Goal: Contribute content: Add original content to the website for others to see

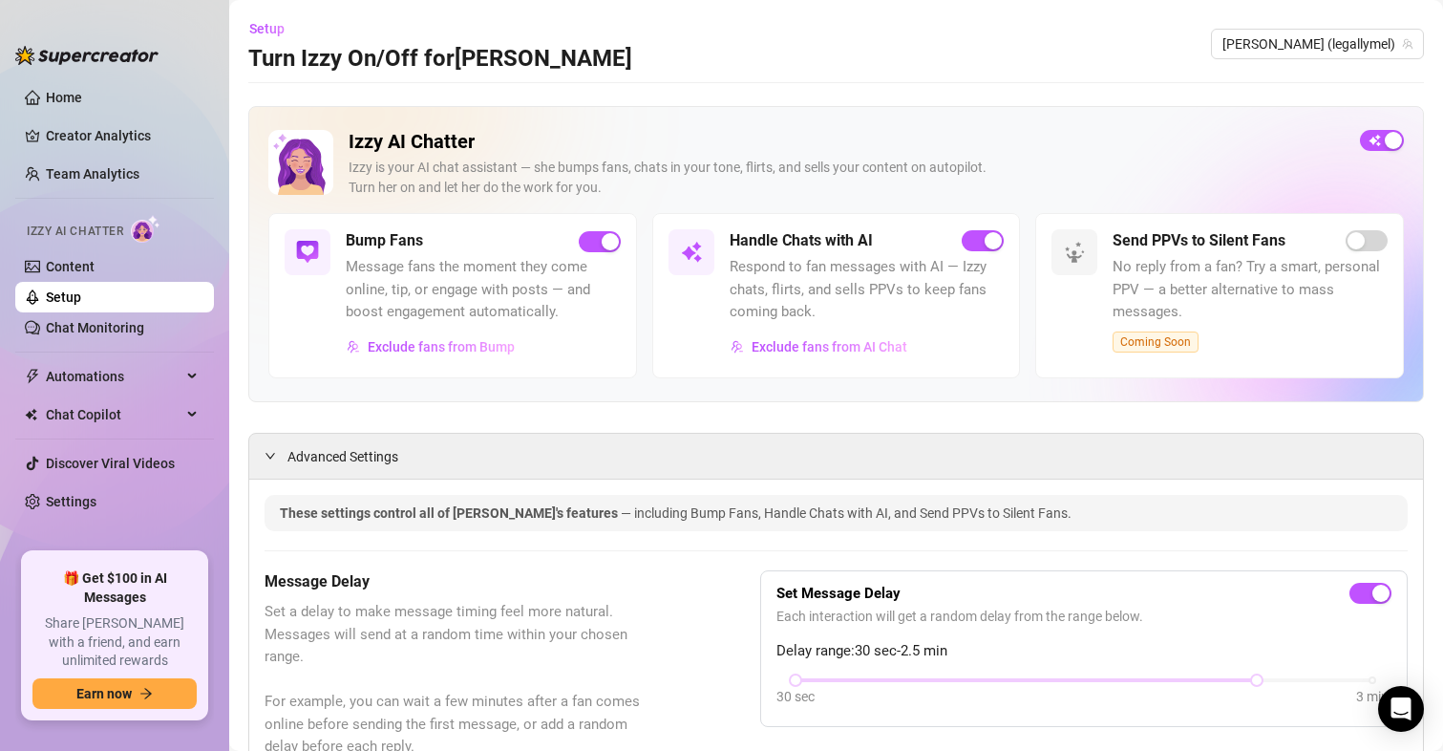
scroll to position [2051, 0]
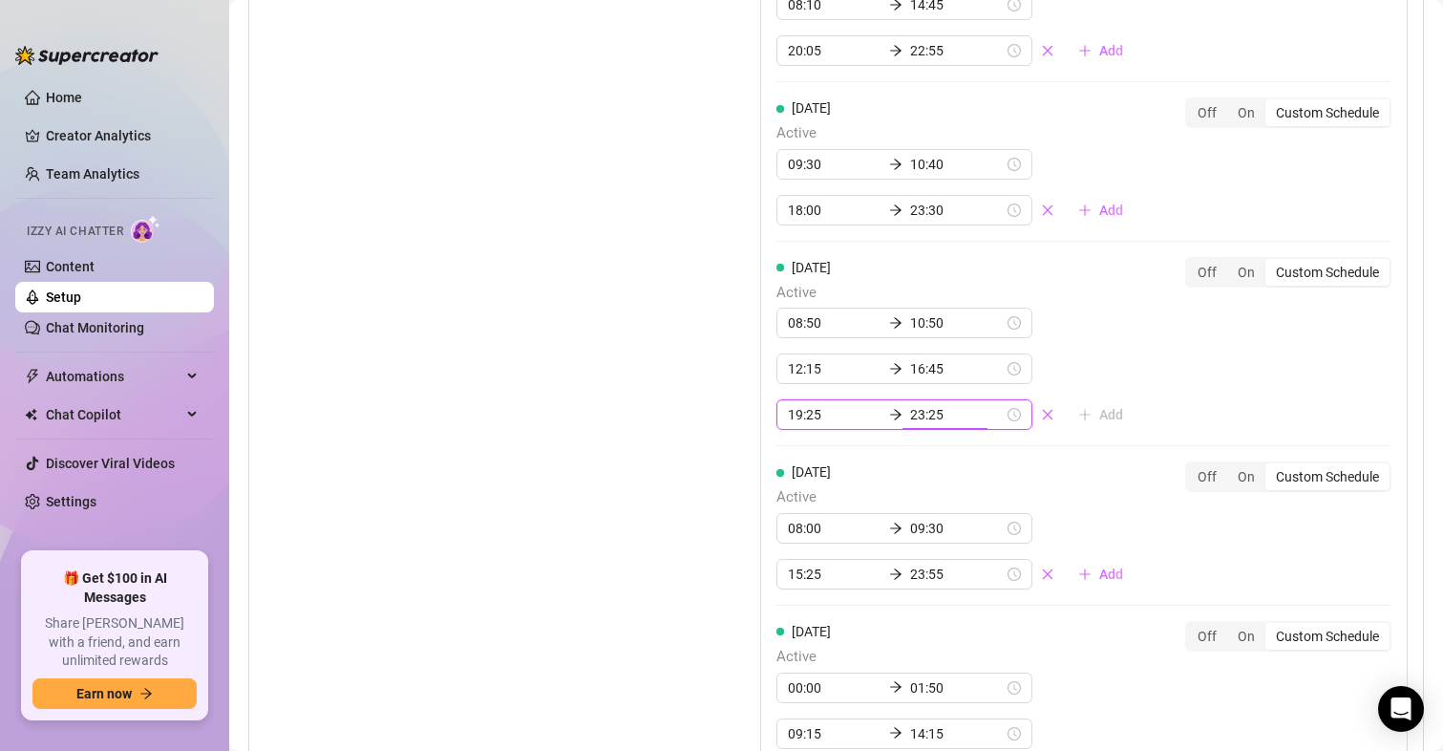
click at [916, 419] on input "23:25" at bounding box center [957, 414] width 94 height 21
type input "23:55"
click at [919, 616] on div "55" at bounding box center [917, 628] width 46 height 27
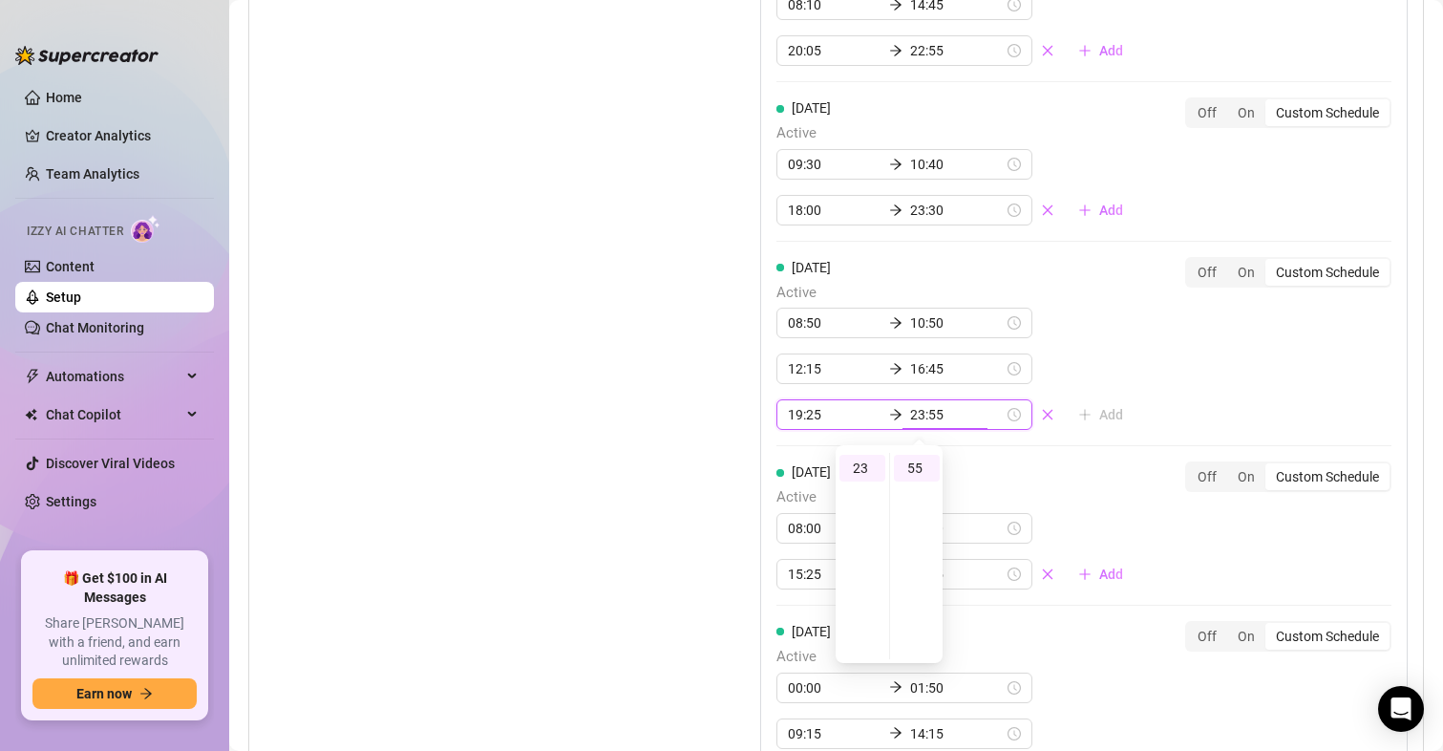
click at [1087, 469] on div "[DATE] Active 08:00 09:30 15:25 23:55 Add" at bounding box center [958, 525] width 362 height 128
click at [1125, 277] on div "[DATE] Active 08:50 10:50 12:15 16:45 19:25 23:55 Add Off On Custom Schedule" at bounding box center [1084, 344] width 615 height 174
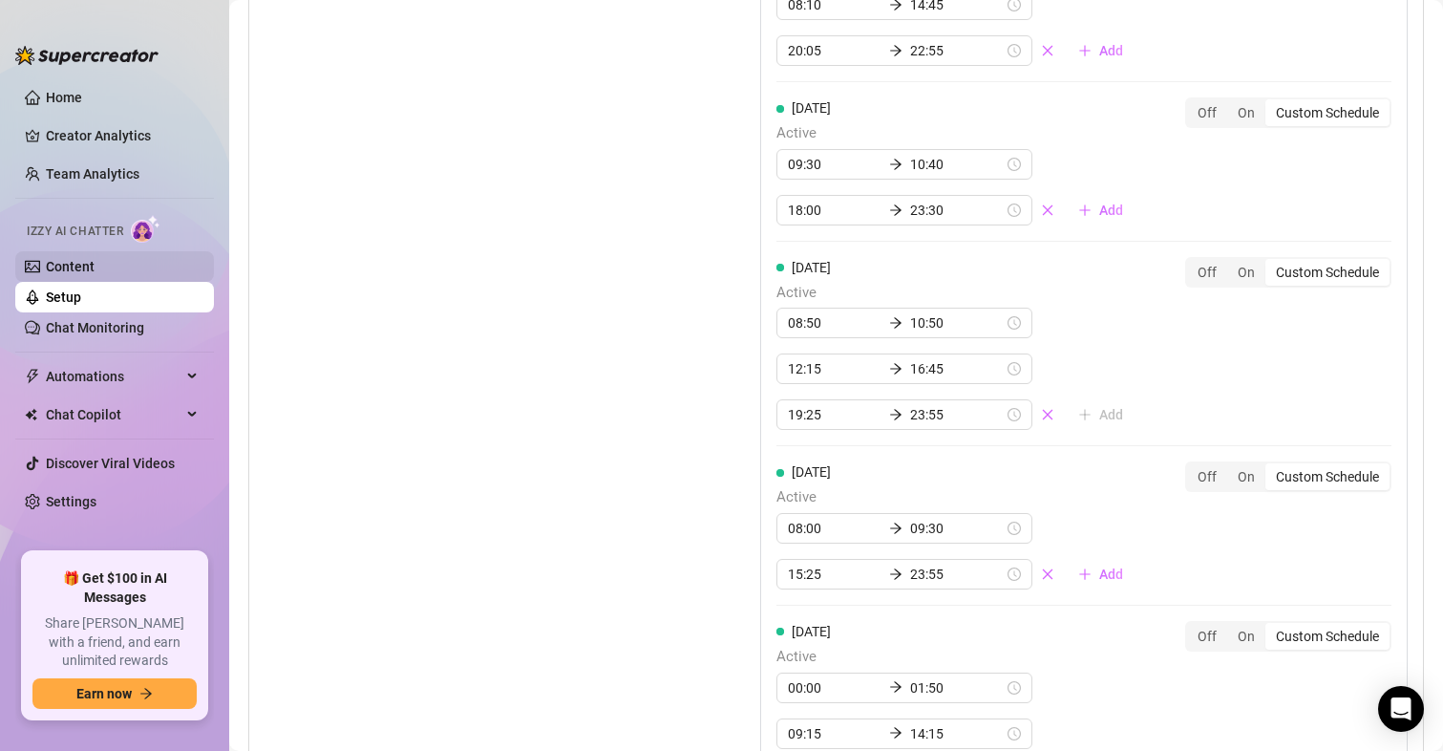
click at [74, 267] on link "Content" at bounding box center [70, 266] width 49 height 15
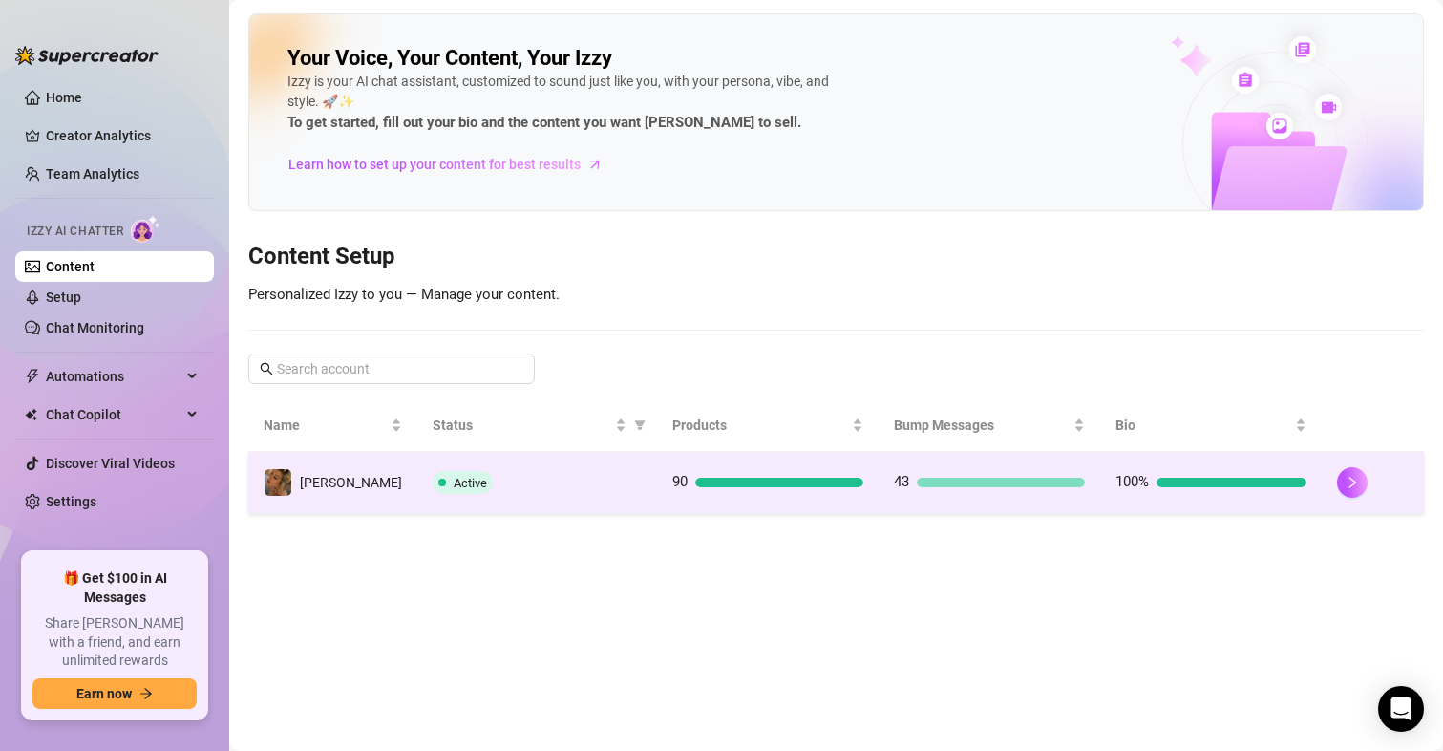
click at [747, 507] on td "90" at bounding box center [768, 483] width 222 height 62
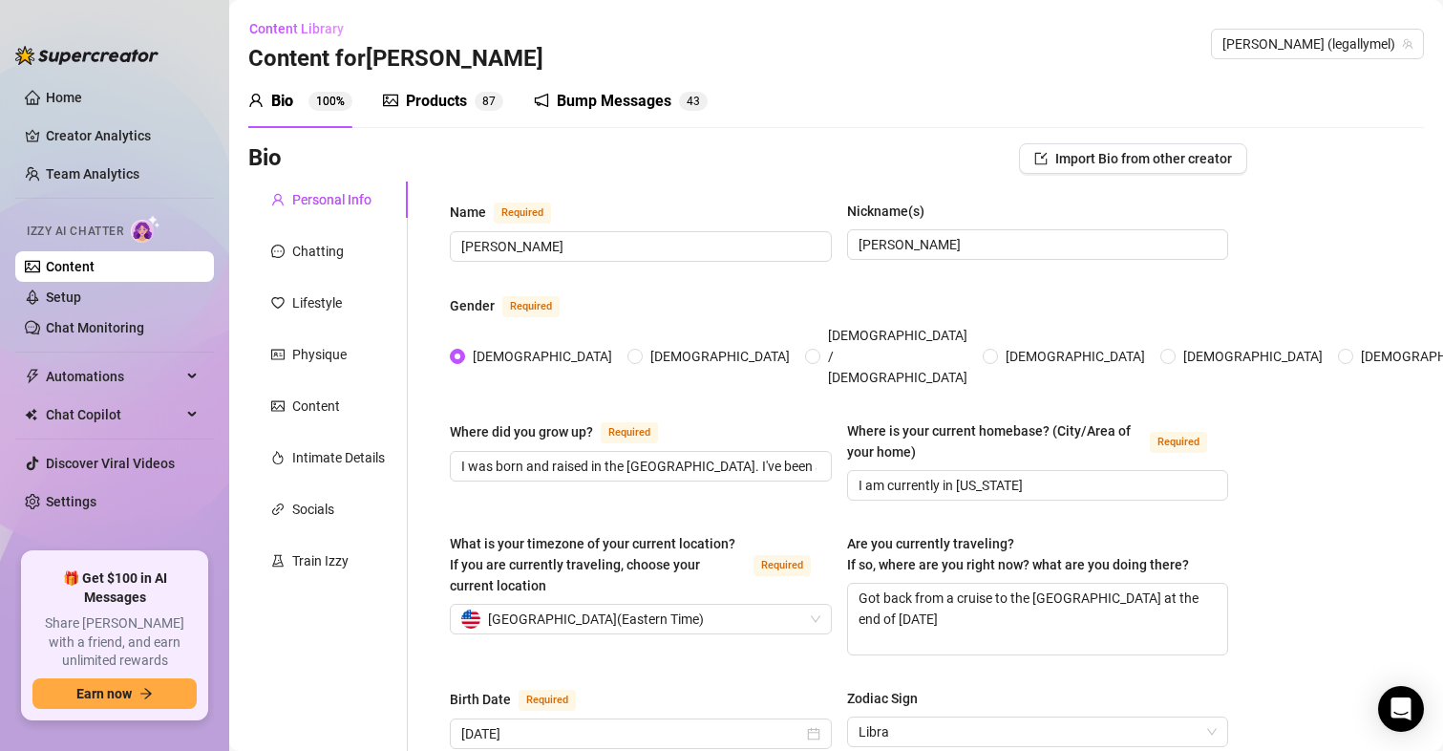
click at [412, 102] on div "Products" at bounding box center [436, 101] width 61 height 23
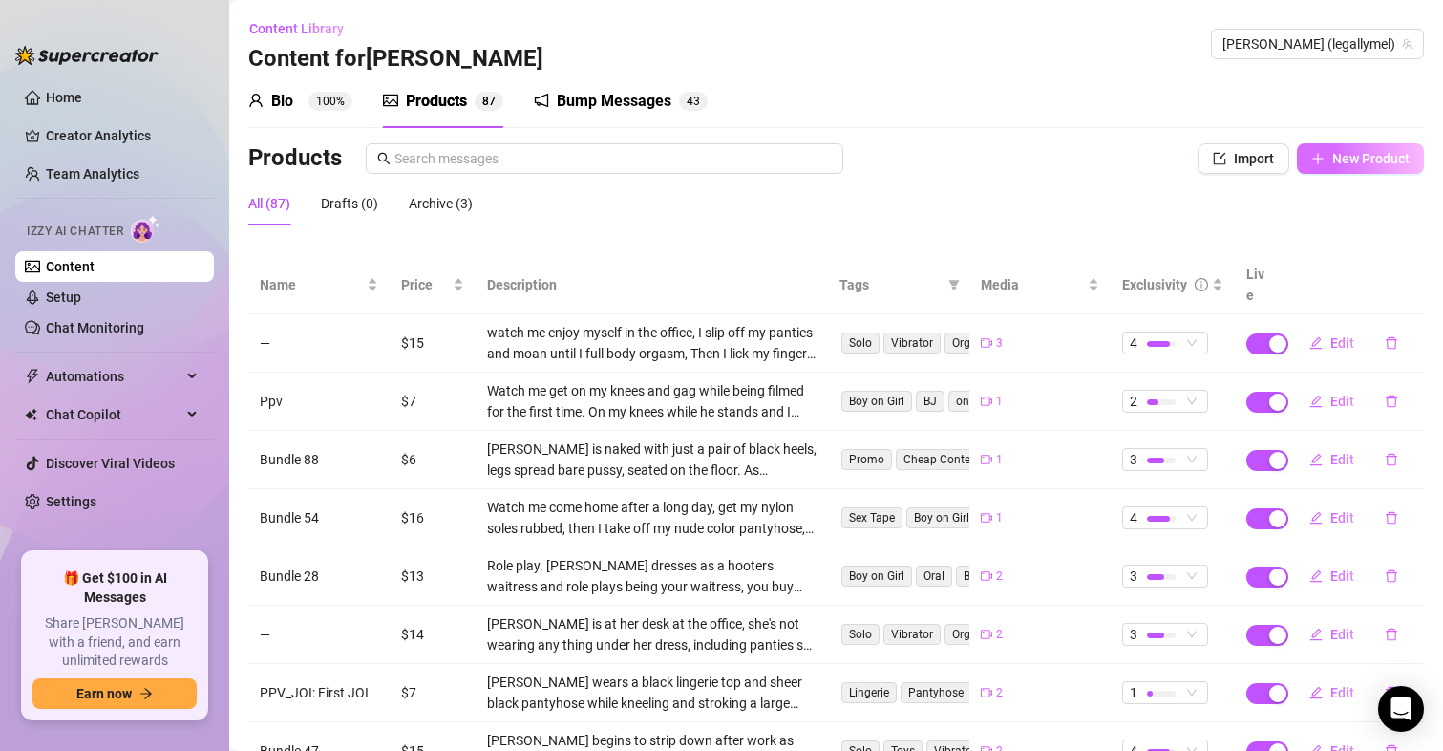
click at [1336, 146] on button "New Product" at bounding box center [1360, 158] width 127 height 31
type textarea "Type your message here..."
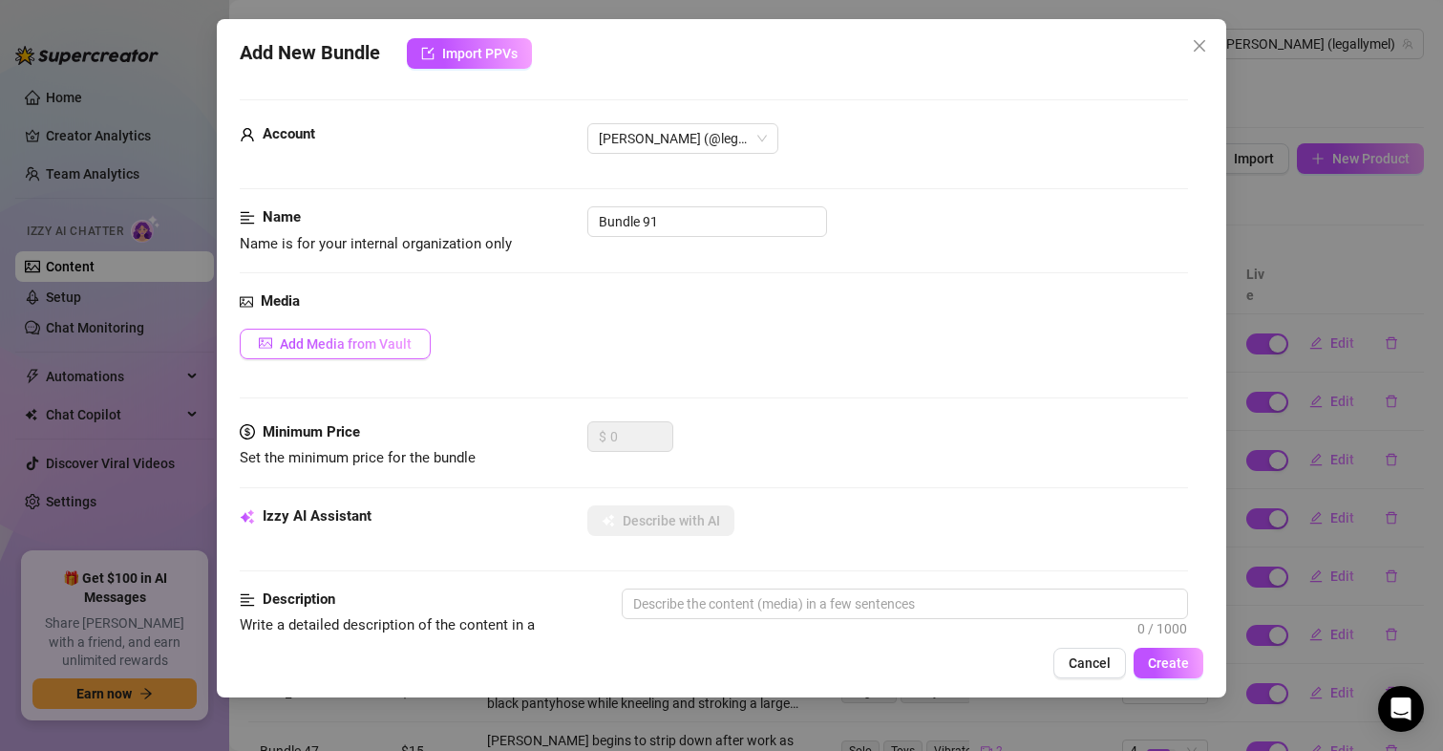
click at [391, 343] on span "Add Media from Vault" at bounding box center [346, 343] width 132 height 15
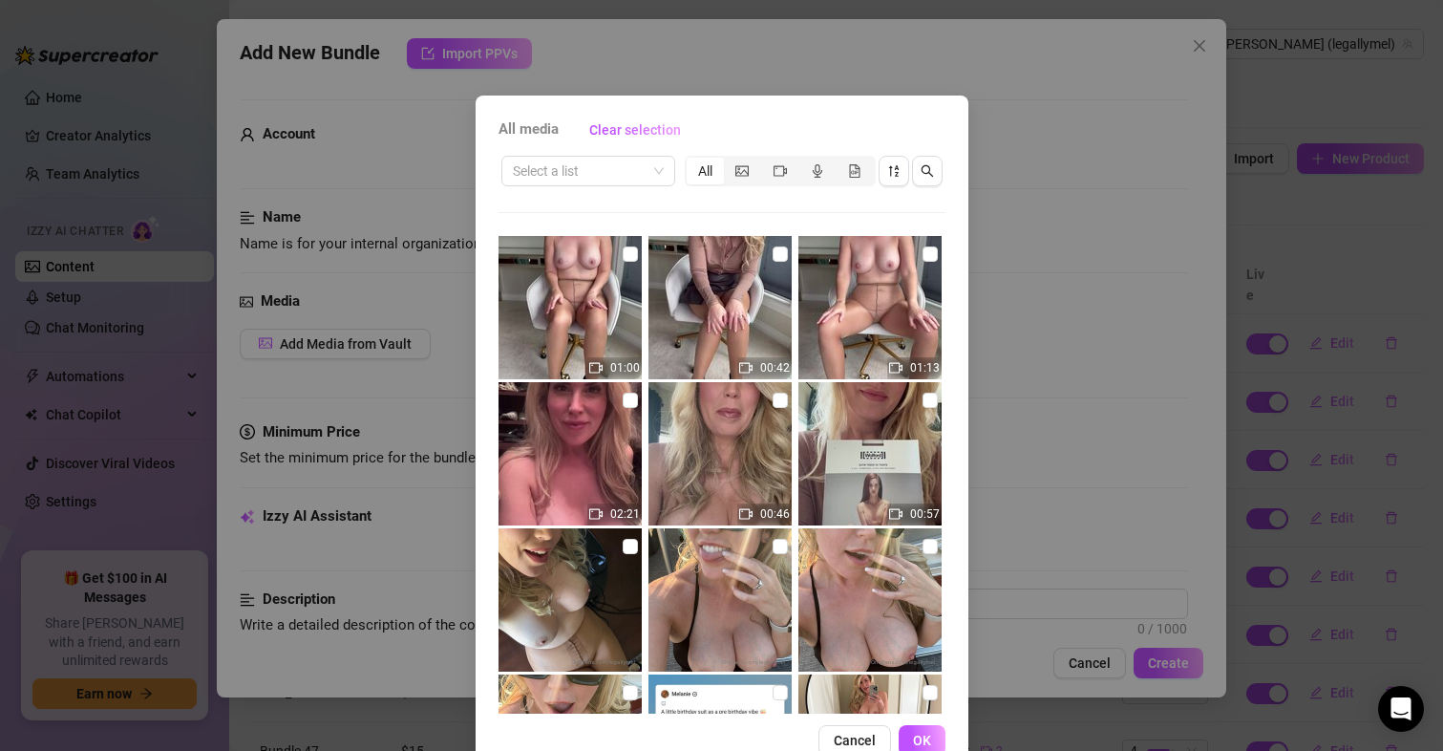
click at [595, 304] on img at bounding box center [570, 307] width 143 height 143
checkbox input "true"
click at [923, 740] on button "OK" at bounding box center [922, 740] width 47 height 31
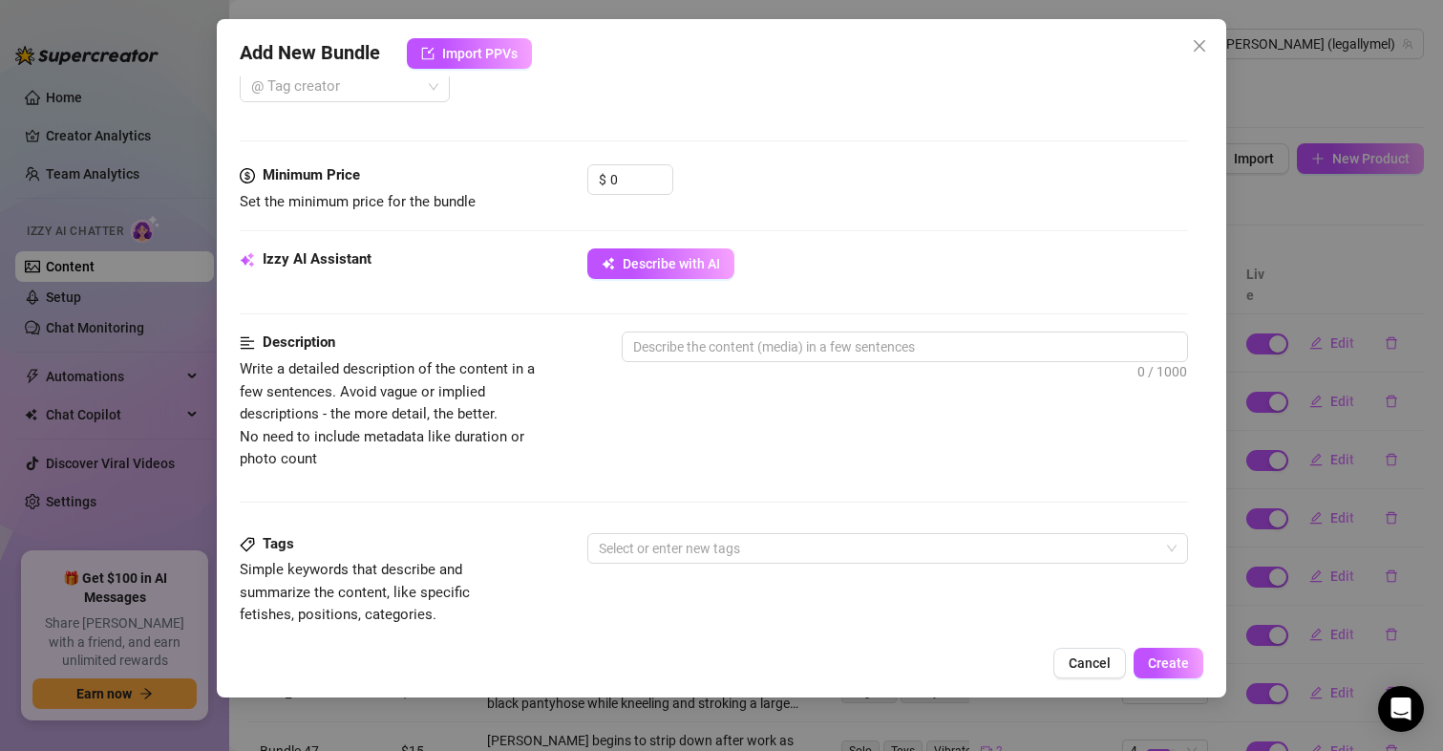
scroll to position [531, 0]
drag, startPoint x: 638, startPoint y: 178, endPoint x: 611, endPoint y: 175, distance: 26.9
click at [611, 175] on input "0" at bounding box center [641, 177] width 62 height 29
type input "5"
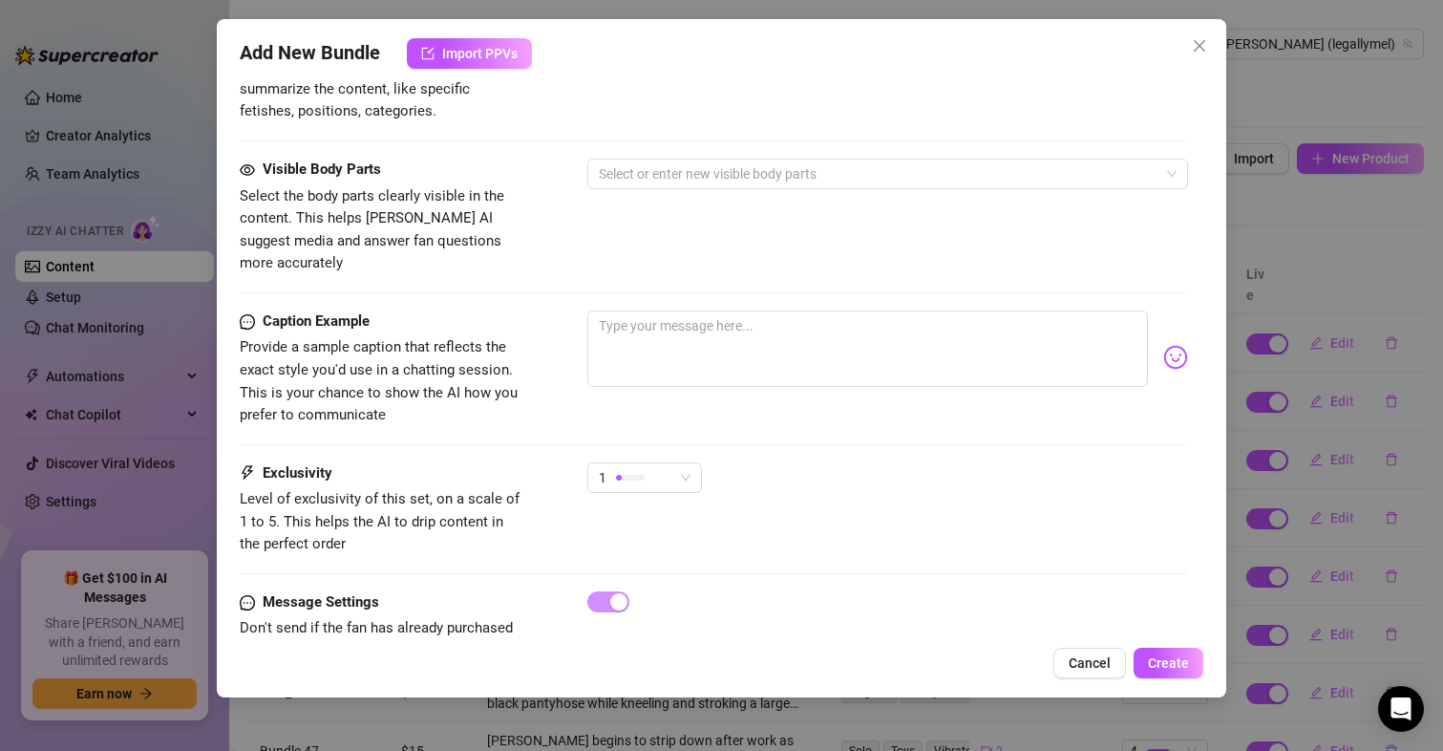
scroll to position [1057, 0]
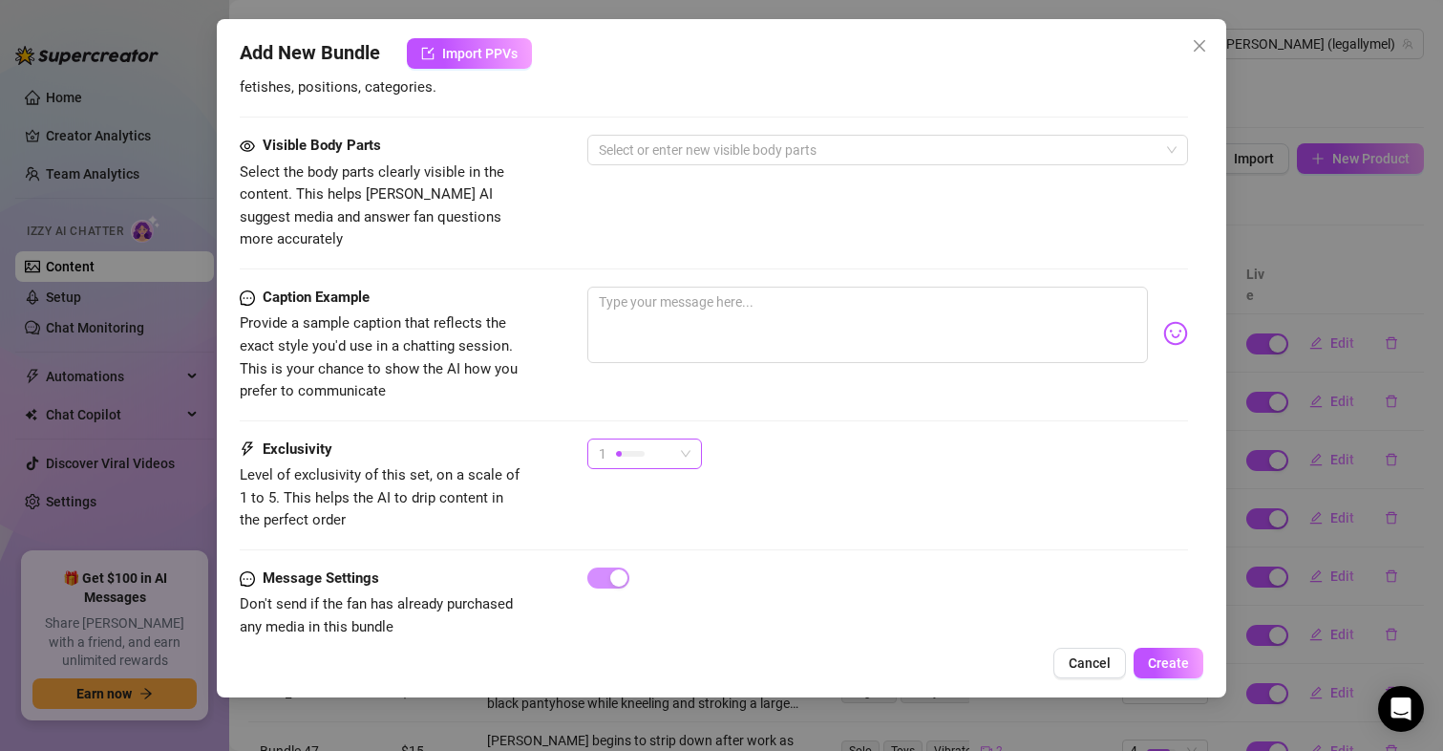
click at [672, 444] on div "1" at bounding box center [636, 453] width 75 height 29
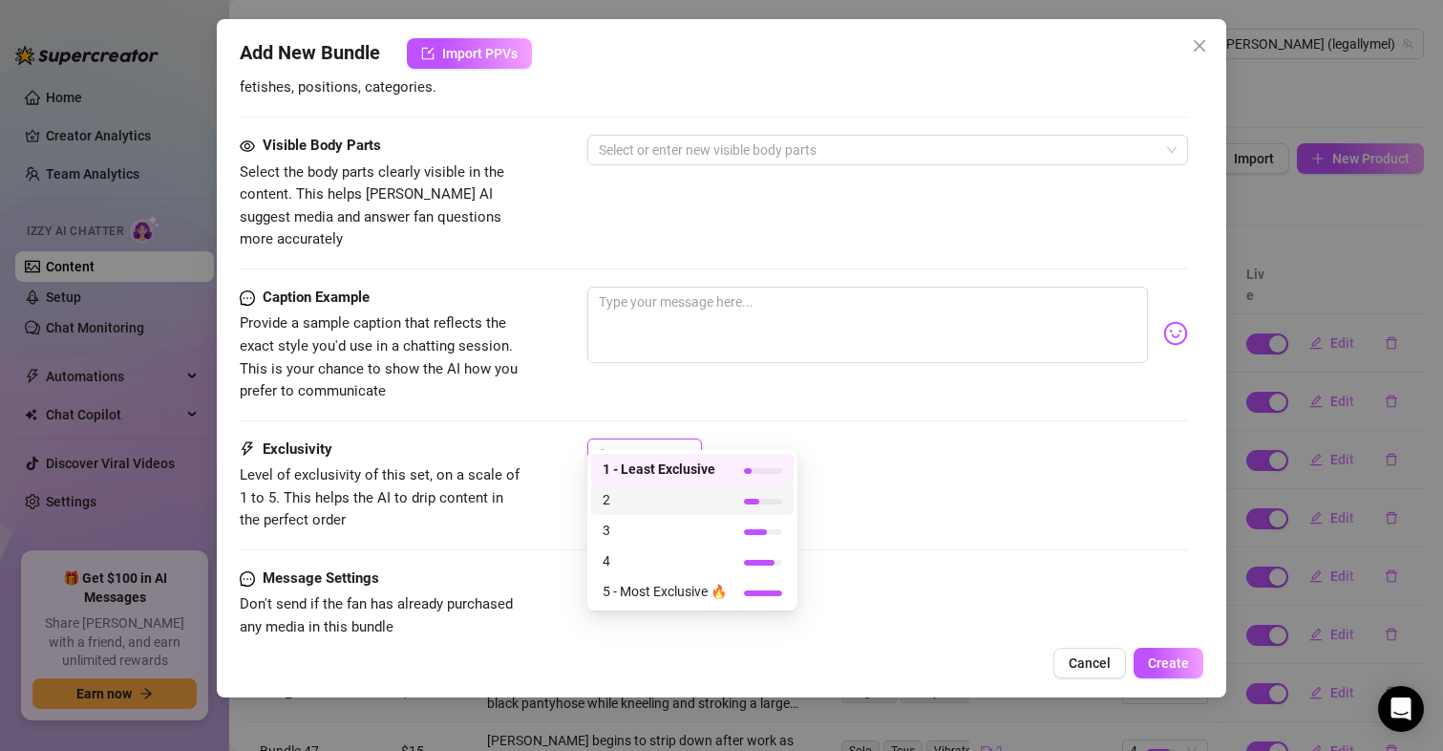
click at [675, 492] on span "2" at bounding box center [665, 499] width 124 height 21
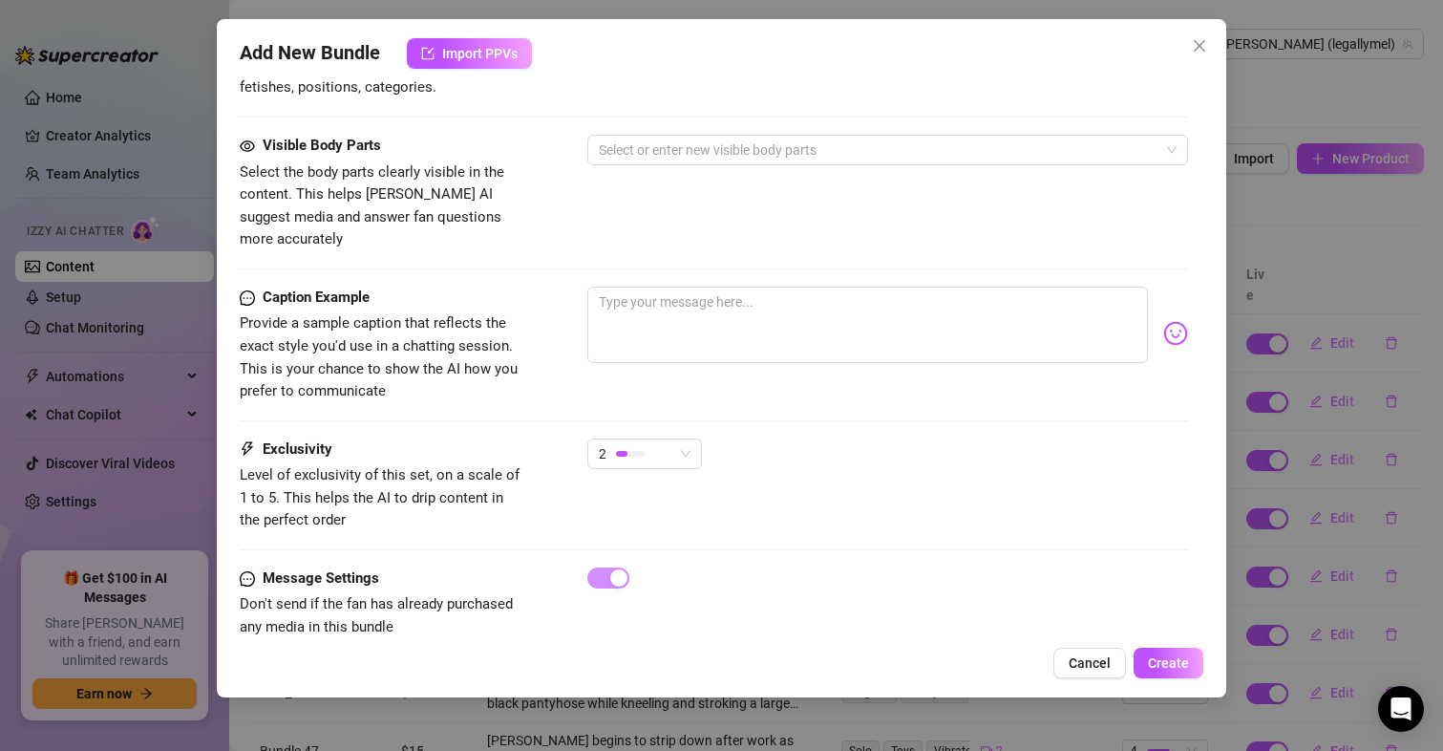
click at [983, 498] on div "Exclusivity Level of exclusivity of this set, on a scale of 1 to 5. This helps …" at bounding box center [715, 485] width 950 height 94
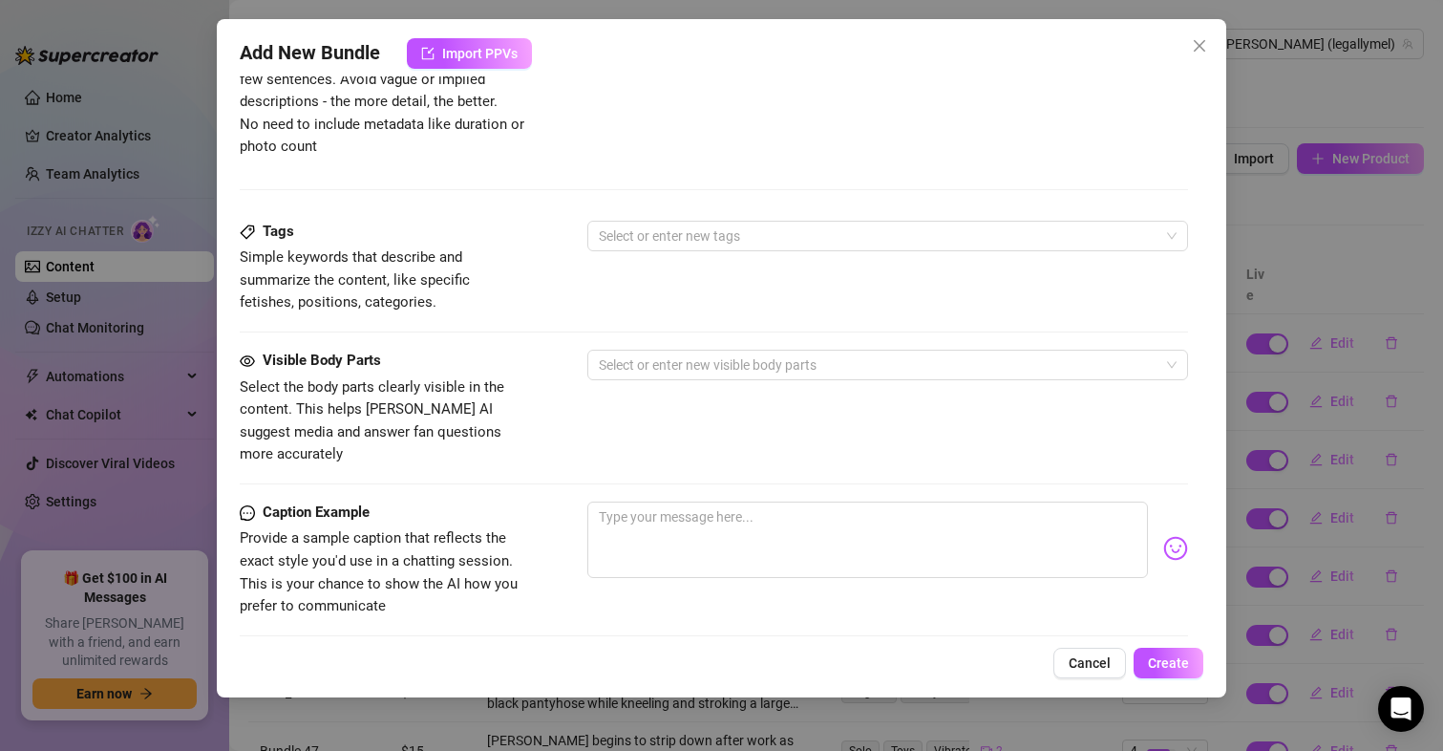
scroll to position [844, 0]
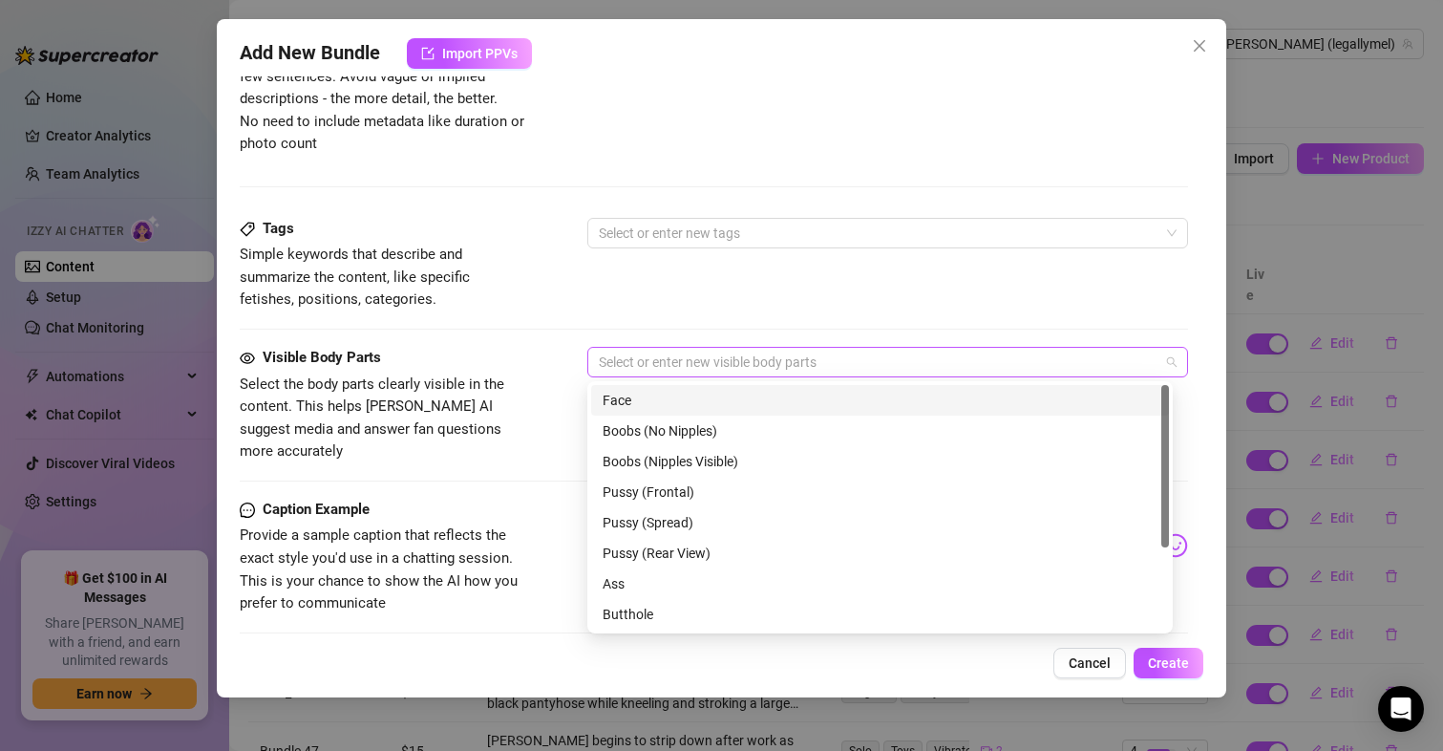
click at [633, 351] on div at bounding box center [878, 362] width 574 height 27
click at [633, 404] on div "Face" at bounding box center [880, 400] width 555 height 21
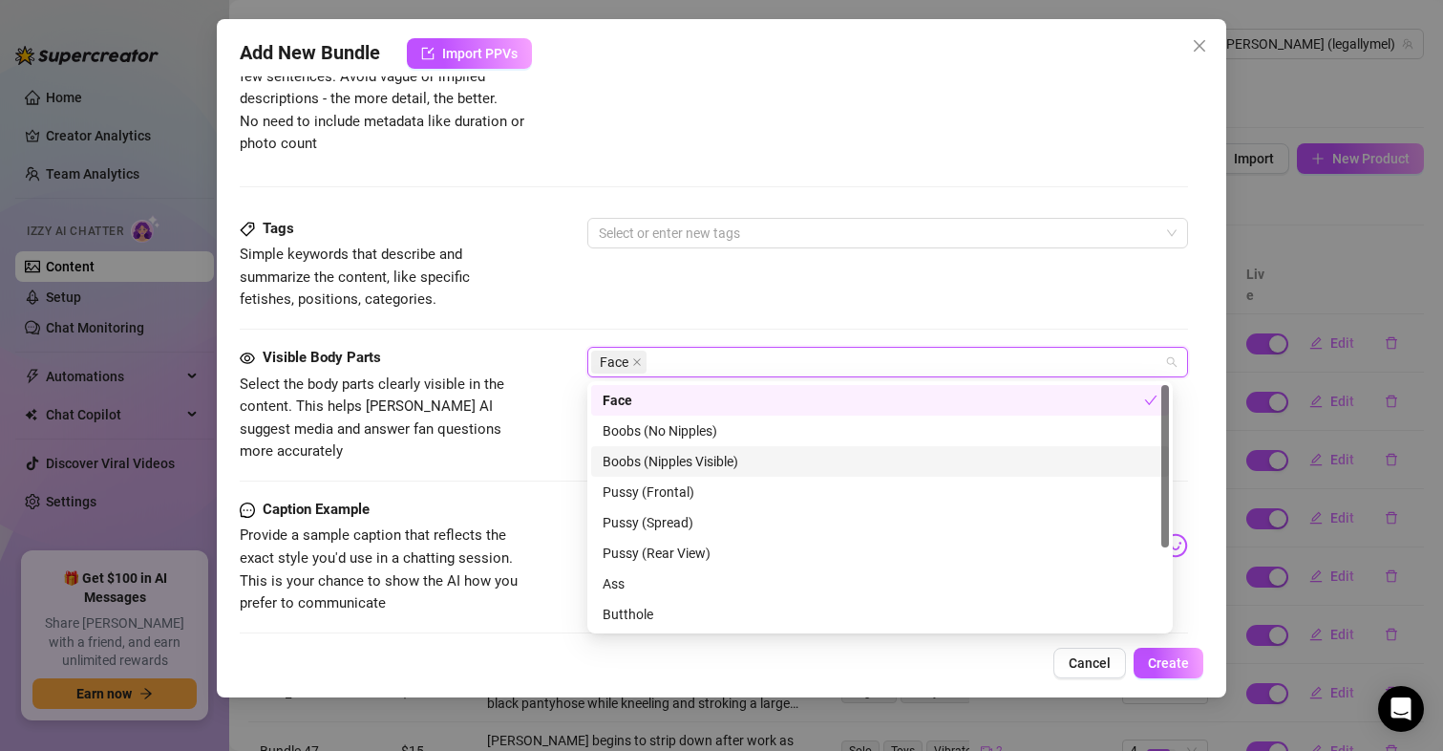
click at [631, 459] on div "Boobs (Nipples Visible)" at bounding box center [880, 461] width 555 height 21
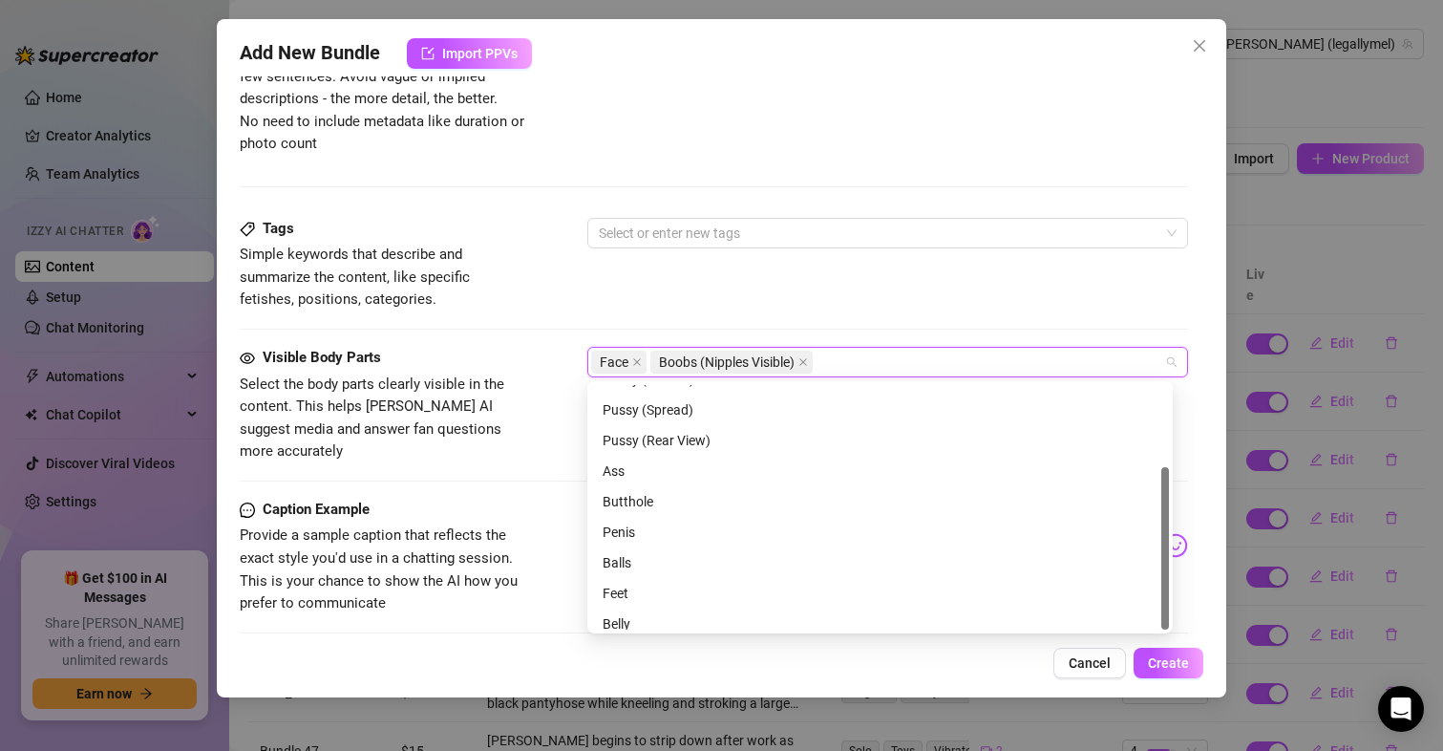
scroll to position [122, 0]
drag, startPoint x: 1166, startPoint y: 452, endPoint x: 1185, endPoint y: 557, distance: 106.6
click at [1185, 557] on body "Home Creator Analytics Team Analytics Izzy AI Chatter Content Setup Chat Monito…" at bounding box center [721, 375] width 1443 height 751
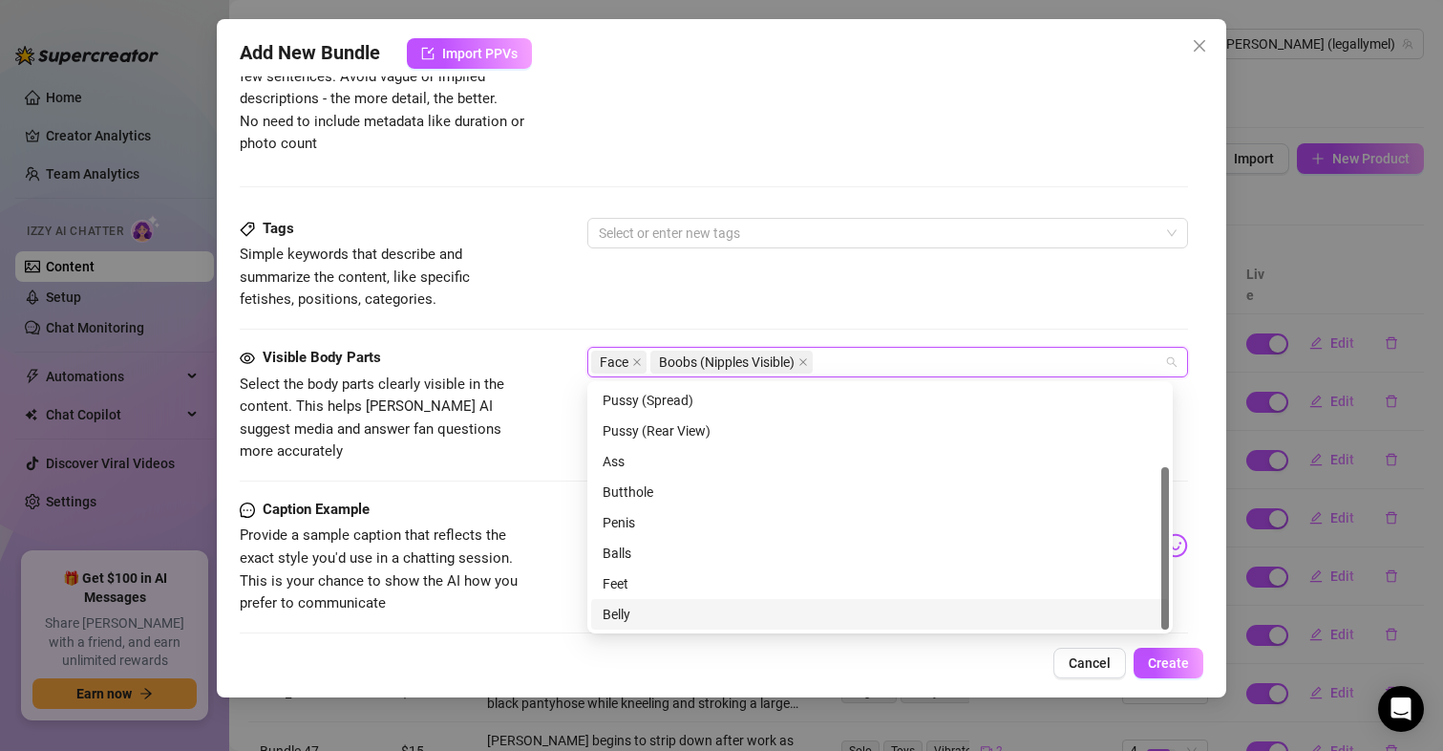
click at [665, 612] on div "Belly" at bounding box center [880, 614] width 555 height 21
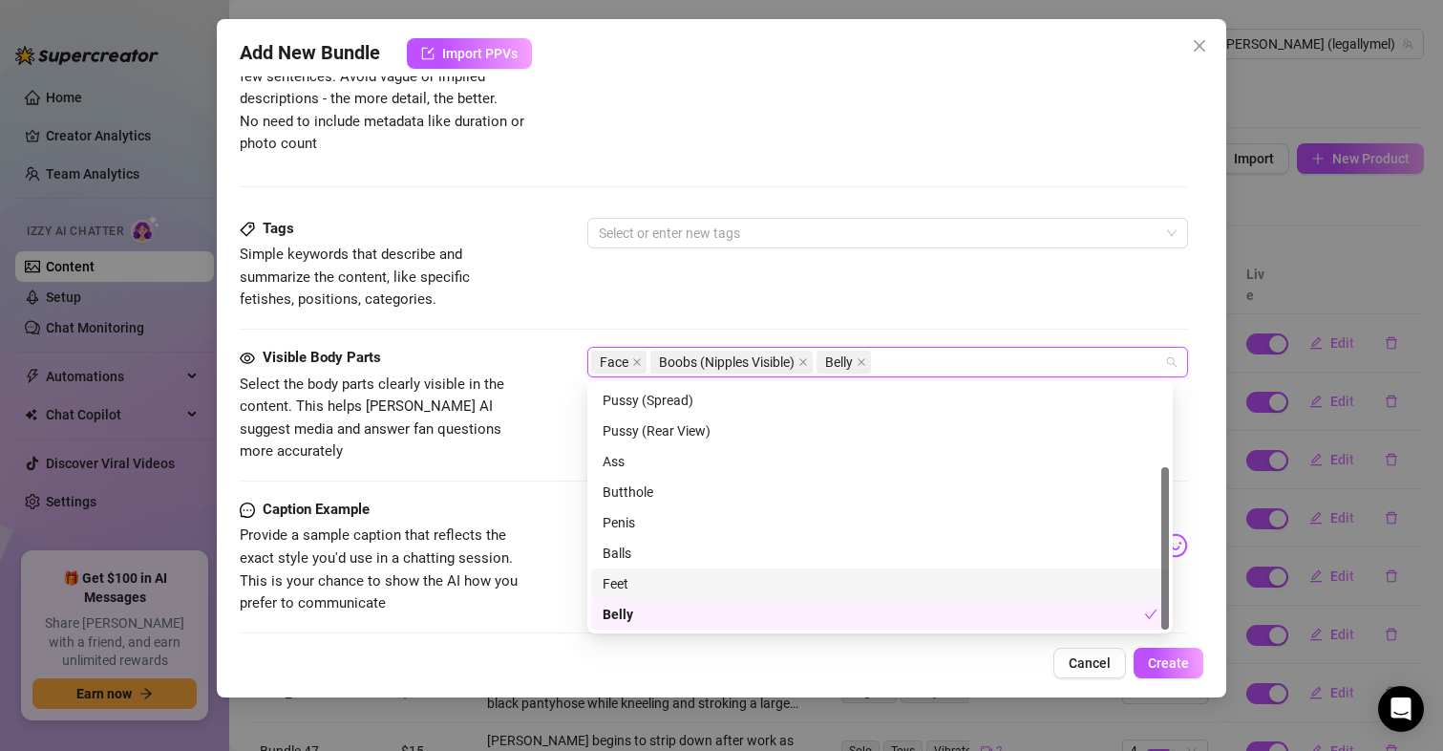
click at [650, 574] on div "Feet" at bounding box center [880, 583] width 555 height 21
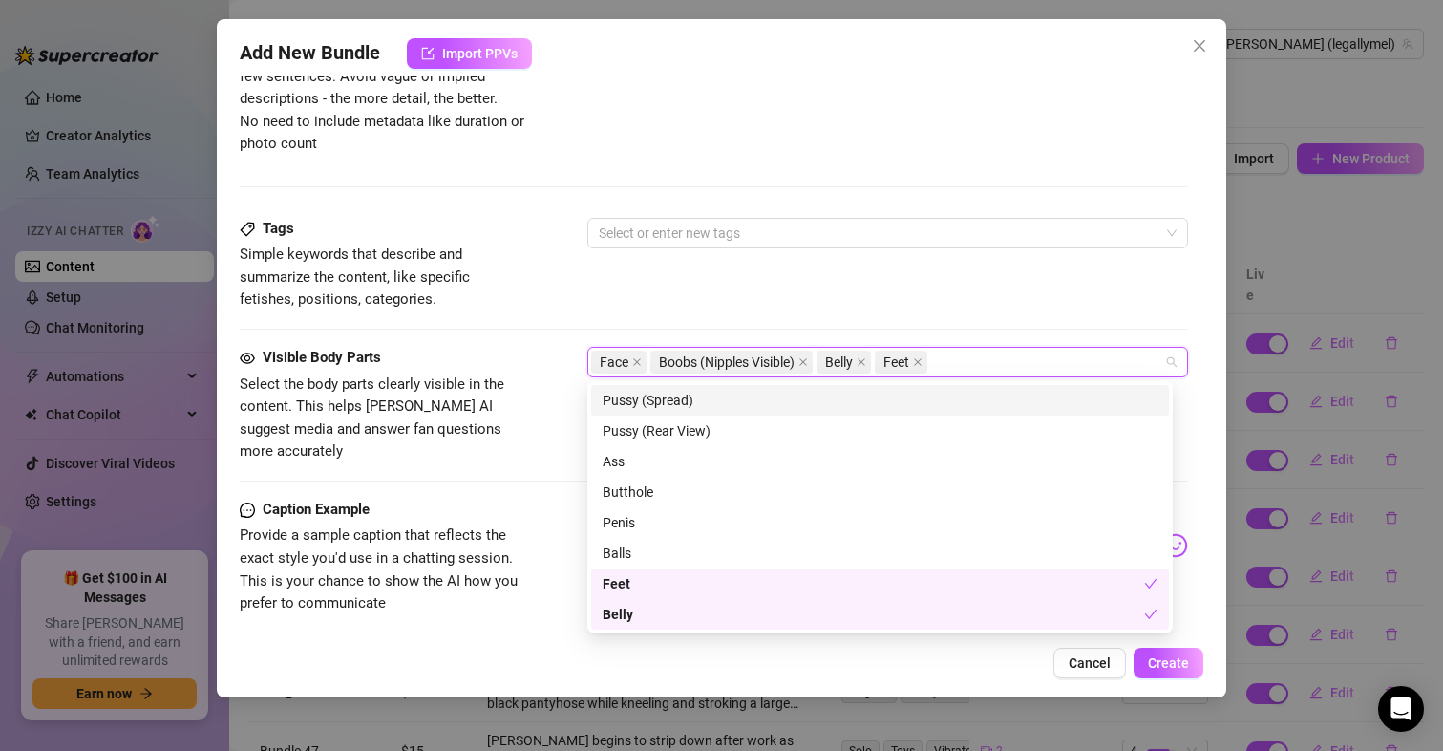
click at [746, 291] on div "Tags Simple keywords that describe and summarize the content, like specific fet…" at bounding box center [715, 265] width 950 height 94
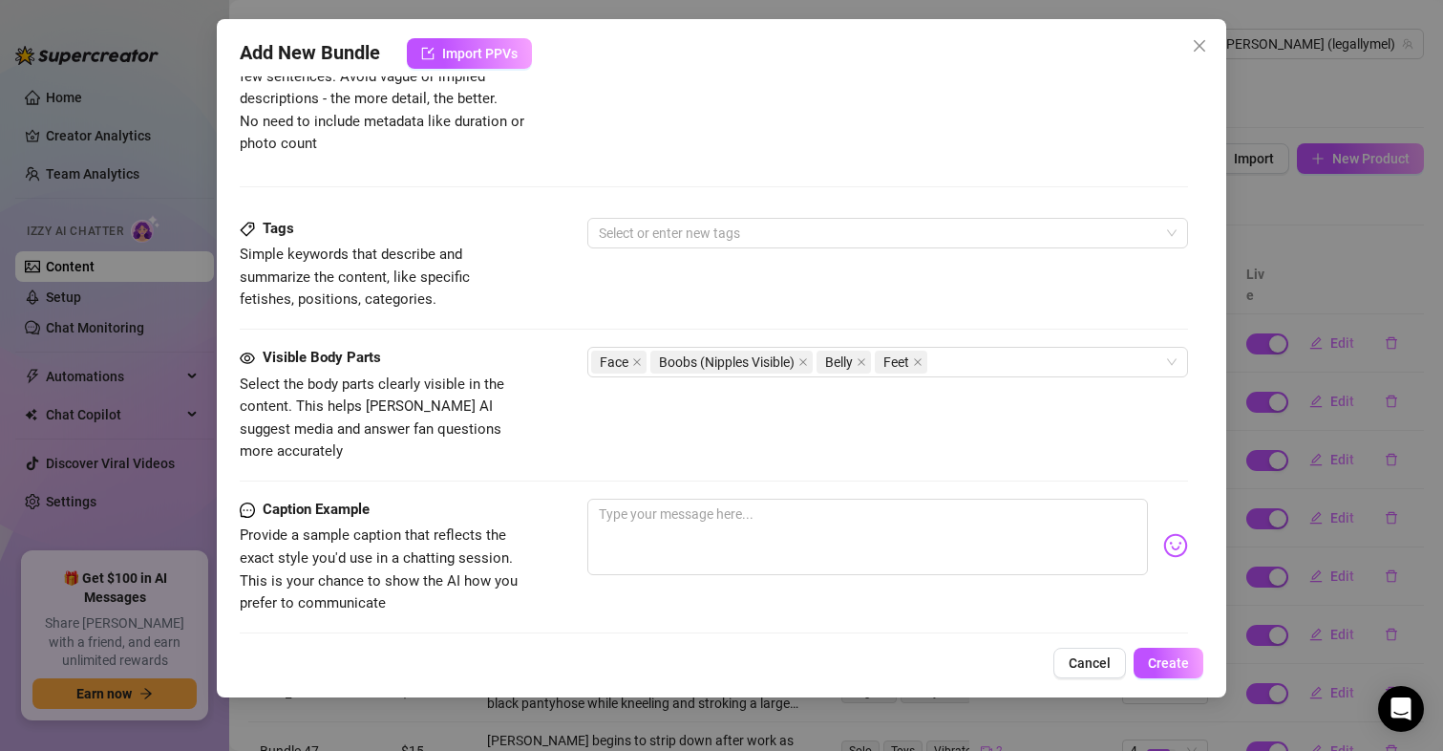
click at [1016, 346] on div "Tags Simple keywords that describe and summarize the content, like specific fet…" at bounding box center [715, 282] width 950 height 129
click at [1016, 352] on div "Face Boobs (Nipples Visible) Belly Feet" at bounding box center [878, 362] width 574 height 27
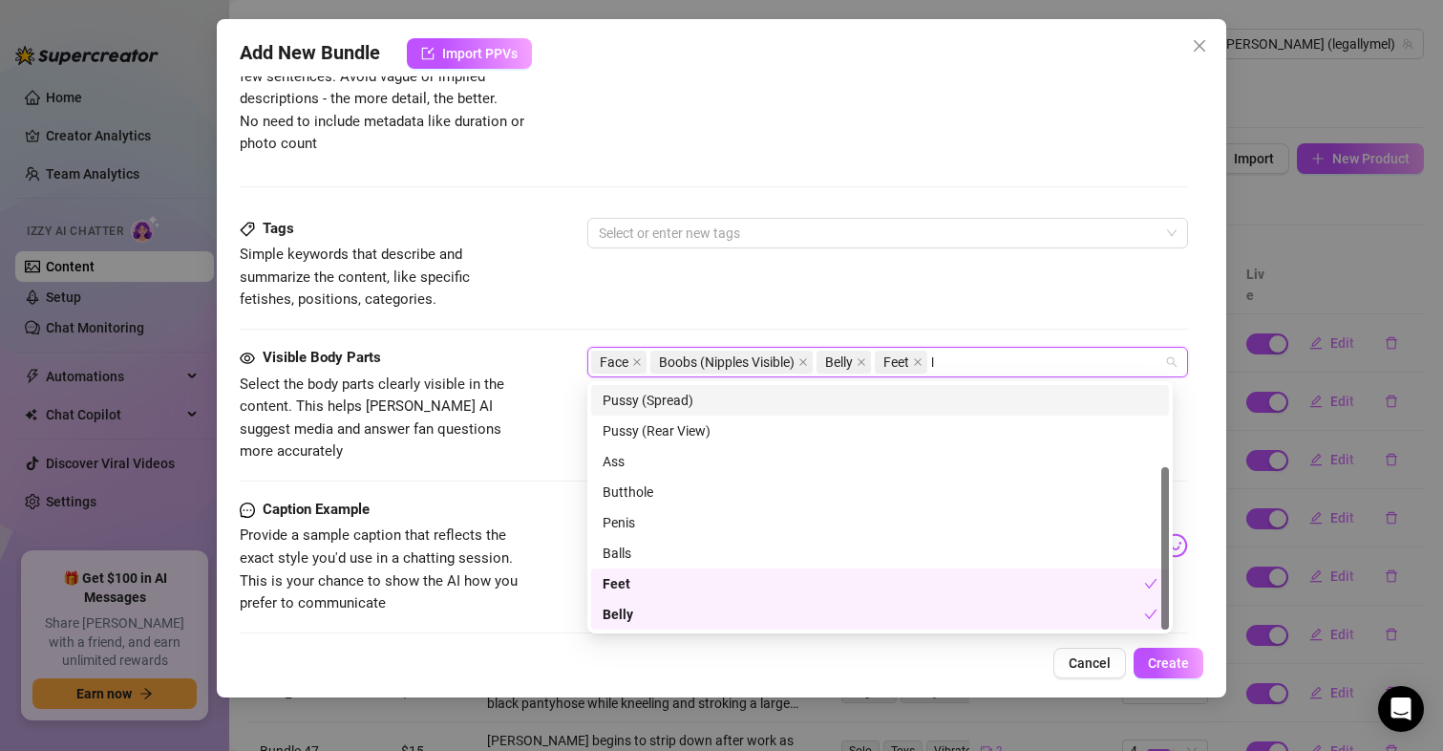
scroll to position [0, 0]
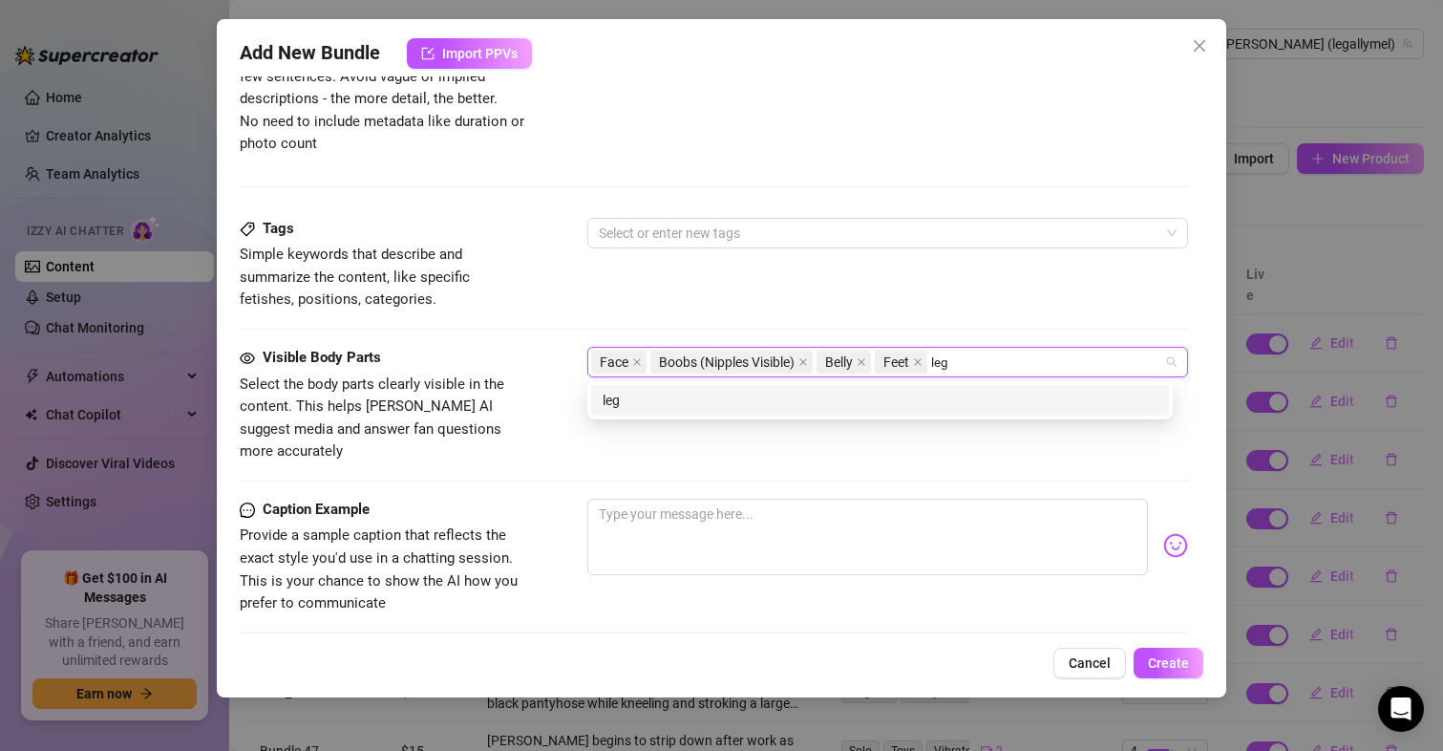
type input "legs"
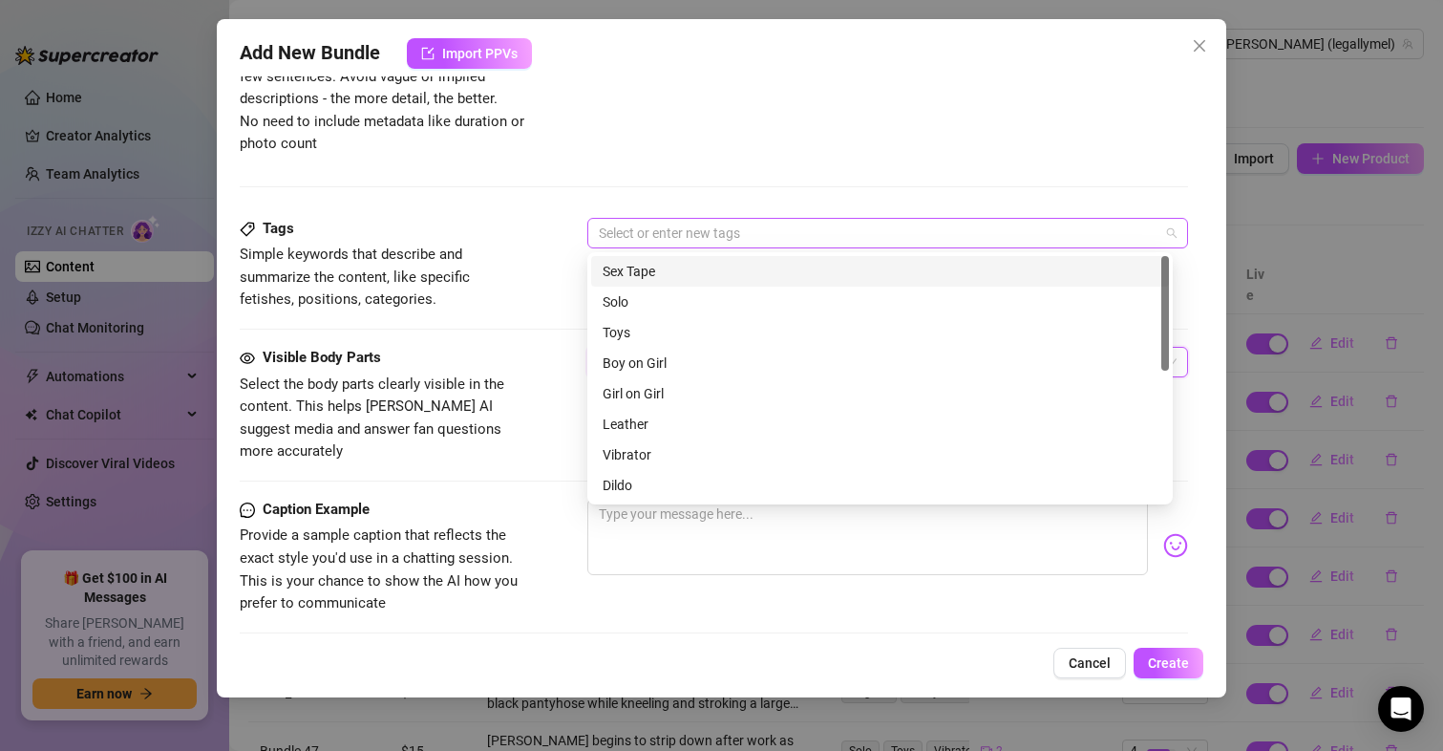
click at [892, 228] on div at bounding box center [878, 233] width 574 height 27
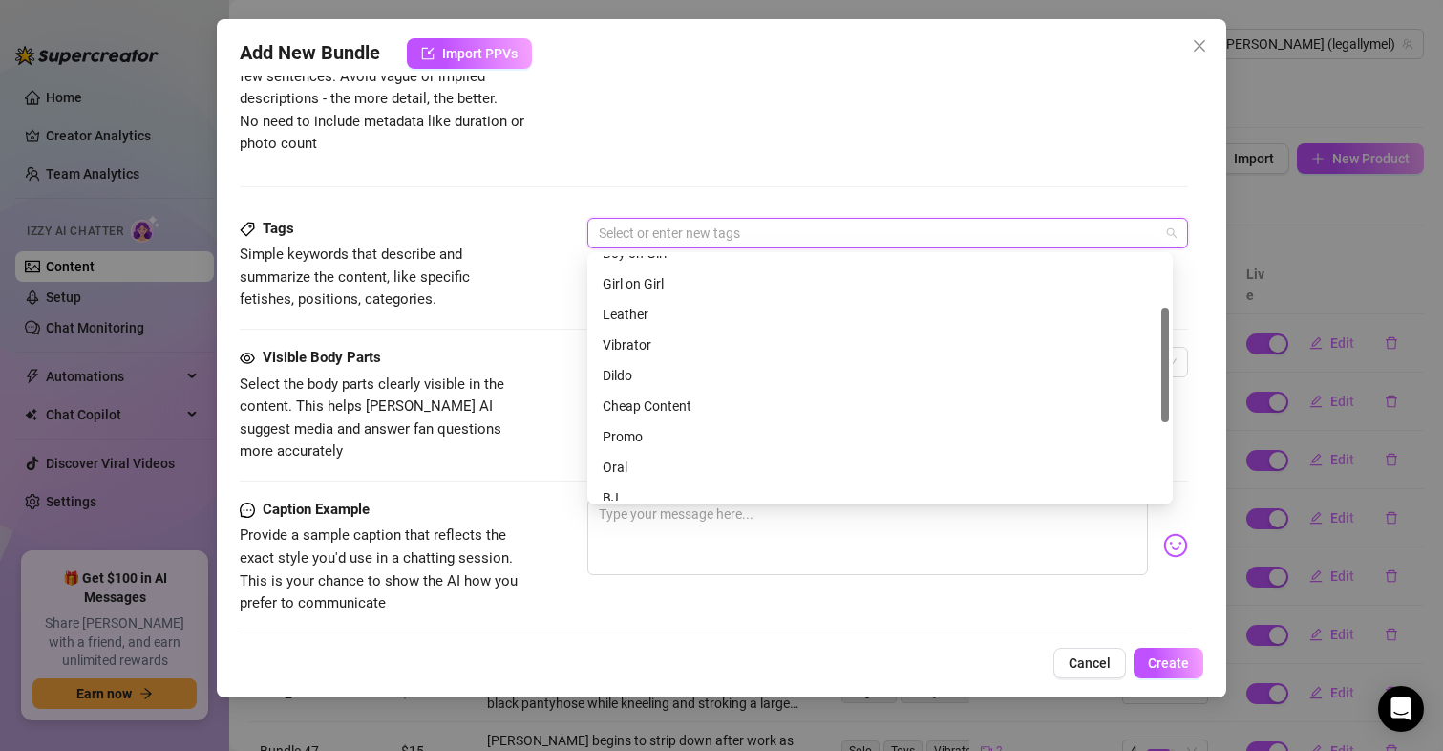
drag, startPoint x: 1163, startPoint y: 310, endPoint x: 1171, endPoint y: 362, distance: 53.2
click at [1171, 362] on div "Sex Tape Solo Toys Boy on Girl Girl on Girl Leather Vibrator Dildo Cheap Conten…" at bounding box center [880, 378] width 586 height 252
click at [834, 414] on div "Cheap Content" at bounding box center [880, 404] width 555 height 21
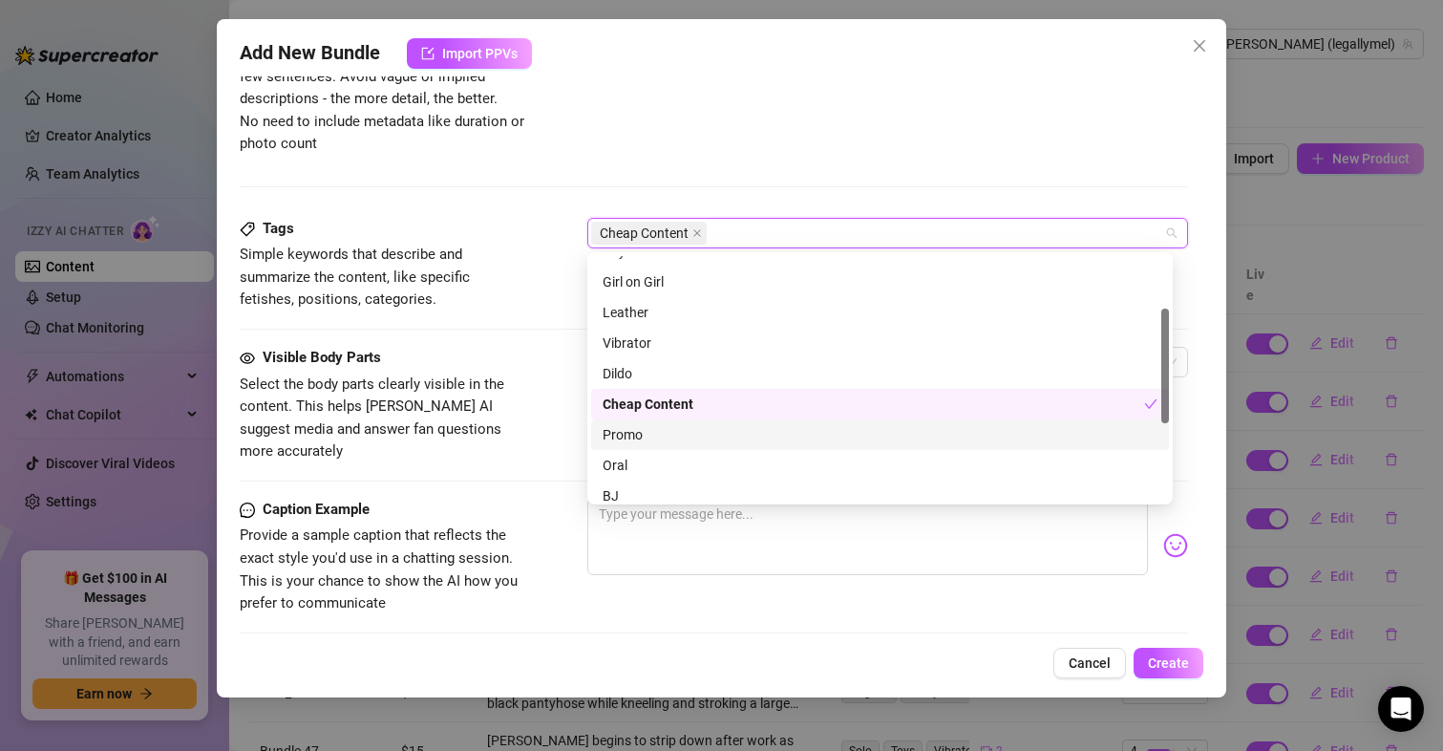
click at [821, 437] on div "Promo" at bounding box center [880, 434] width 555 height 21
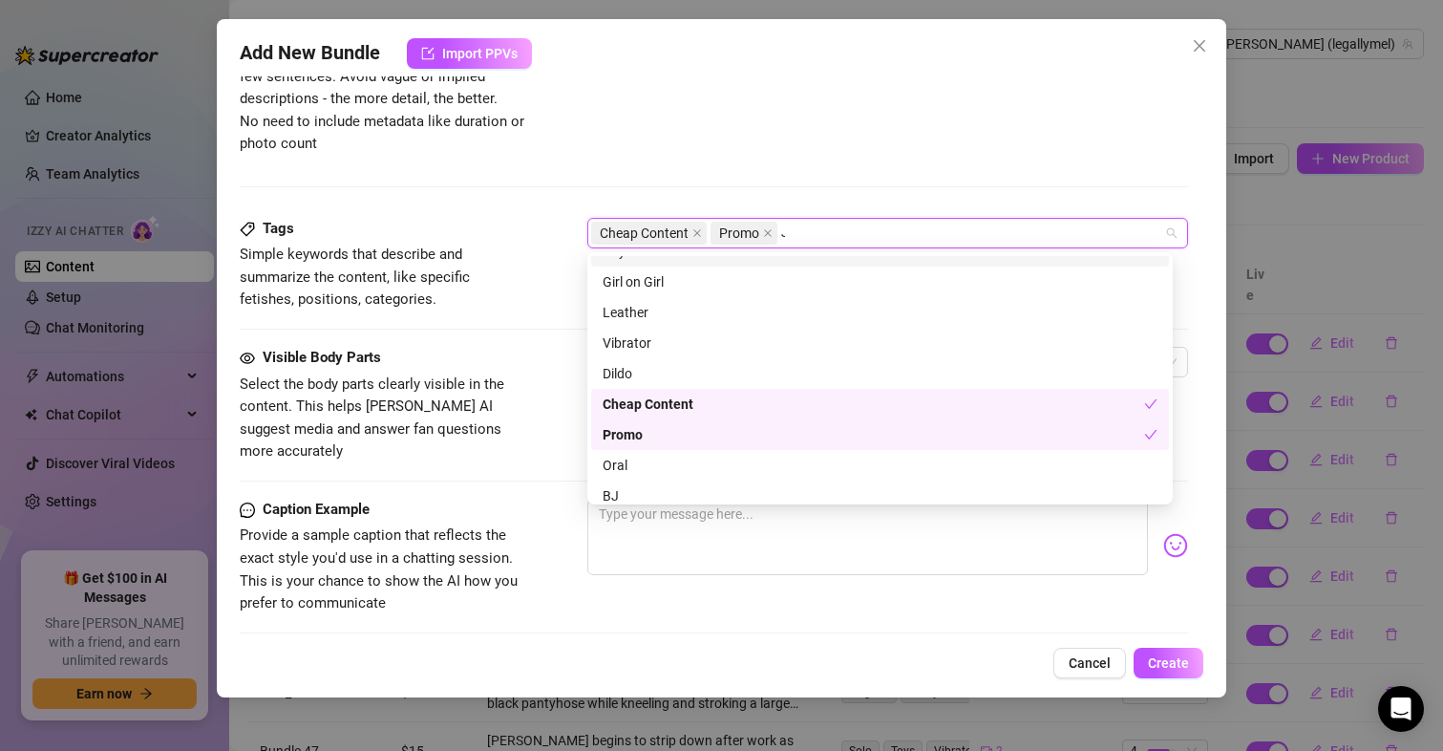
scroll to position [0, 0]
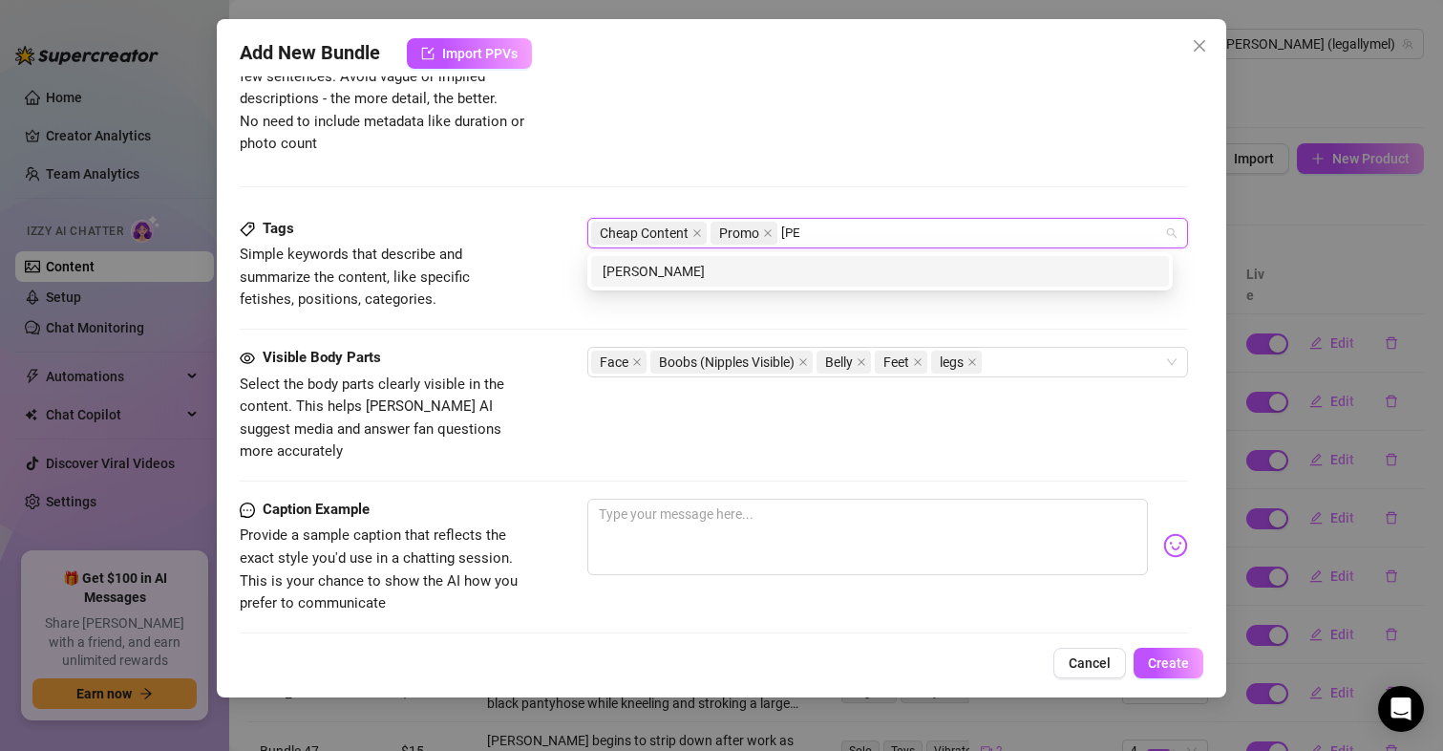
type input "JOI"
type input "Nude pantyhose"
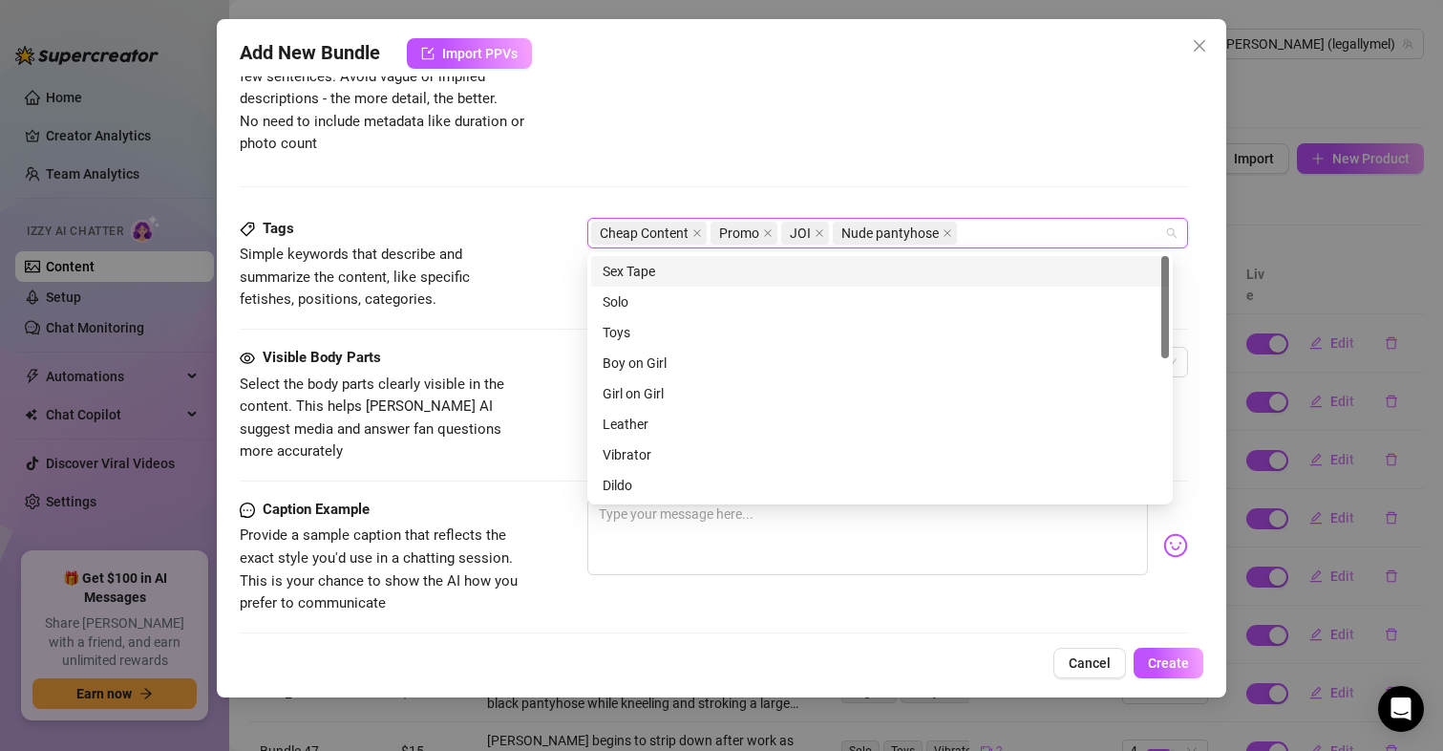
click at [818, 232] on icon "close" at bounding box center [820, 233] width 8 height 8
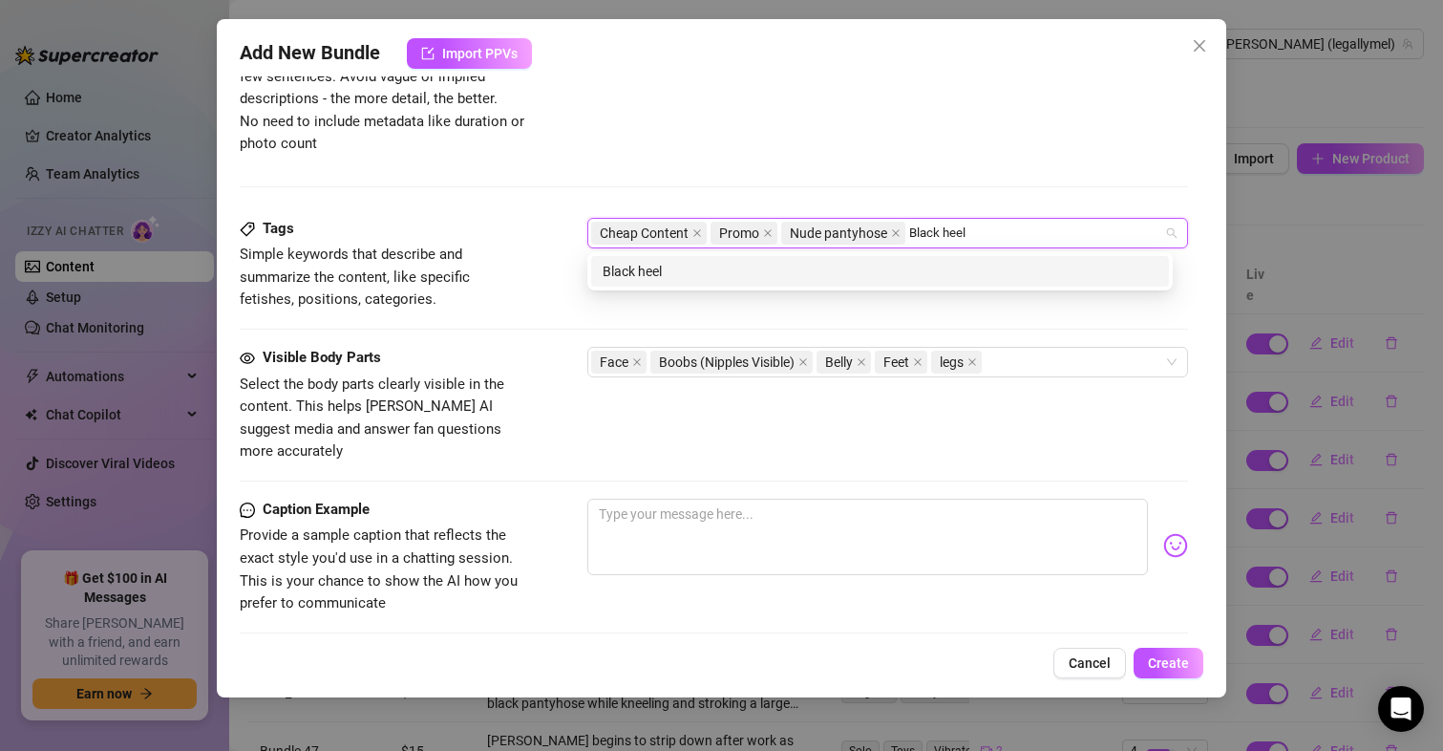
type input "Black heels"
type input "high heels"
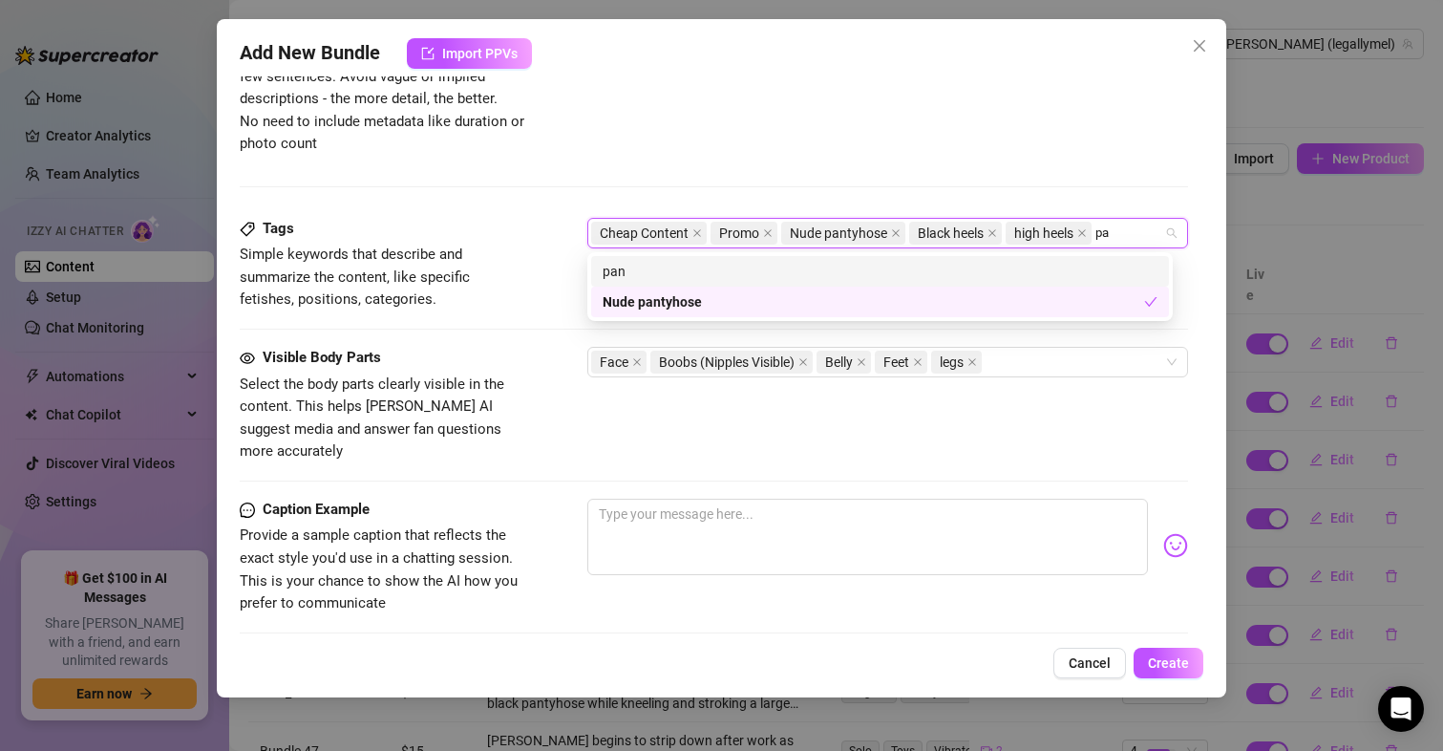
type input "p"
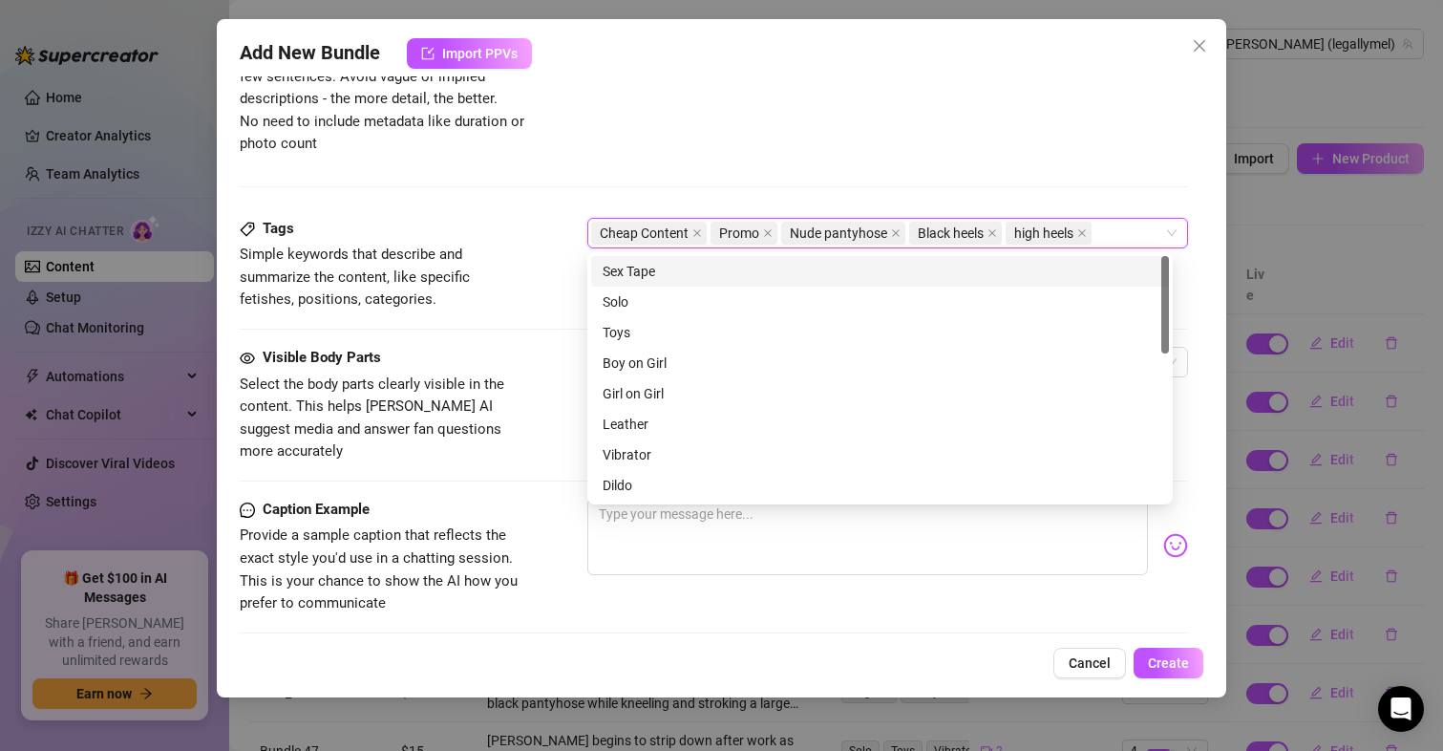
click at [818, 232] on span "Nude pantyhose" at bounding box center [838, 233] width 97 height 21
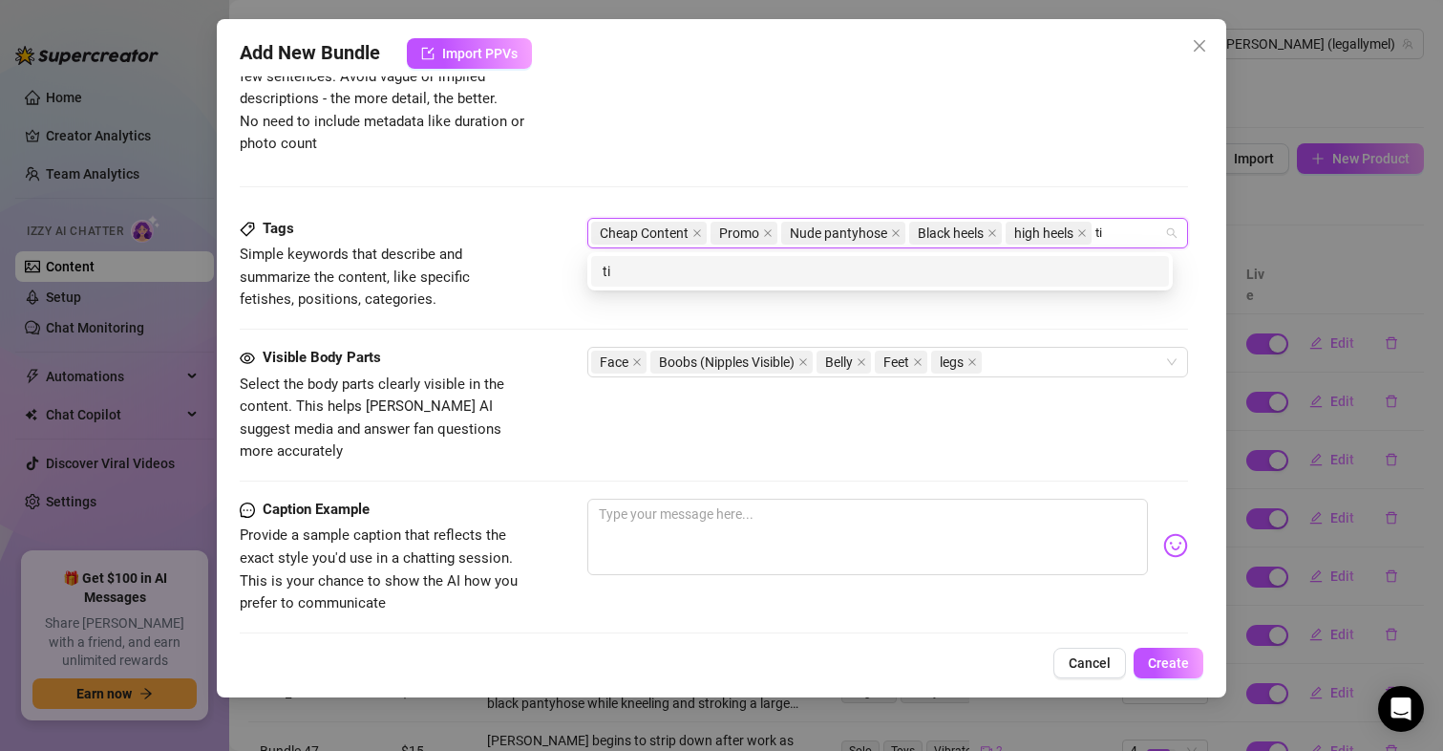
type input "tit"
type input "s"
click at [818, 232] on span "Nude pantyhose" at bounding box center [838, 233] width 97 height 21
type input "i"
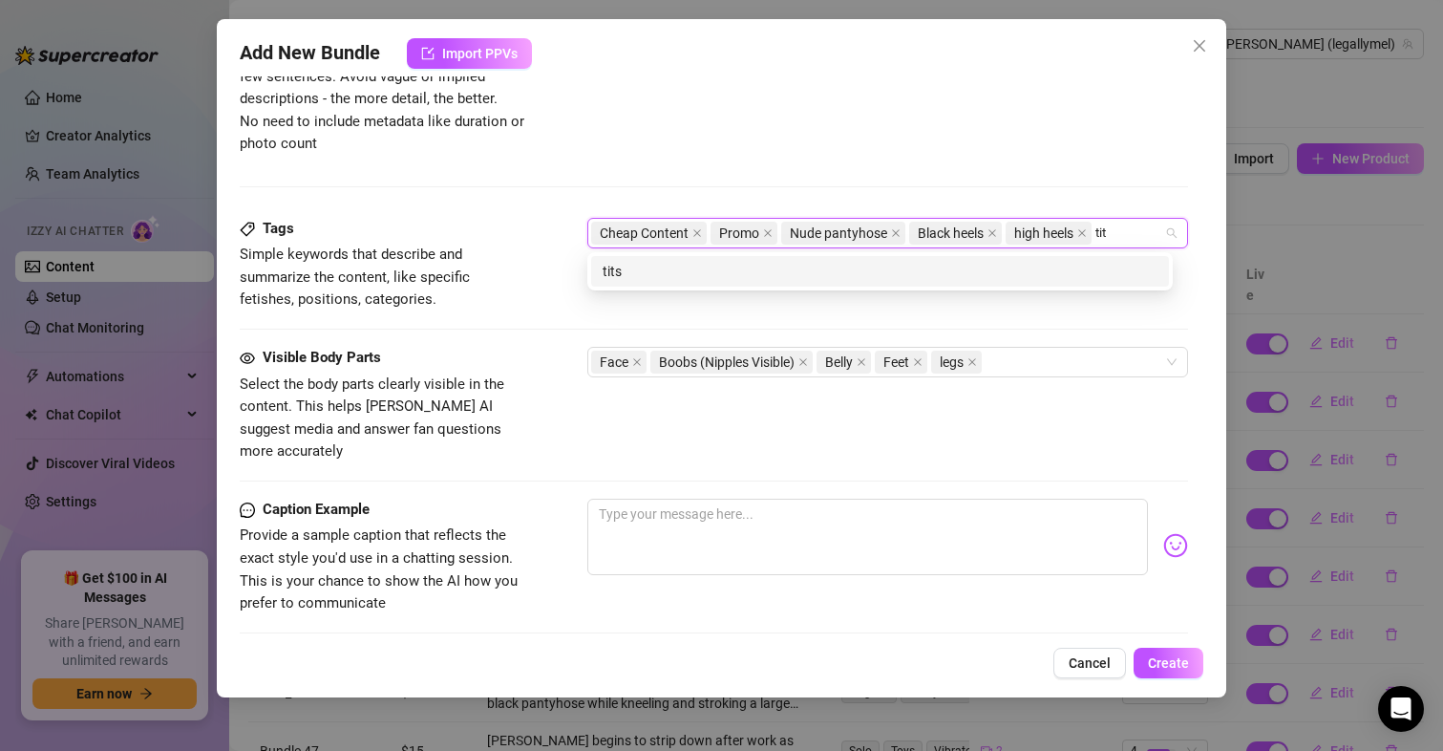
type input "tits"
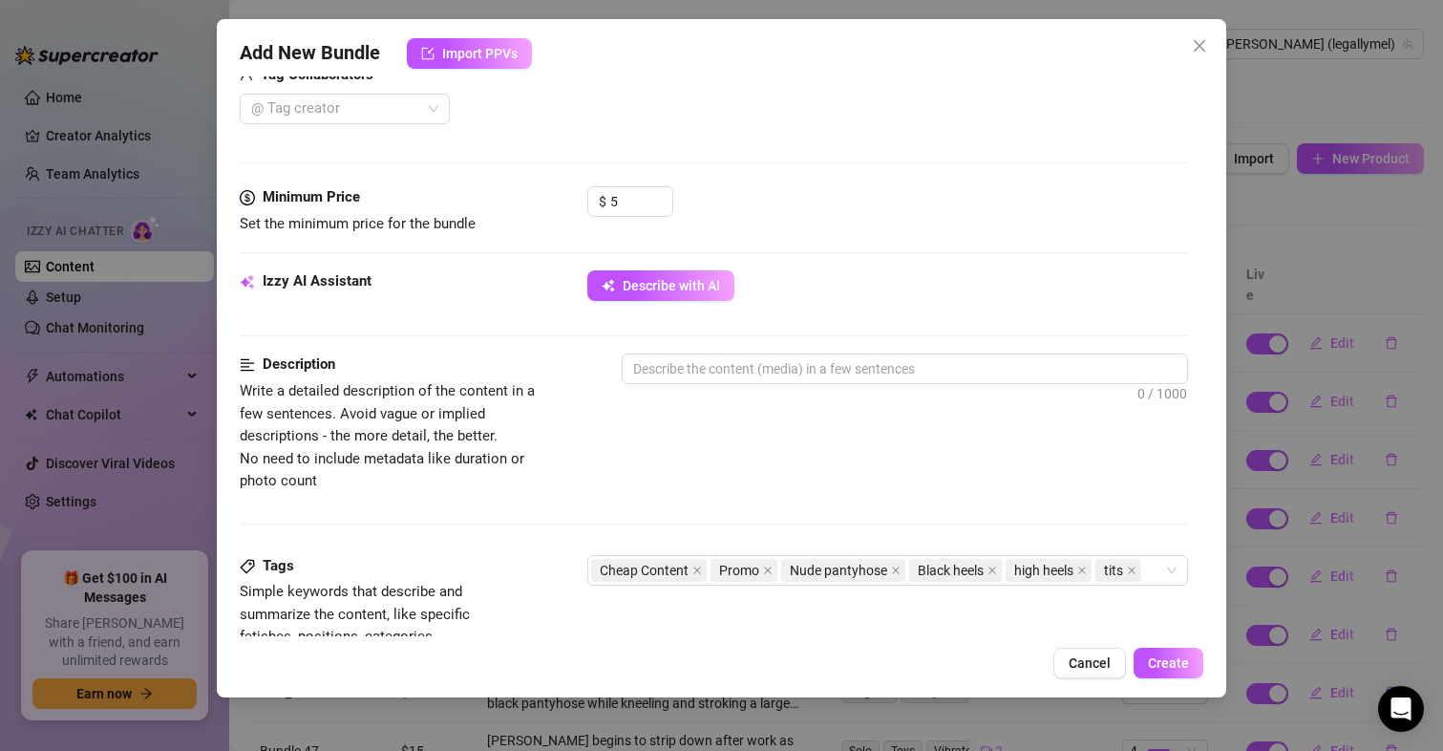
scroll to position [502, 0]
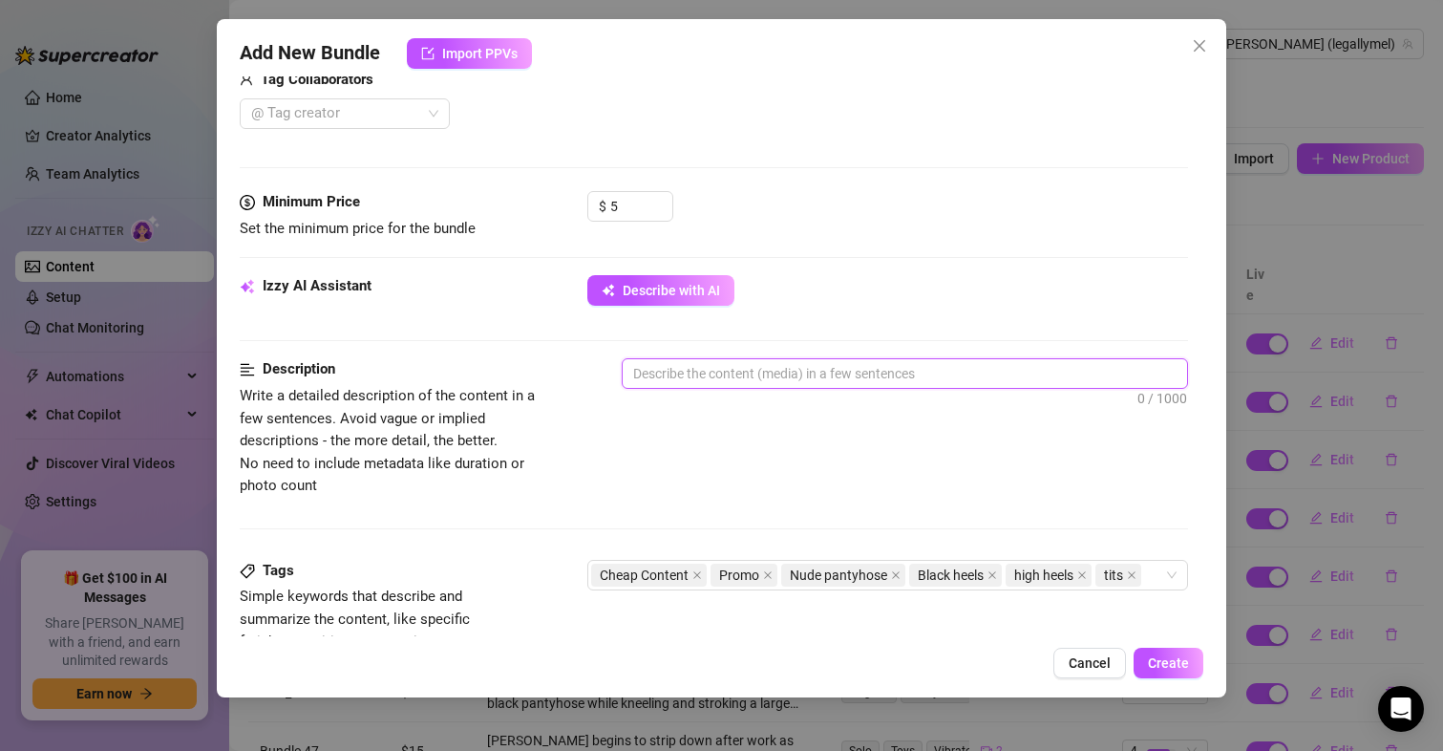
click at [796, 374] on textarea at bounding box center [906, 373] width 566 height 29
type textarea "M"
type textarea "Me"
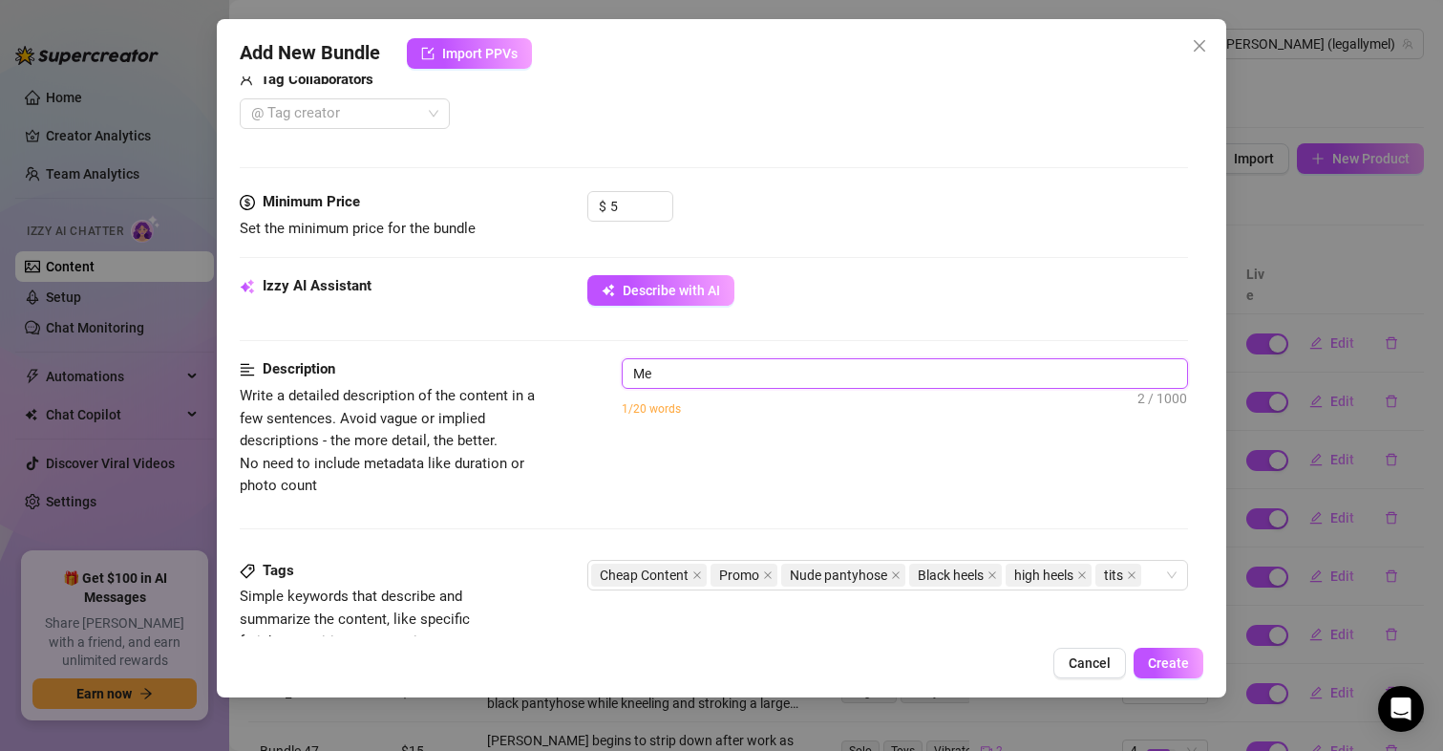
type textarea "[PERSON_NAME]"
type textarea "[PERSON_NAME] is"
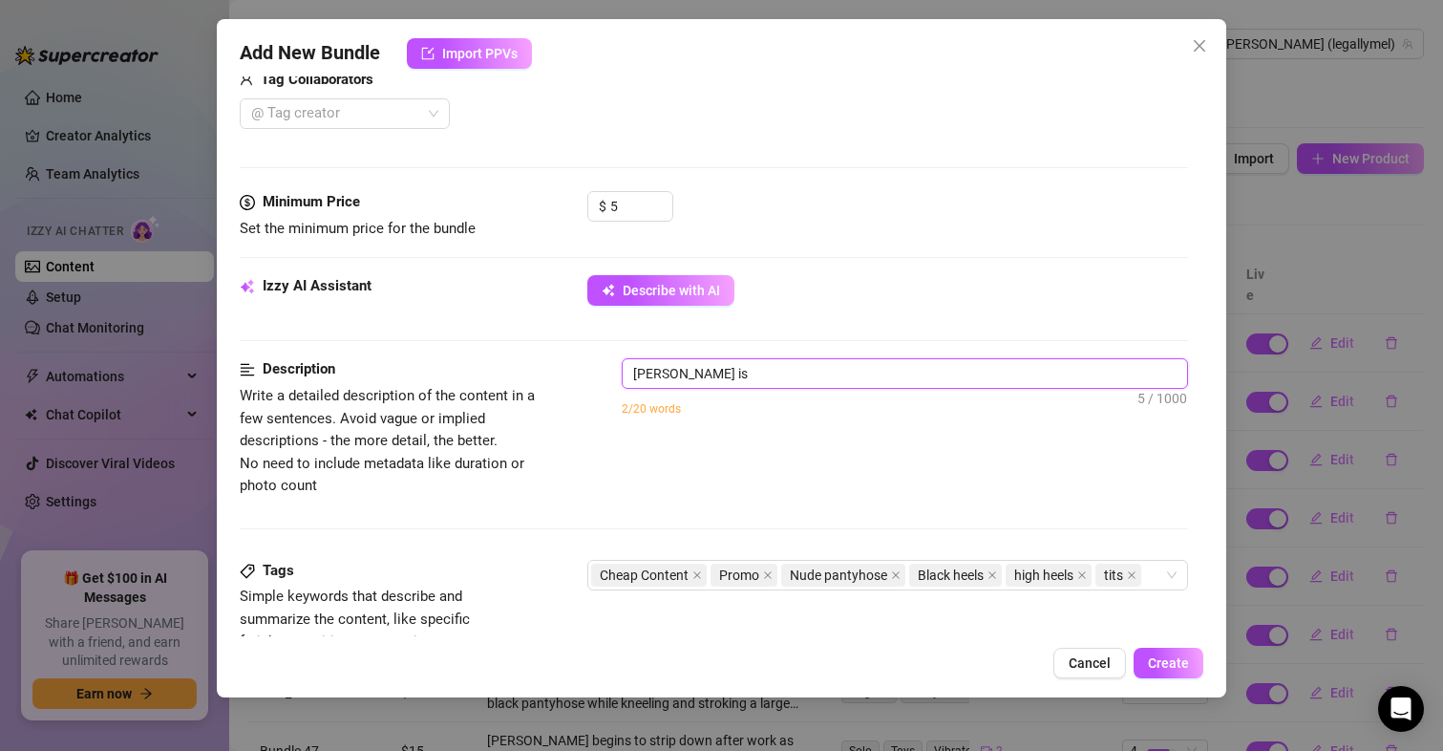
type textarea "[PERSON_NAME] is"
type textarea "[PERSON_NAME] is s"
type textarea "[PERSON_NAME] is se"
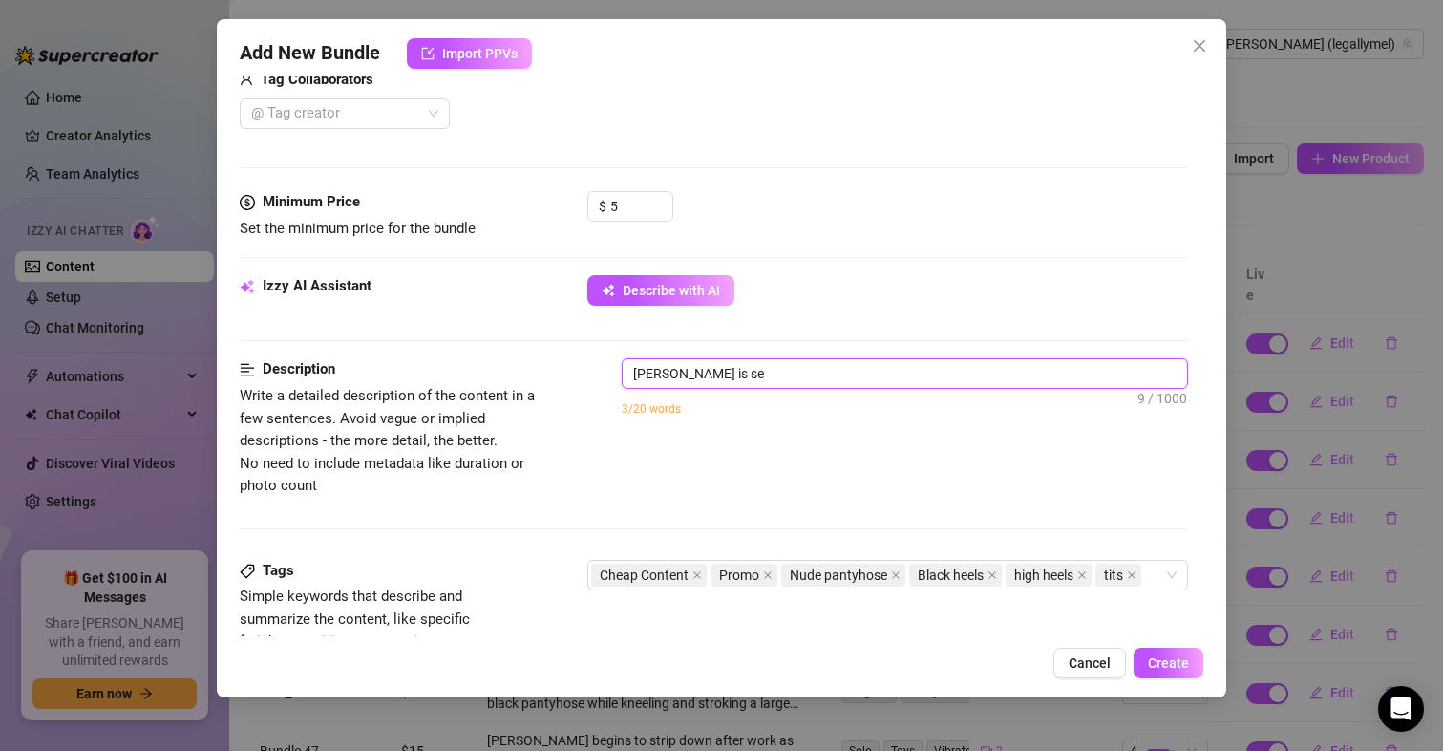
type textarea "[PERSON_NAME] is sea"
type textarea "[PERSON_NAME] is seat"
type textarea "[PERSON_NAME] is [PERSON_NAME]"
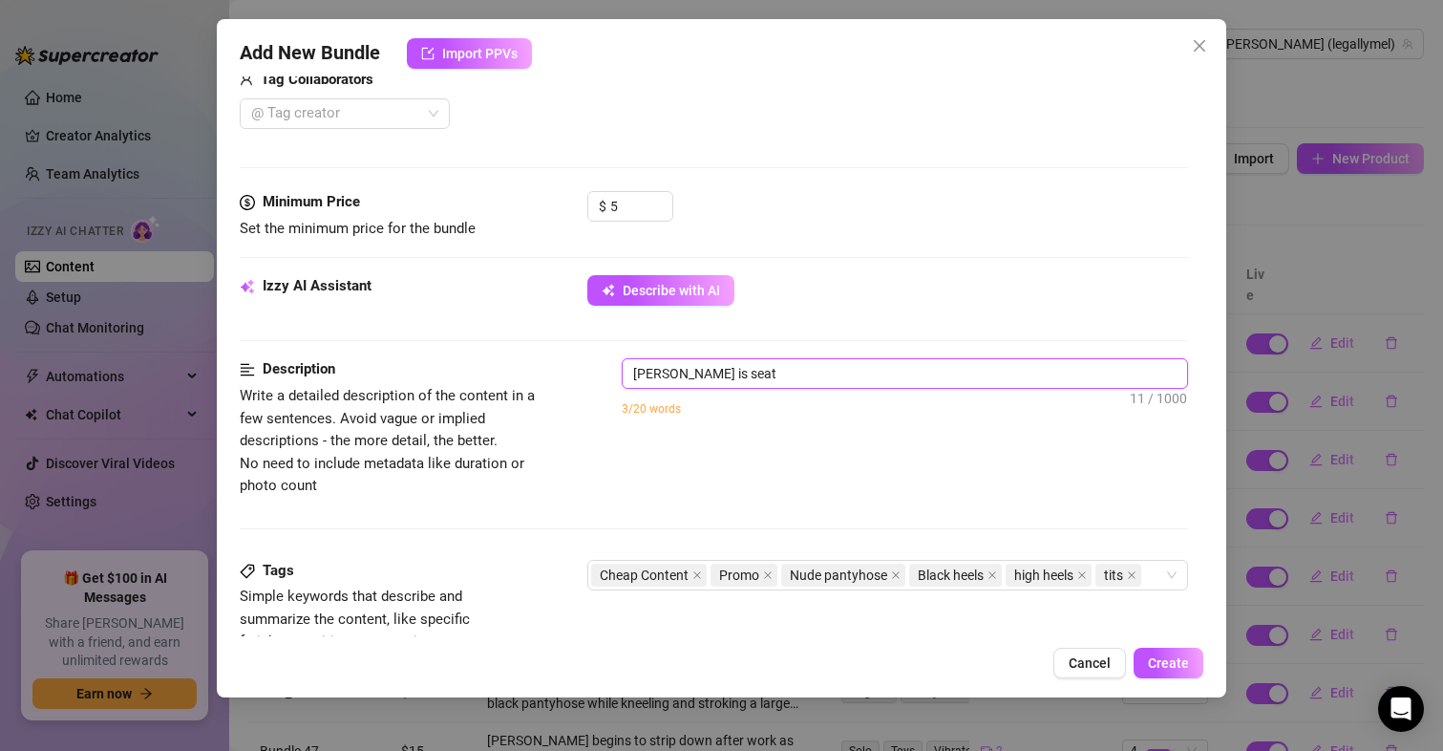
type textarea "[PERSON_NAME] is [PERSON_NAME]"
type textarea "[PERSON_NAME] is seated"
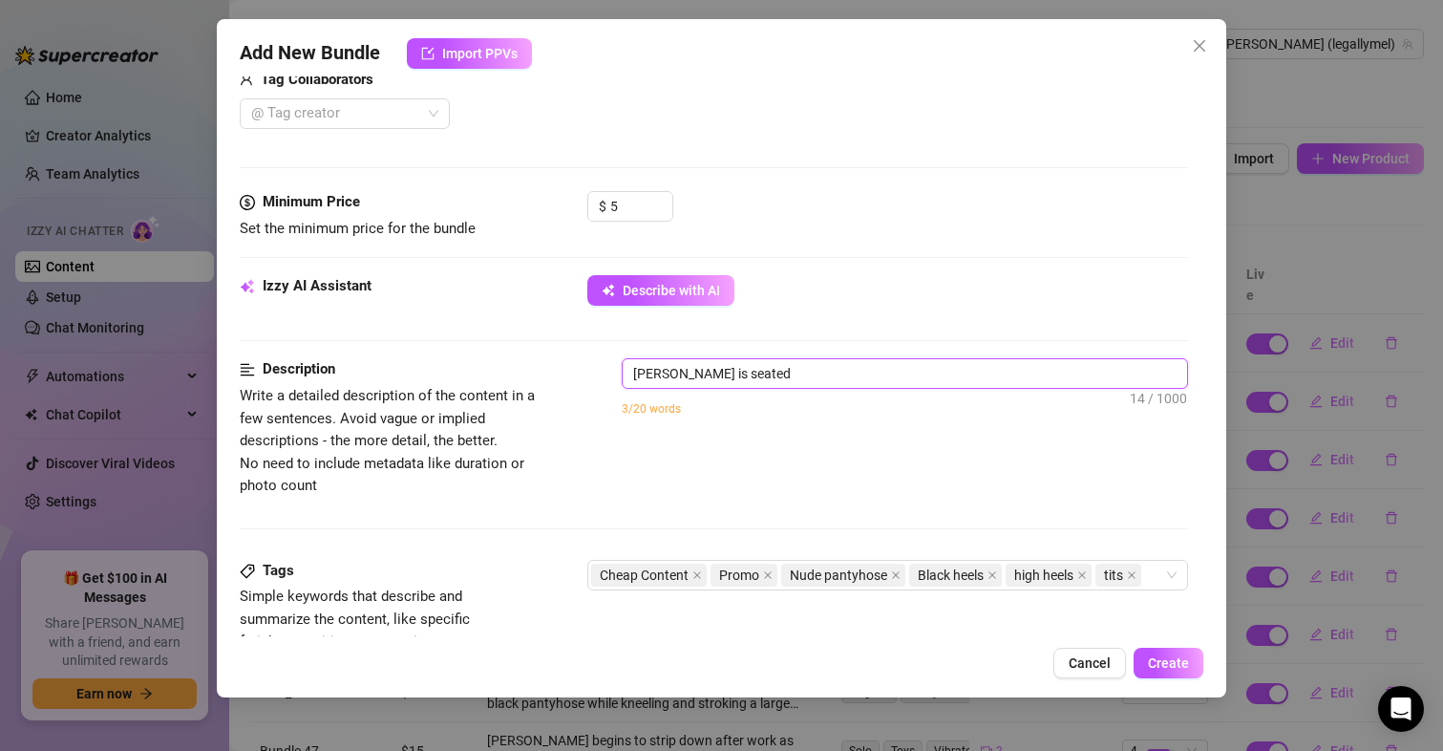
type textarea "[PERSON_NAME] is seated o"
type textarea "[PERSON_NAME] is seated on"
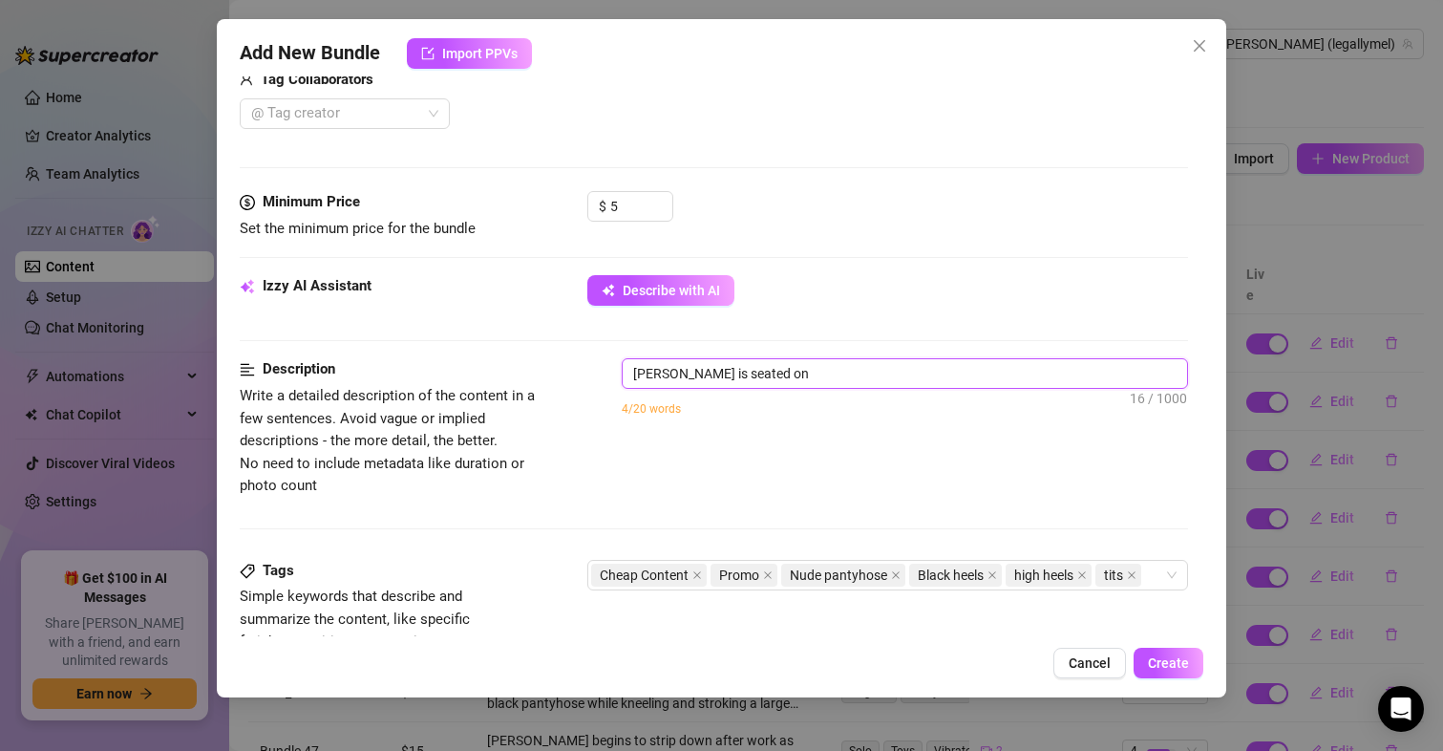
type textarea "[PERSON_NAME] is seated on a"
type textarea "[PERSON_NAME] is seated on a c"
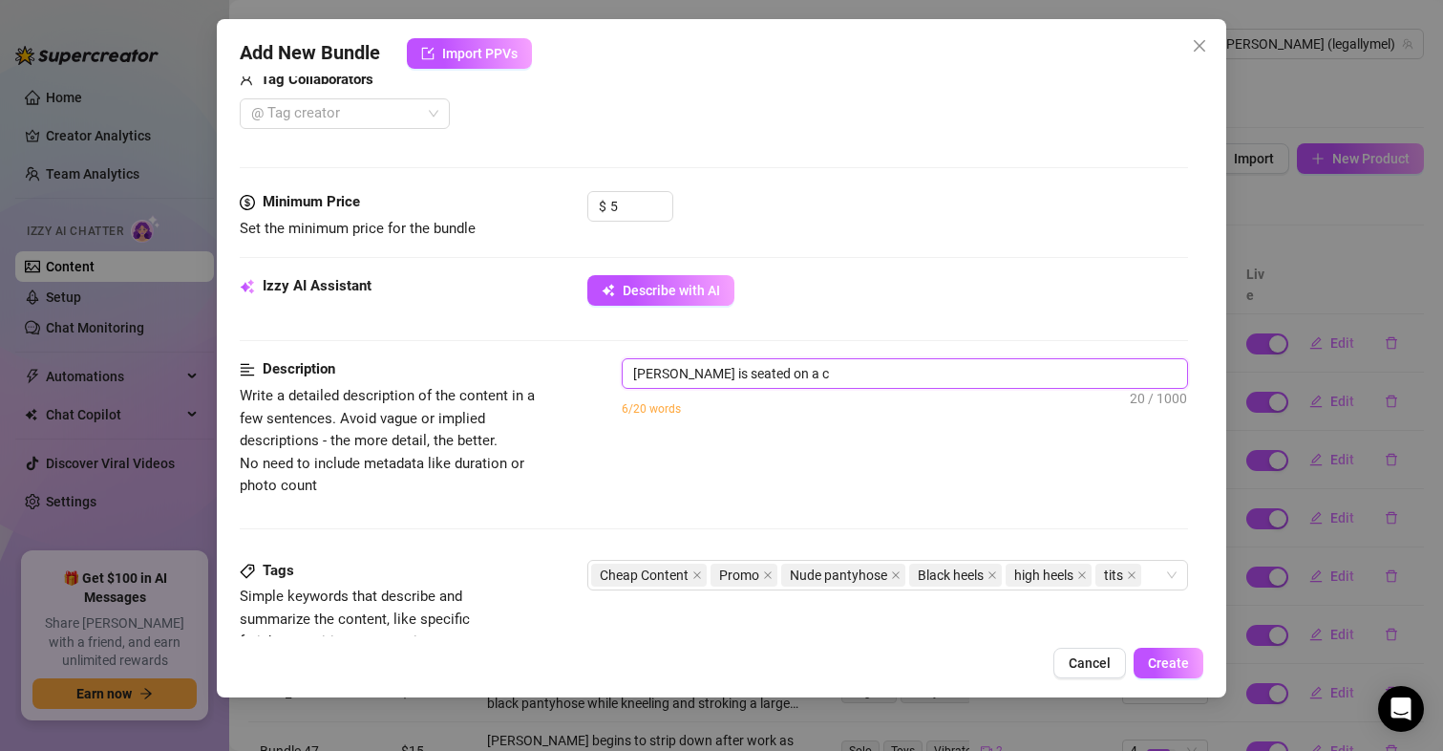
type textarea "[PERSON_NAME] is seated on a ch"
type textarea "[PERSON_NAME] is seated on a cha"
type textarea "[PERSON_NAME] is seated on a chai"
type textarea "[PERSON_NAME] is seated on a chair"
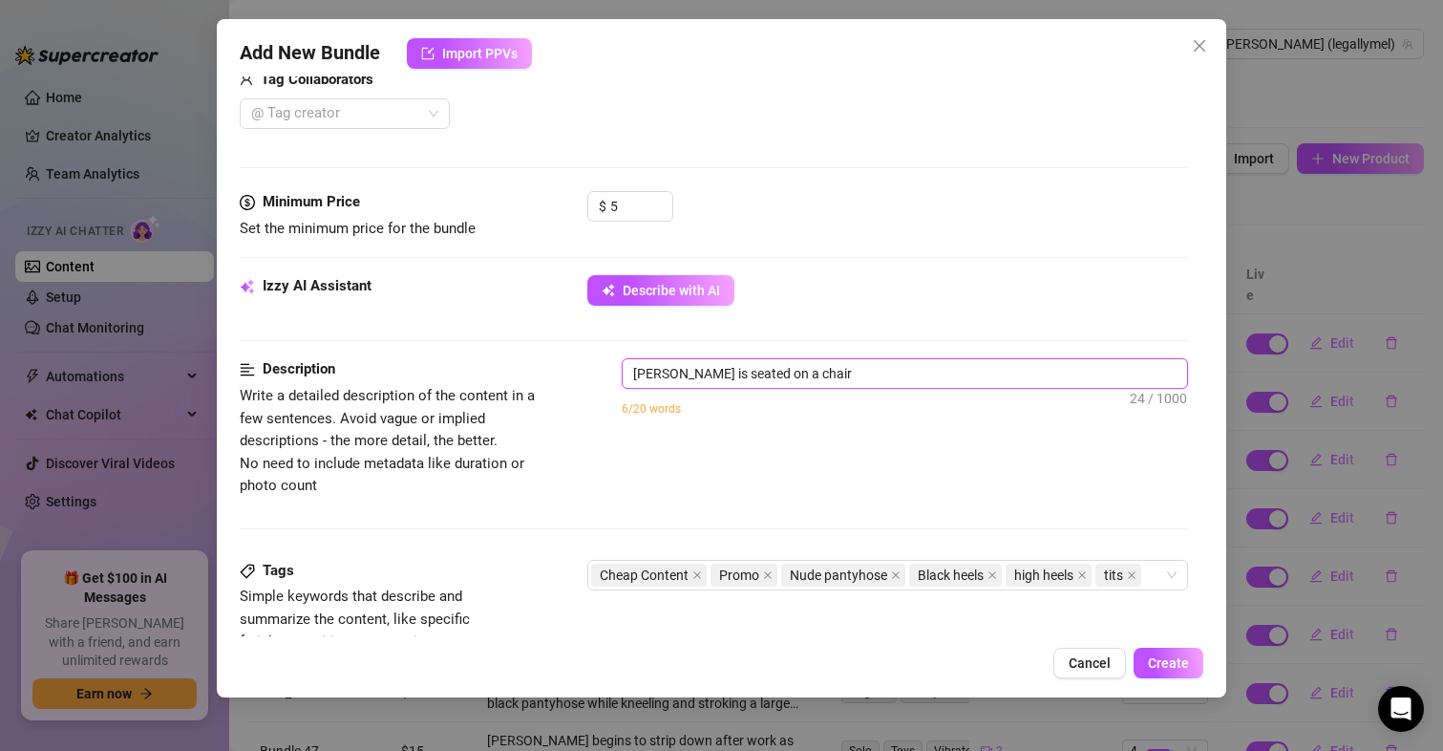
type textarea "[PERSON_NAME] is seated on a chair"
type textarea "[PERSON_NAME] is seated on a chair w"
type textarea "[PERSON_NAME] is seated on a chair wi"
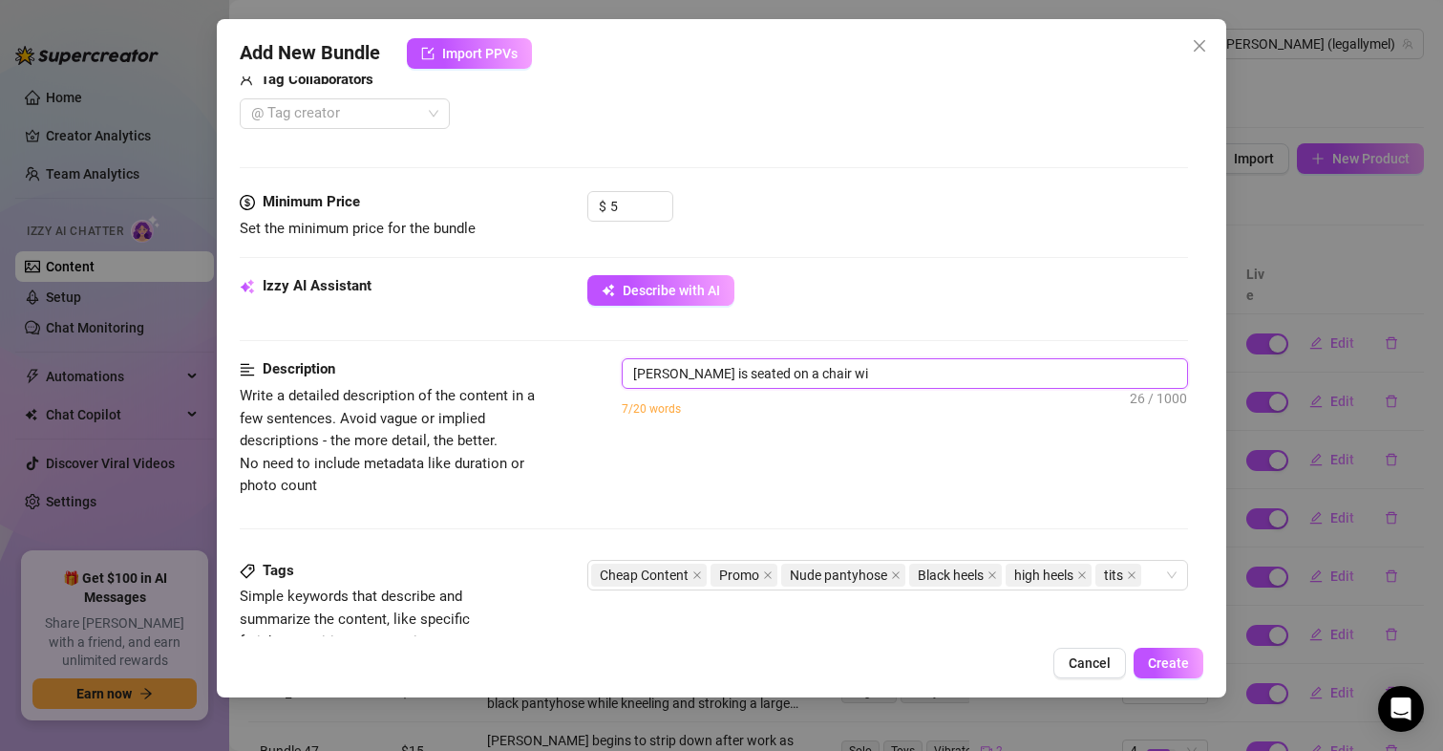
type textarea "[PERSON_NAME] is seated on a chair wit"
type textarea "[PERSON_NAME] is seated on a chair with"
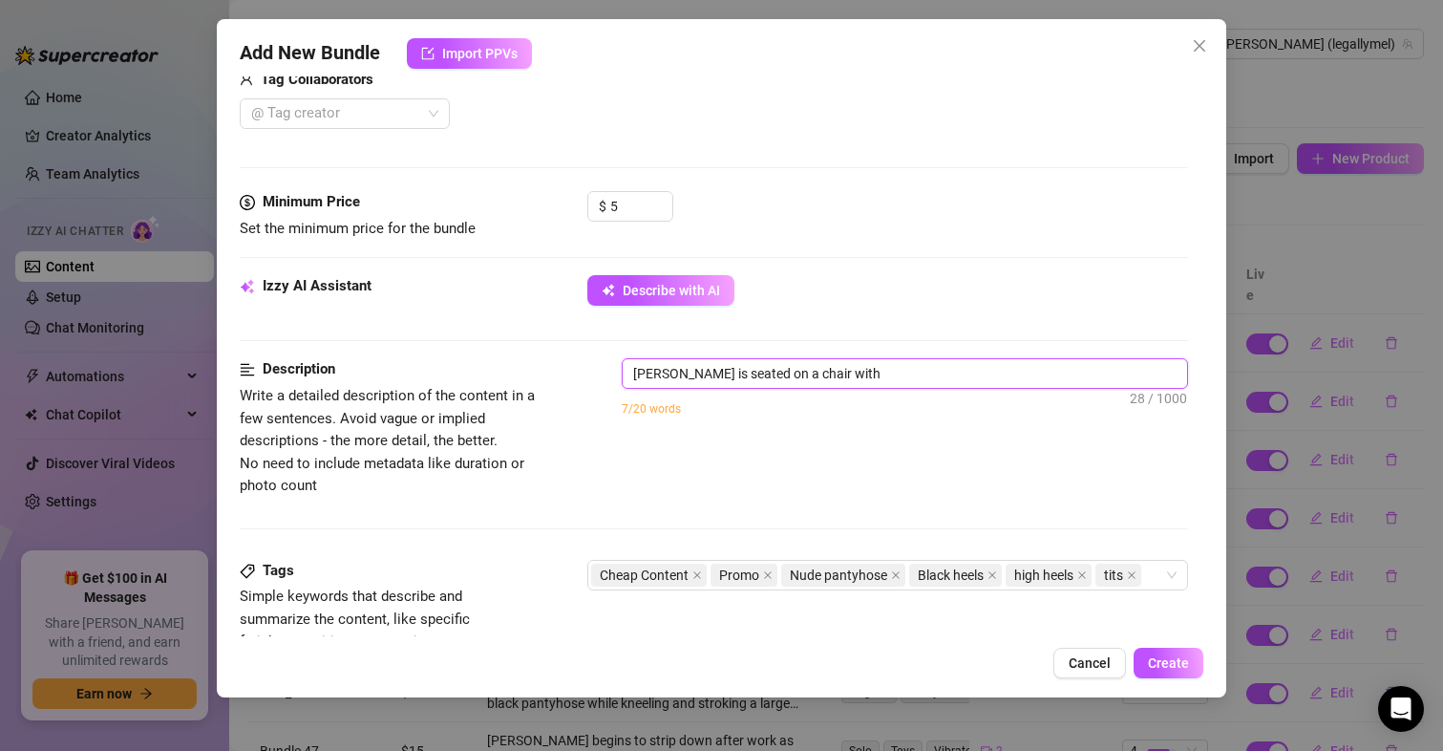
type textarea "[PERSON_NAME] is seated on a chair with"
type textarea "[PERSON_NAME] is seated on a chair with j"
type textarea "[PERSON_NAME] is seated on a chair with ju"
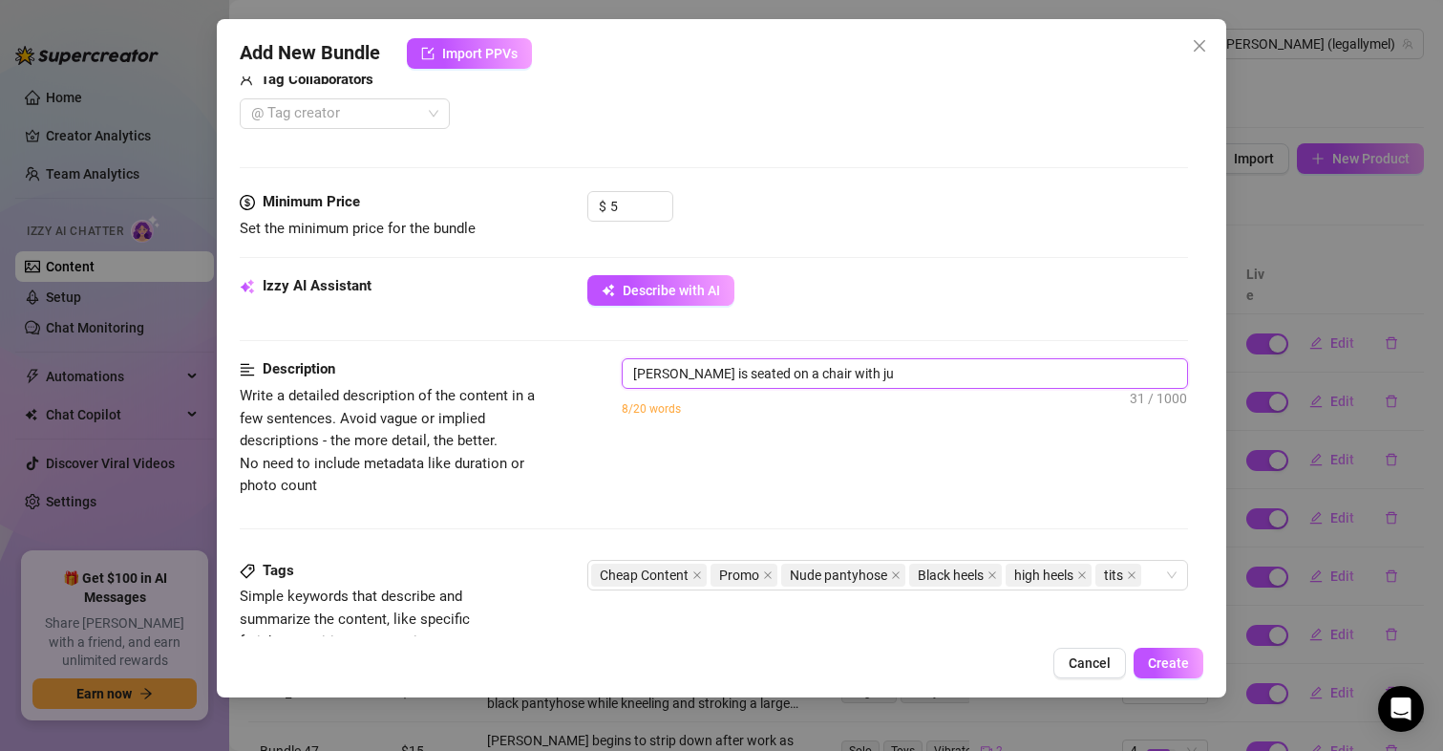
type textarea "[PERSON_NAME] is seated on a chair with jus"
type textarea "[PERSON_NAME] is seated on a chair with just"
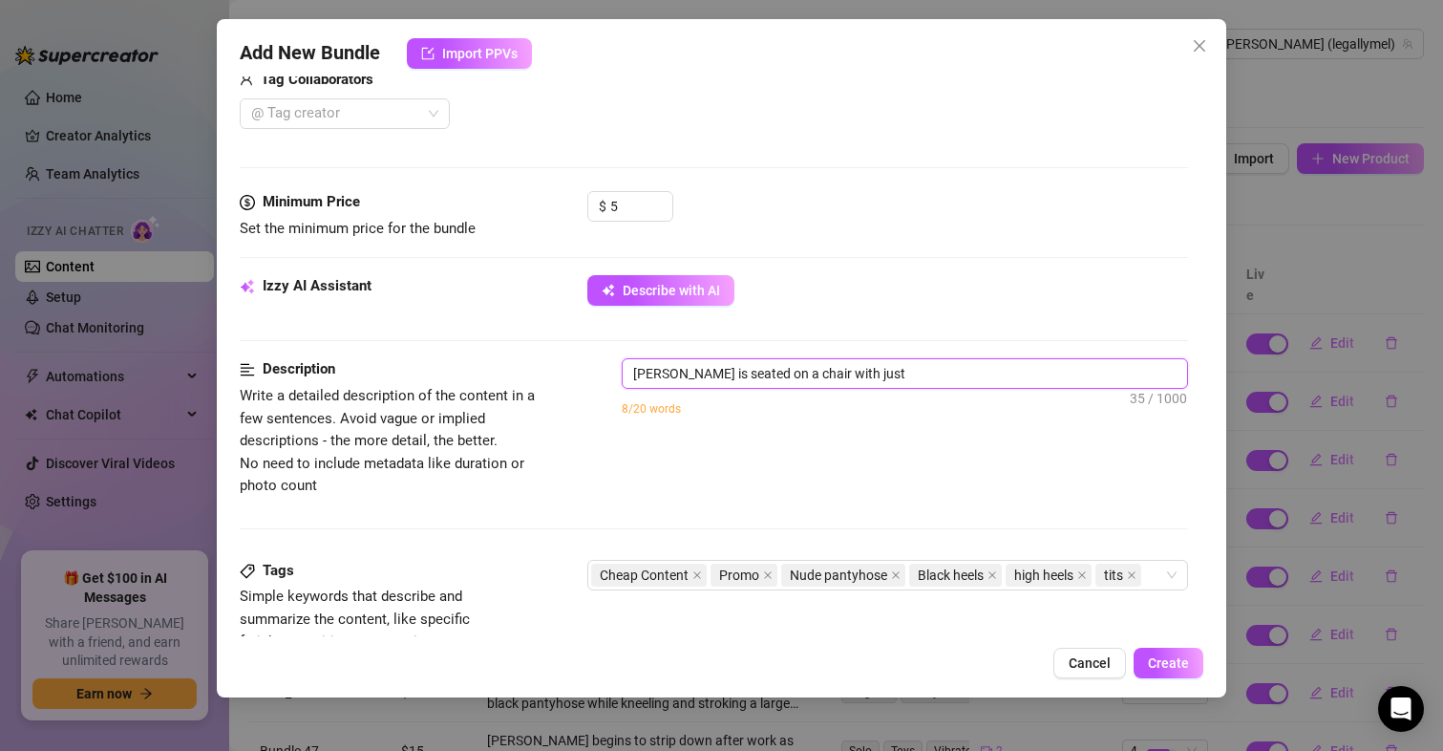
type textarea "[PERSON_NAME] is seated on a chair with just a"
type textarea "[PERSON_NAME] is seated on a chair with just ap"
type textarea "[PERSON_NAME] is seated on a chair with just a"
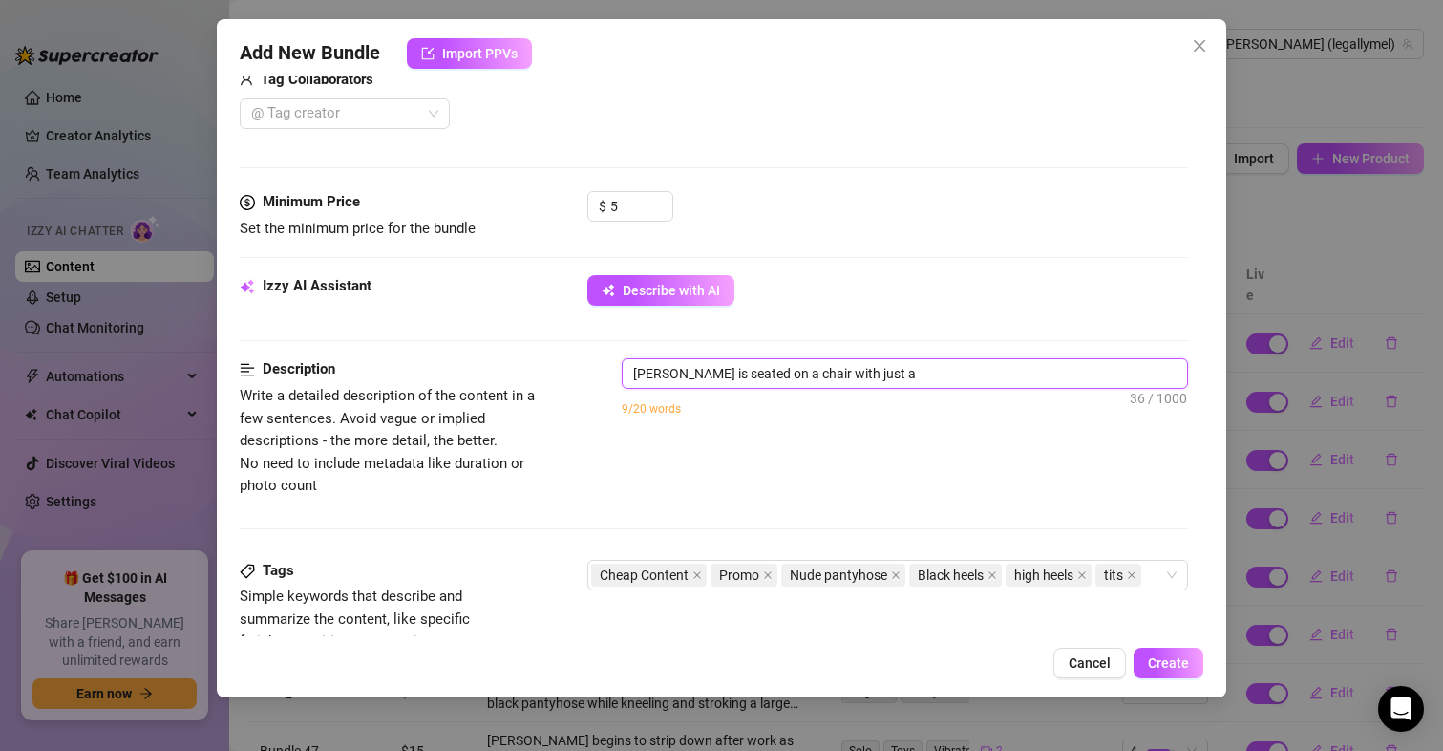
type textarea "[PERSON_NAME] is seated on a chair with just a"
type textarea "[PERSON_NAME] is seated on a chair with just a a"
type textarea "[PERSON_NAME] is seated on a chair with just a"
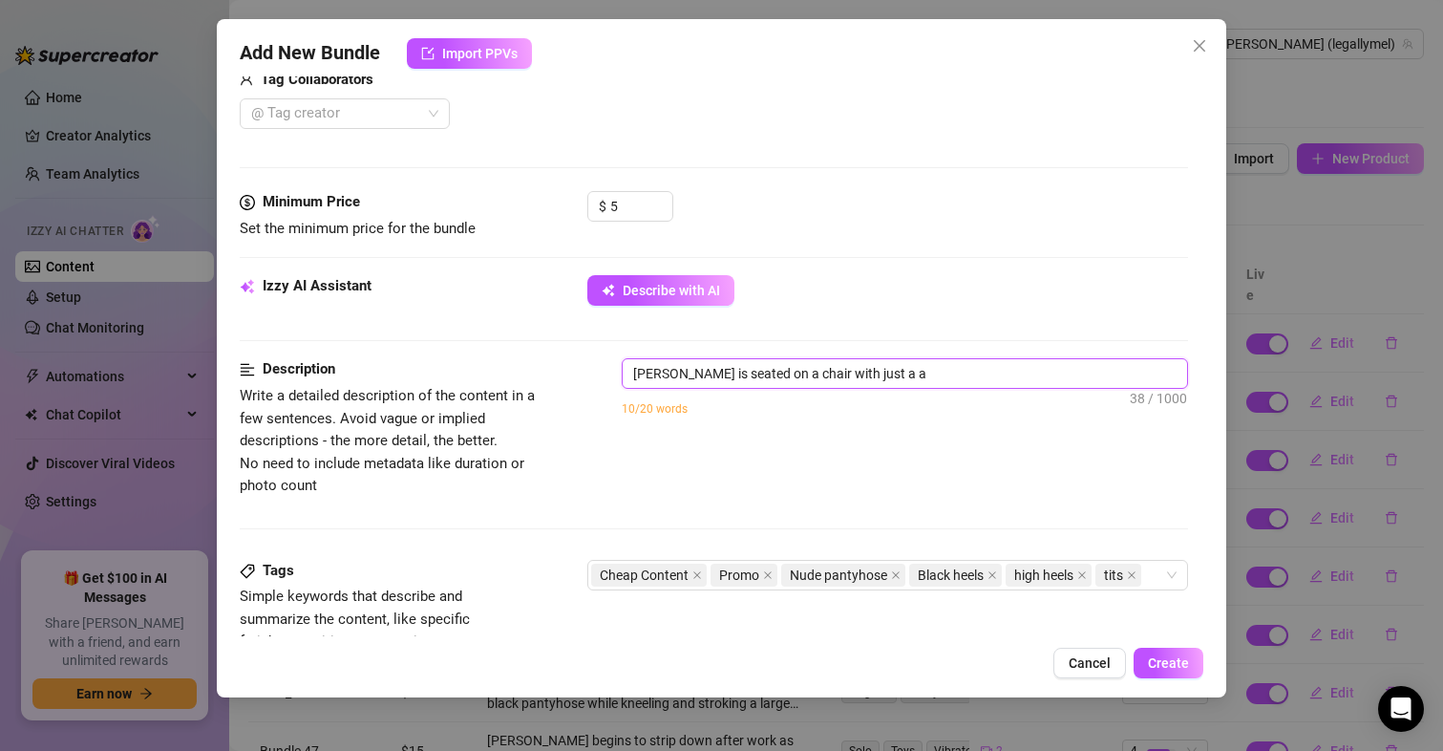
type textarea "[PERSON_NAME] is seated on a chair with just a"
type textarea "[PERSON_NAME] is seated on a chair with just a p"
type textarea "[PERSON_NAME] is seated on a chair with just a pa"
type textarea "[PERSON_NAME] is seated on a chair with just a pai"
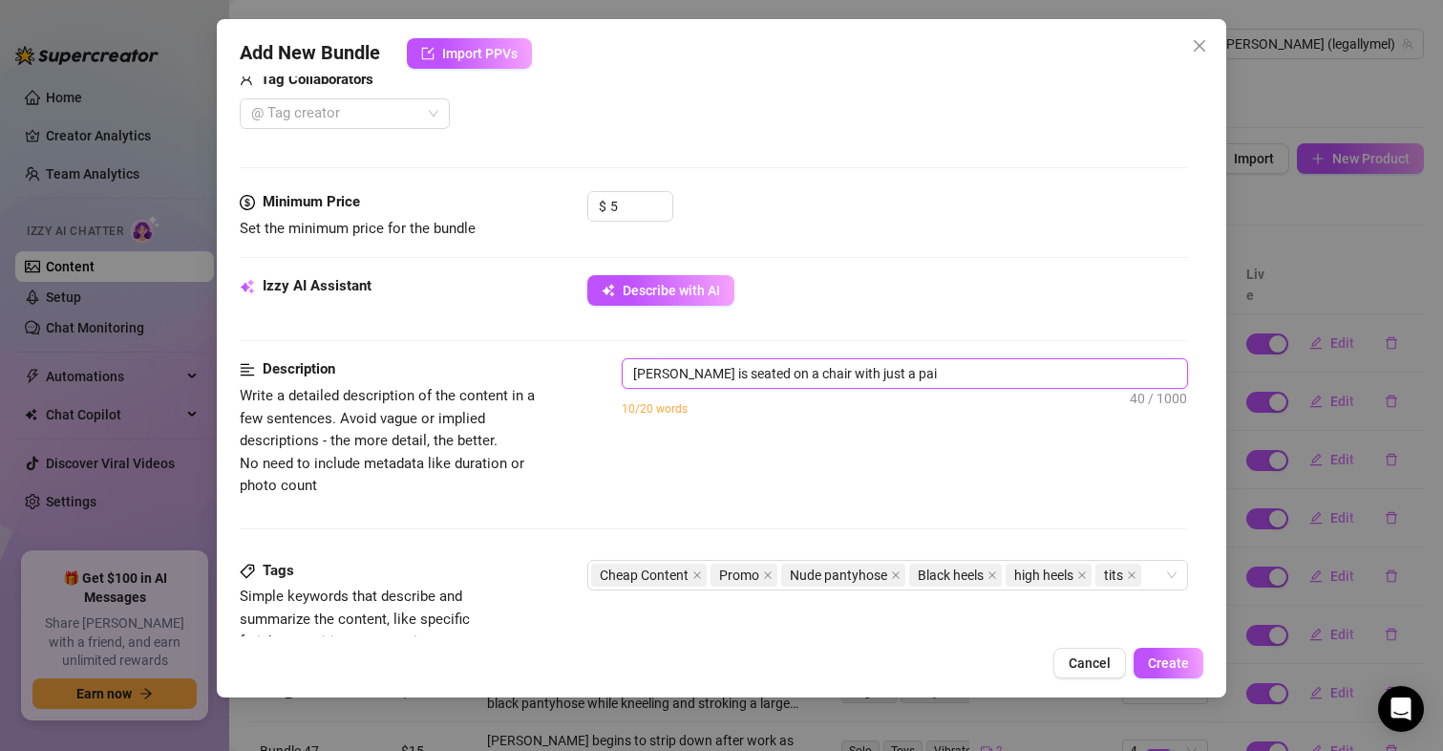
type textarea "[PERSON_NAME] is seated on a chair with just a pair"
type textarea "[PERSON_NAME] is seated on a chair with just a pair o"
type textarea "[PERSON_NAME] is seated on a chair with just a pair of"
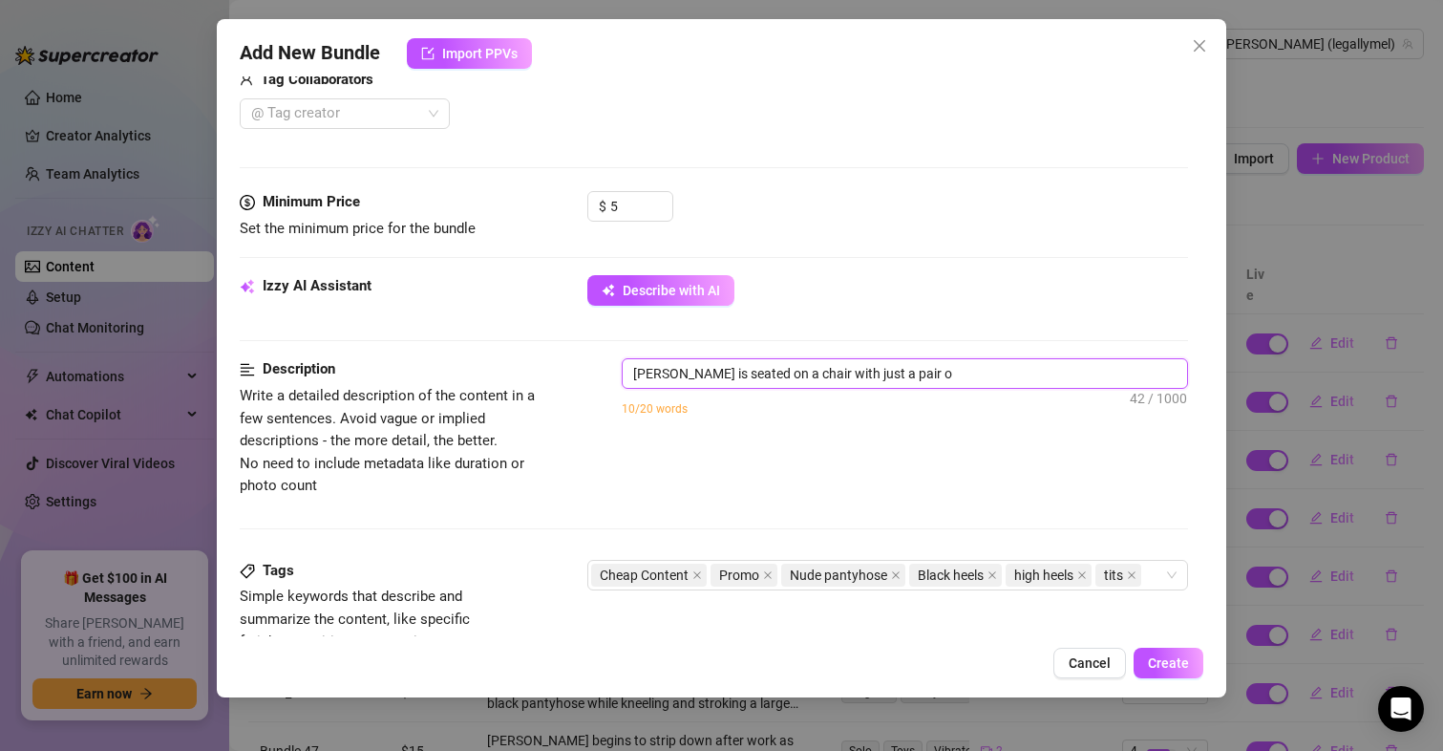
type textarea "[PERSON_NAME] is seated on a chair with just a pair of"
type textarea "[PERSON_NAME] is seated on a chair with just a pair of n"
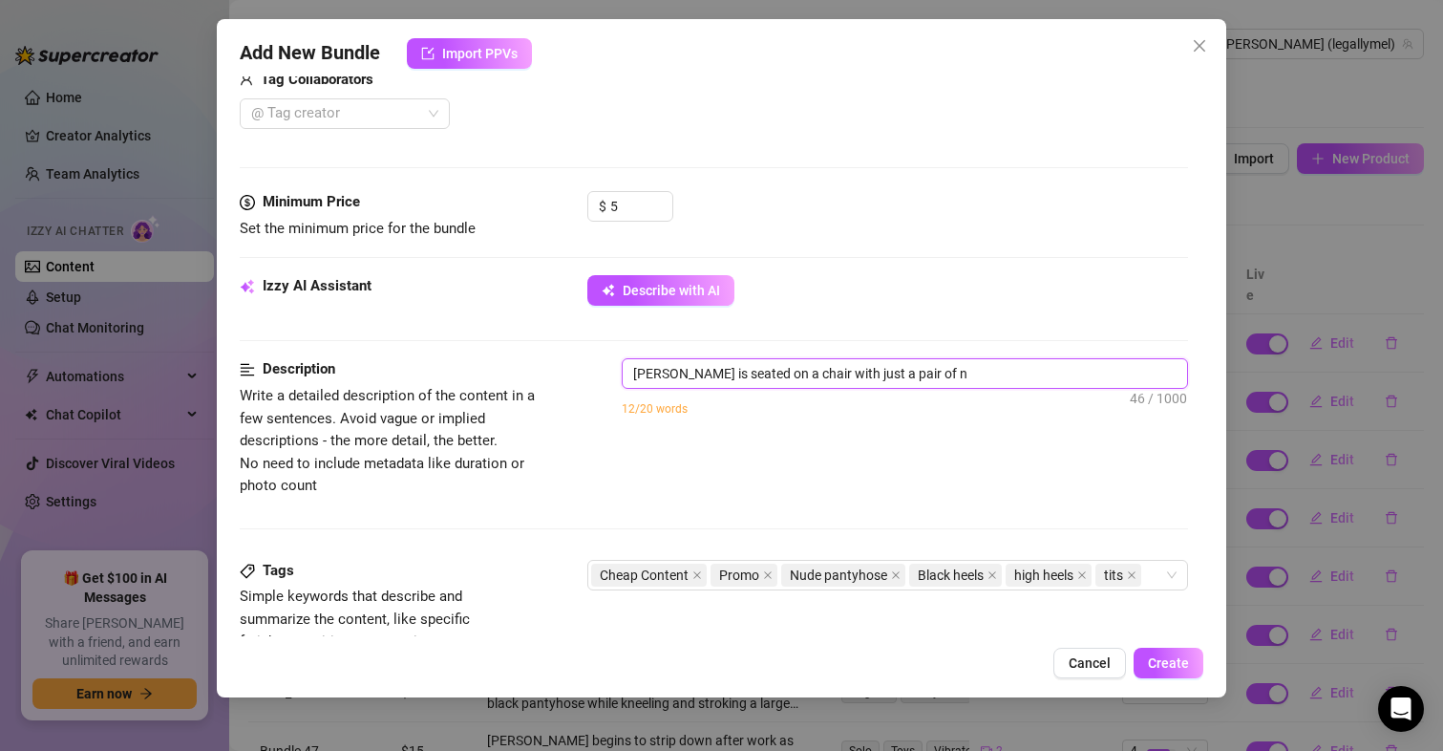
type textarea "[PERSON_NAME] is seated on a chair with just a pair of nu"
type textarea "[PERSON_NAME] is seated on a chair with just a pair of nud"
type textarea "[PERSON_NAME] is seated on a chair with just a pair of nude"
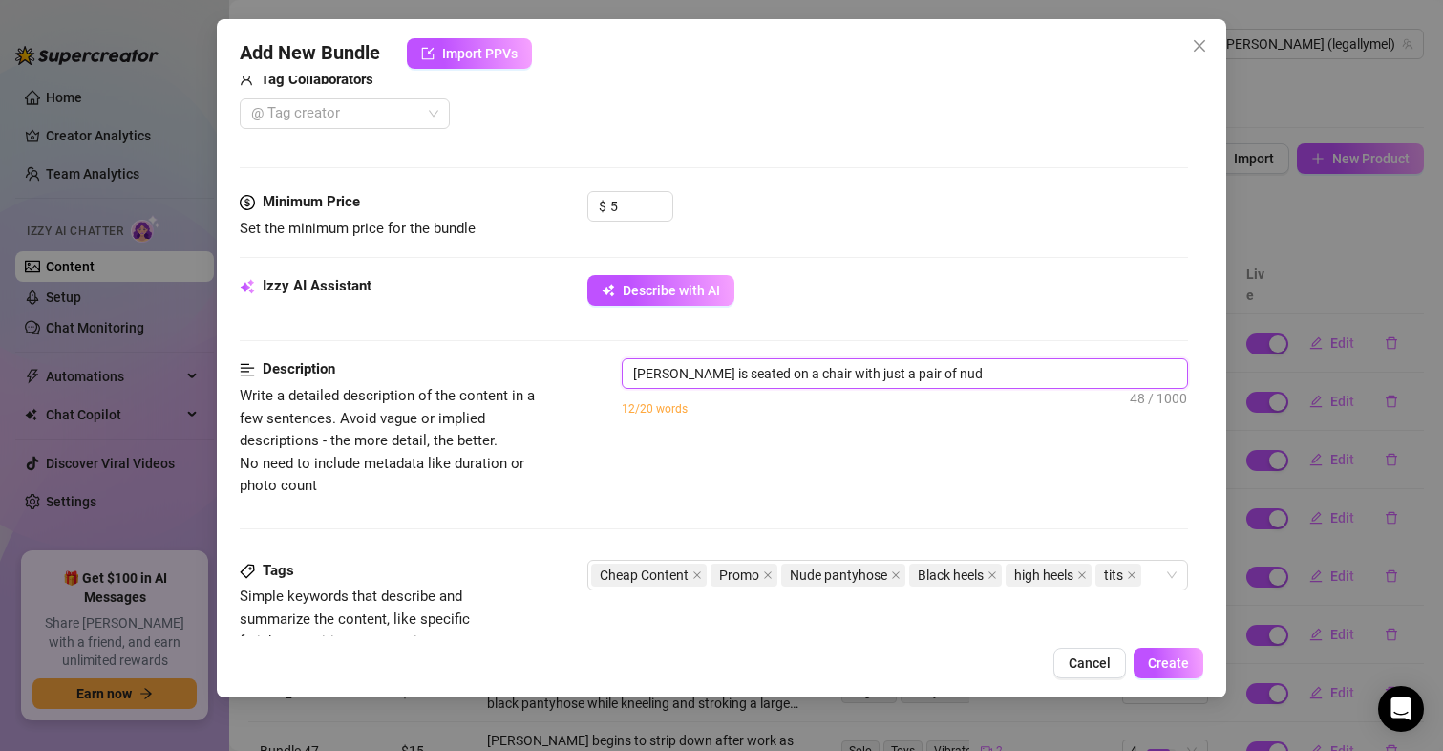
type textarea "[PERSON_NAME] is seated on a chair with just a pair of nude"
type textarea "[PERSON_NAME] is seated on a chair with just a pair of nude p"
type textarea "[PERSON_NAME] is seated on a chair with just a pair of nude pa"
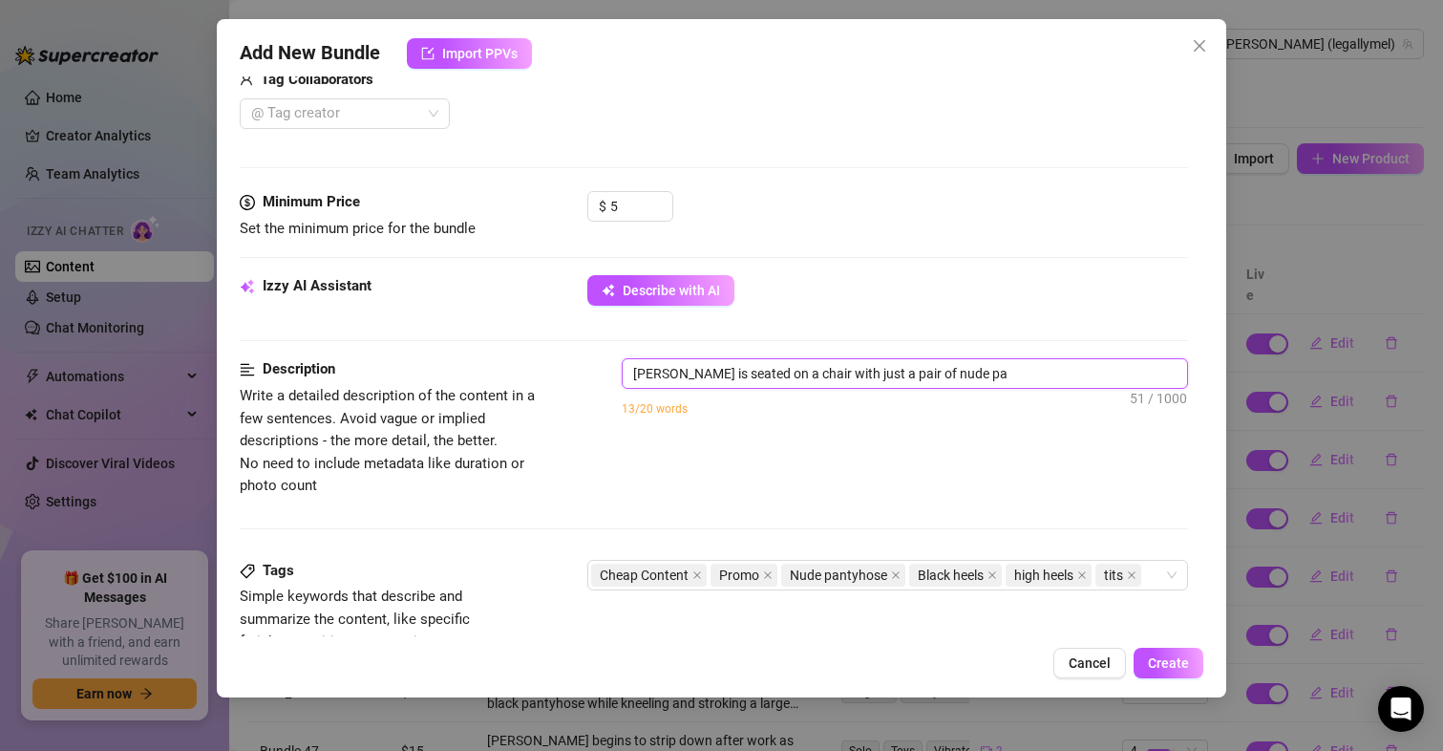
type textarea "[PERSON_NAME] is seated on a chair with just a pair of nude pan"
type textarea "[PERSON_NAME] is seated on a chair with just a pair of nude pant"
type textarea "[PERSON_NAME] is seated on a chair with just a pair of nude panty"
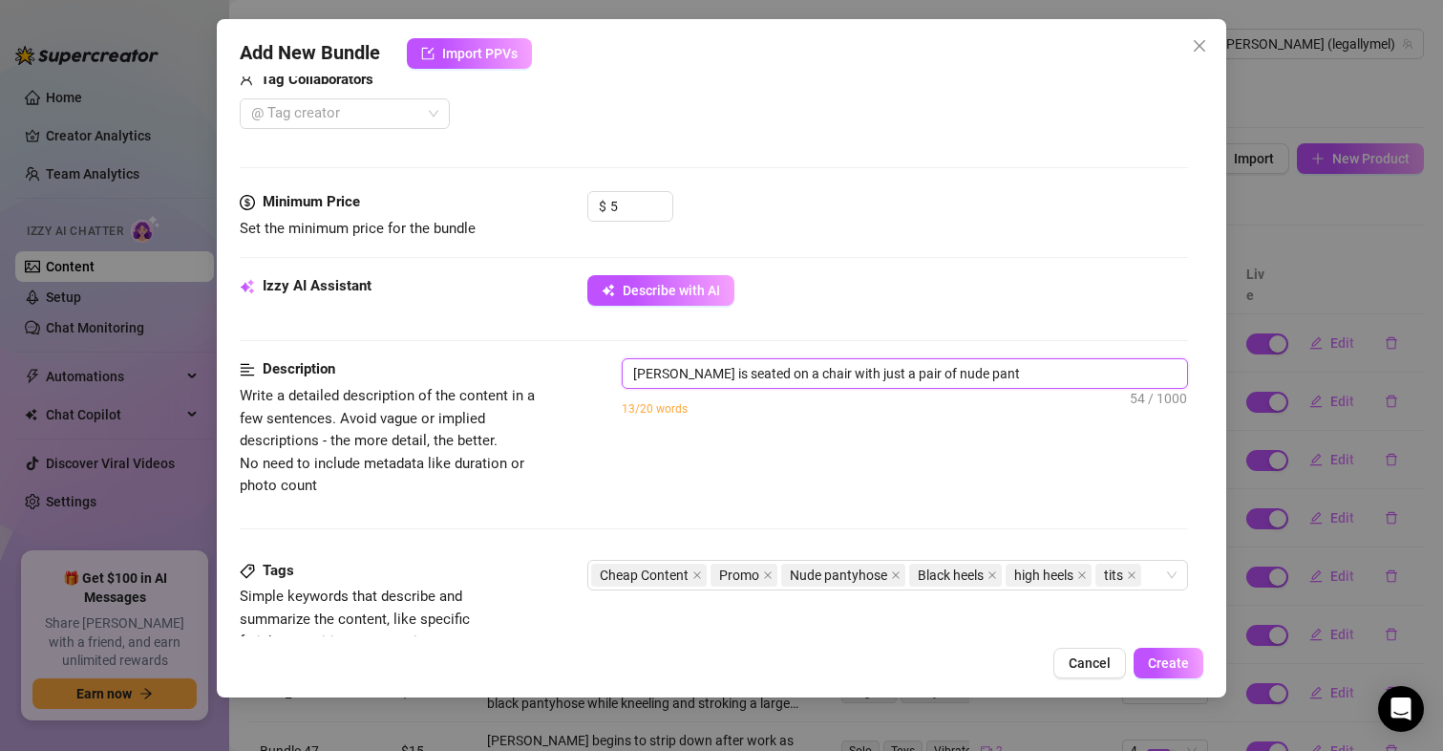
type textarea "[PERSON_NAME] is seated on a chair with just a pair of nude panty"
type textarea "[PERSON_NAME] is seated on a chair with just a pair of nude pantyh"
type textarea "[PERSON_NAME] is seated on a chair with just a pair of nude pantyhs"
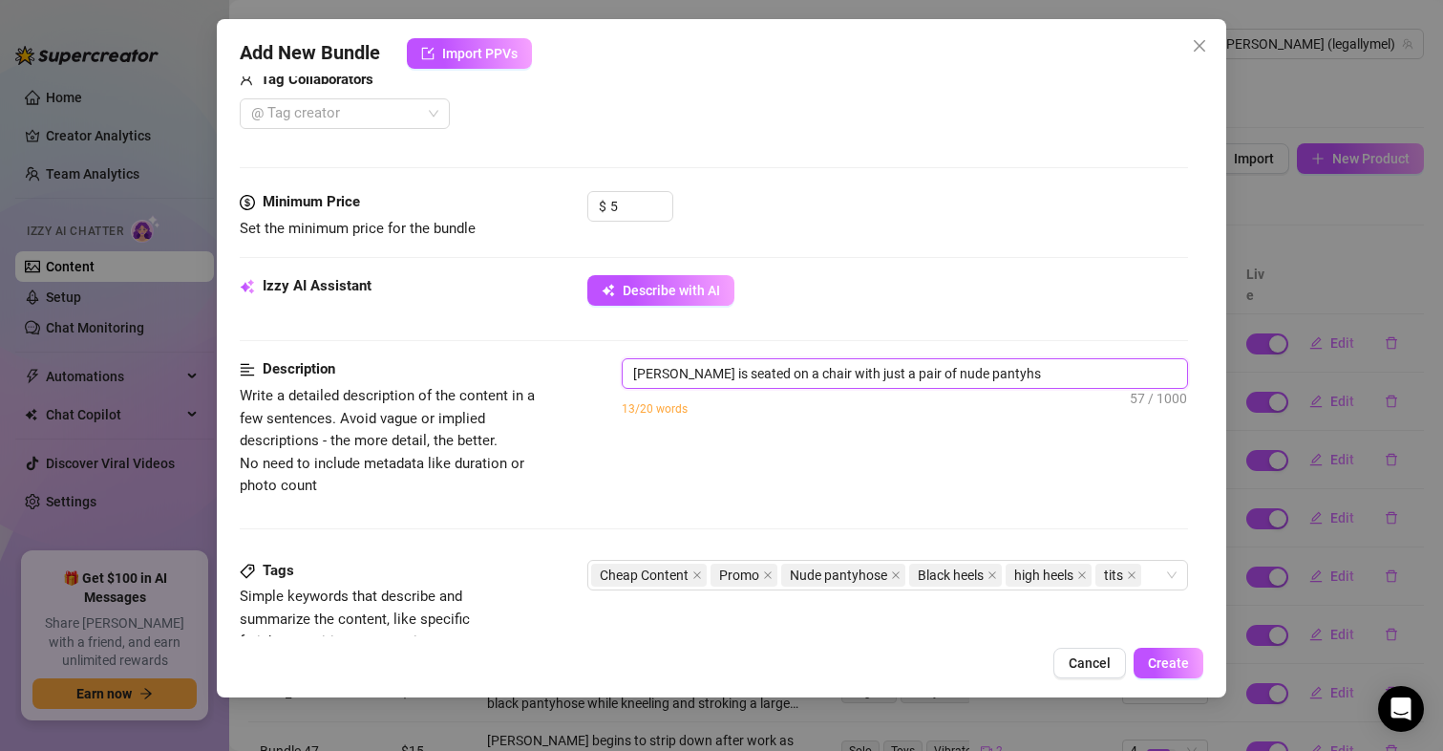
type textarea "[PERSON_NAME] is seated on a chair with just a pair of nude pantyh"
type textarea "[PERSON_NAME] is seated on a chair with just a pair of nude pantyho"
type textarea "[PERSON_NAME] is seated on a chair with just a pair of nude pantyhos"
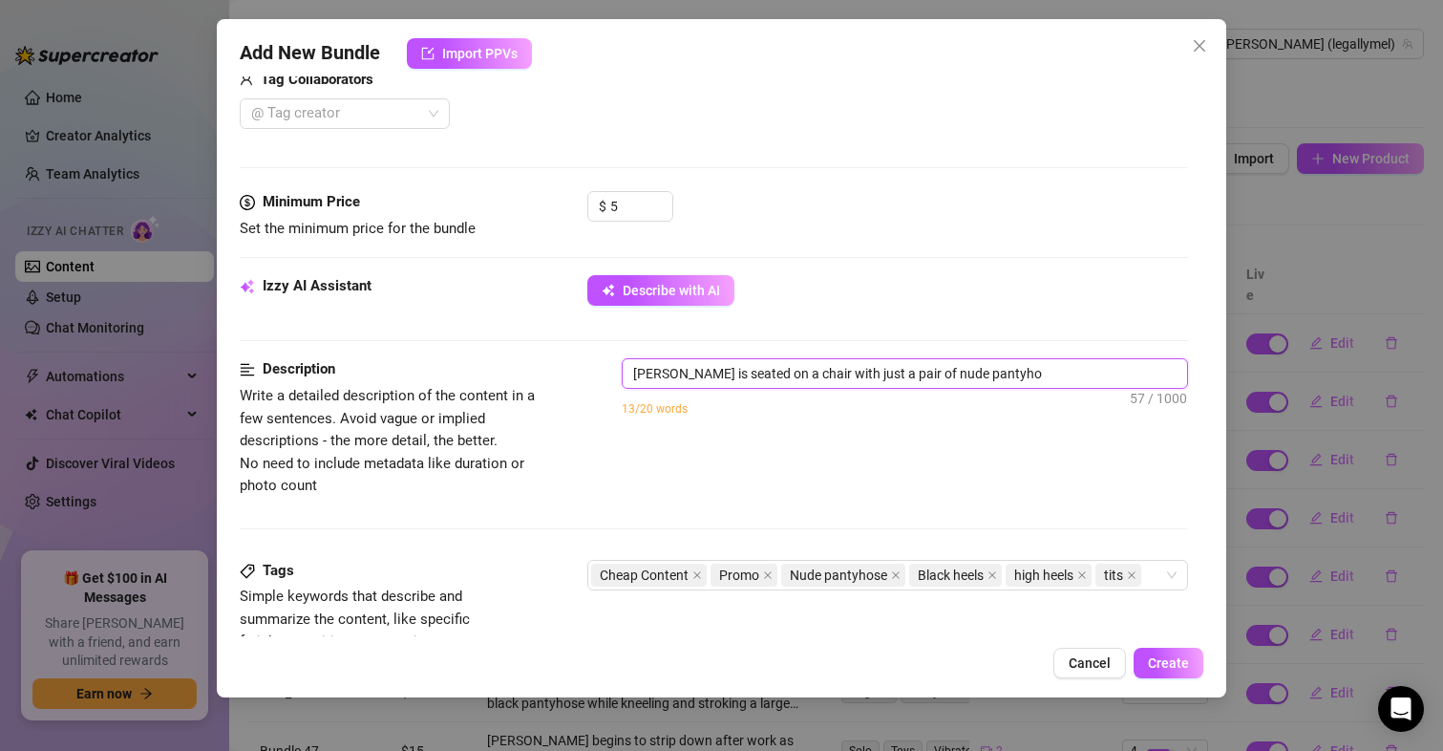
type textarea "[PERSON_NAME] is seated on a chair with just a pair of nude pantyhos"
type textarea "[PERSON_NAME] is seated on a chair with just a pair of nude pantyhose"
type textarea "[PERSON_NAME] is seated on a chair with just a pair of nude pantyhose o"
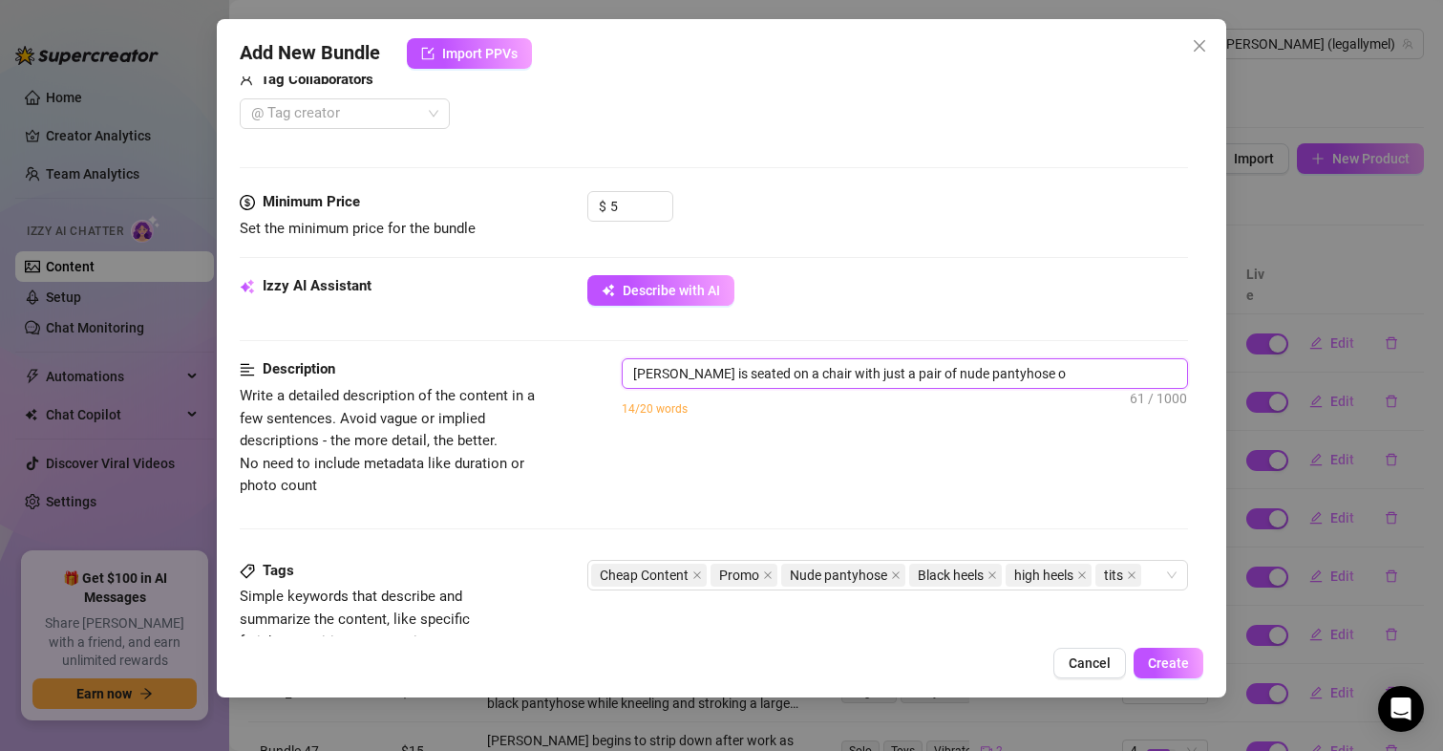
type textarea "[PERSON_NAME] is seated on a chair with just a pair of nude pantyhose on"
type textarea "[PERSON_NAME] is seated on a chair with just a pair of nude pantyhose on a"
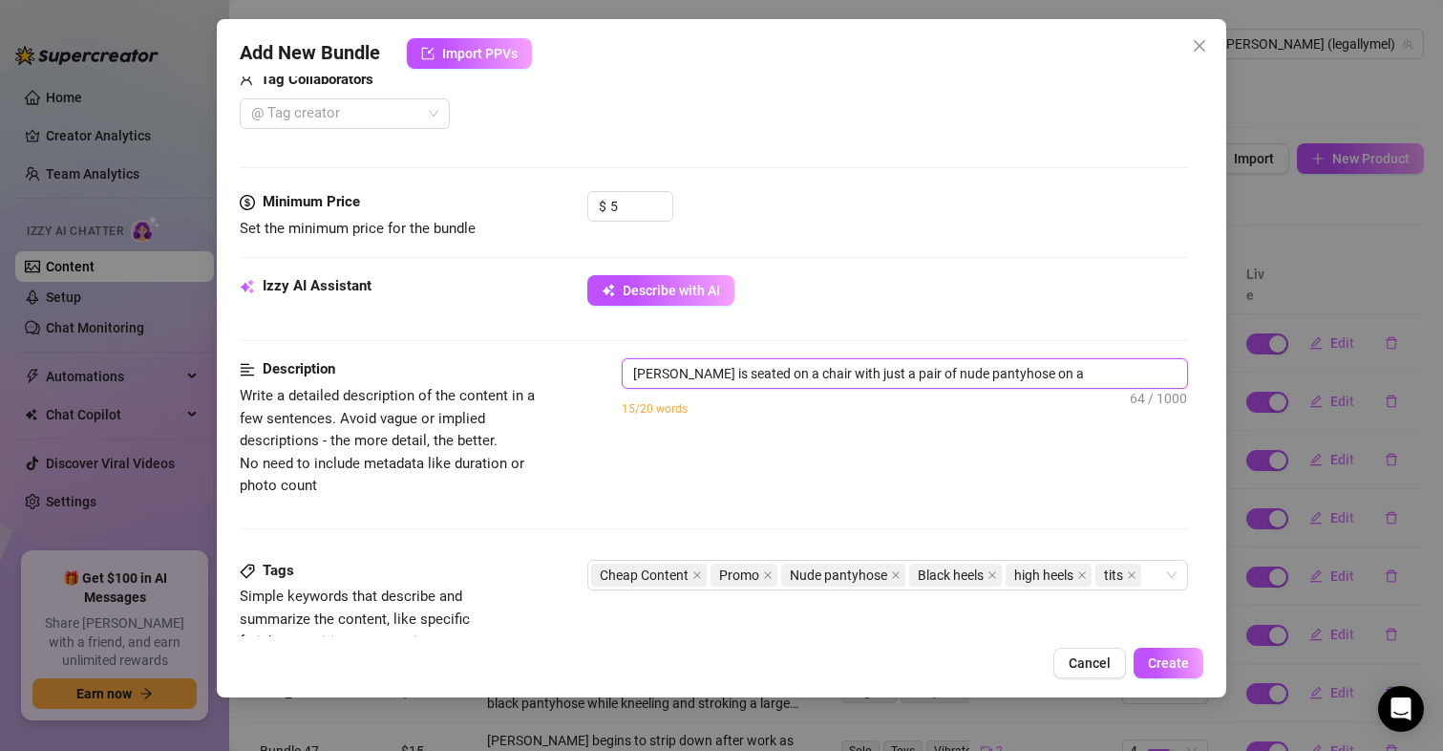
type textarea "[PERSON_NAME] is seated on a chair with just a pair of nude pantyhose on an"
type textarea "[PERSON_NAME] is seated on a chair with just a pair of nude pantyhose on and"
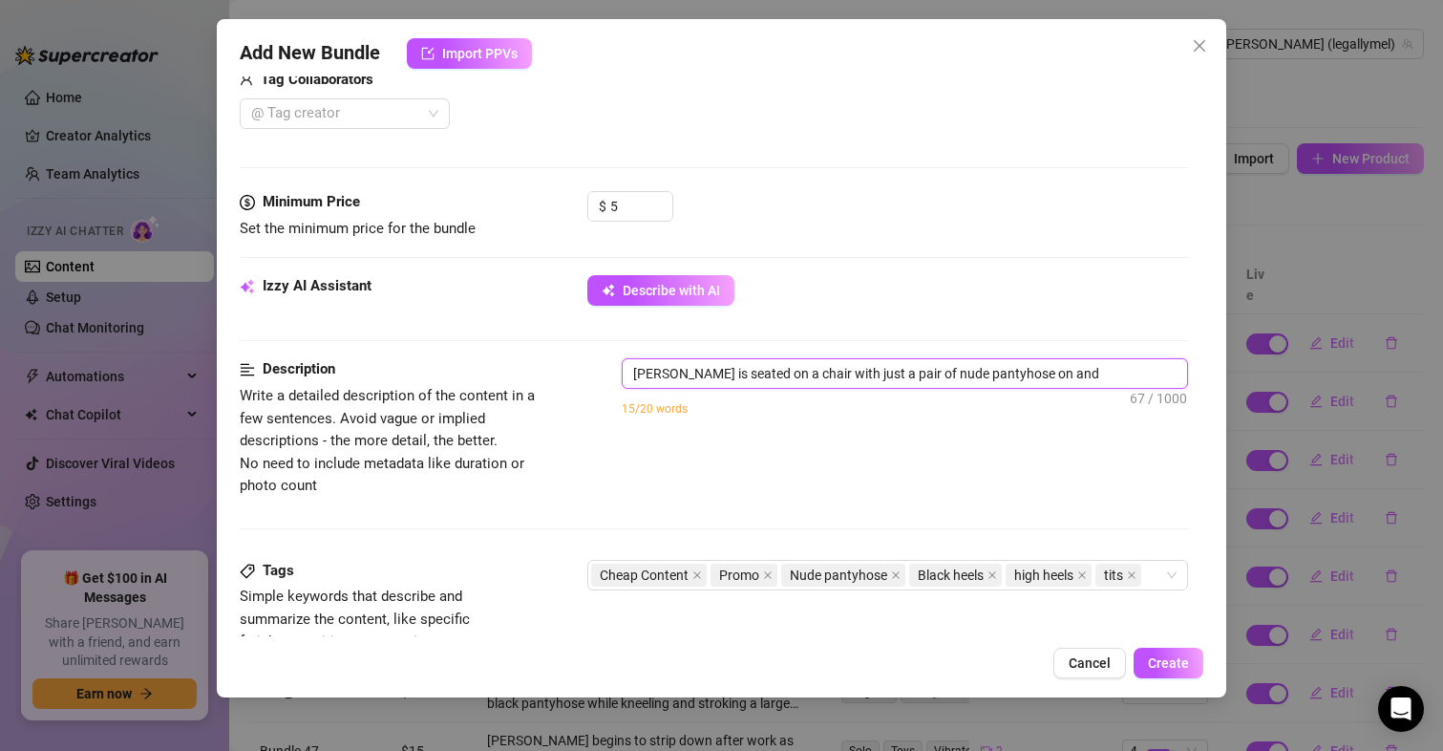
type textarea "[PERSON_NAME] is seated on a chair with just a pair of nude pantyhose on and b"
type textarea "[PERSON_NAME] is seated on a chair with just a pair of nude pantyhose on and bl"
type textarea "[PERSON_NAME] is seated on a chair with just a pair of nude pantyhose on and bla"
type textarea "[PERSON_NAME] is seated on a chair with just a pair of nude pantyhose on and bl…"
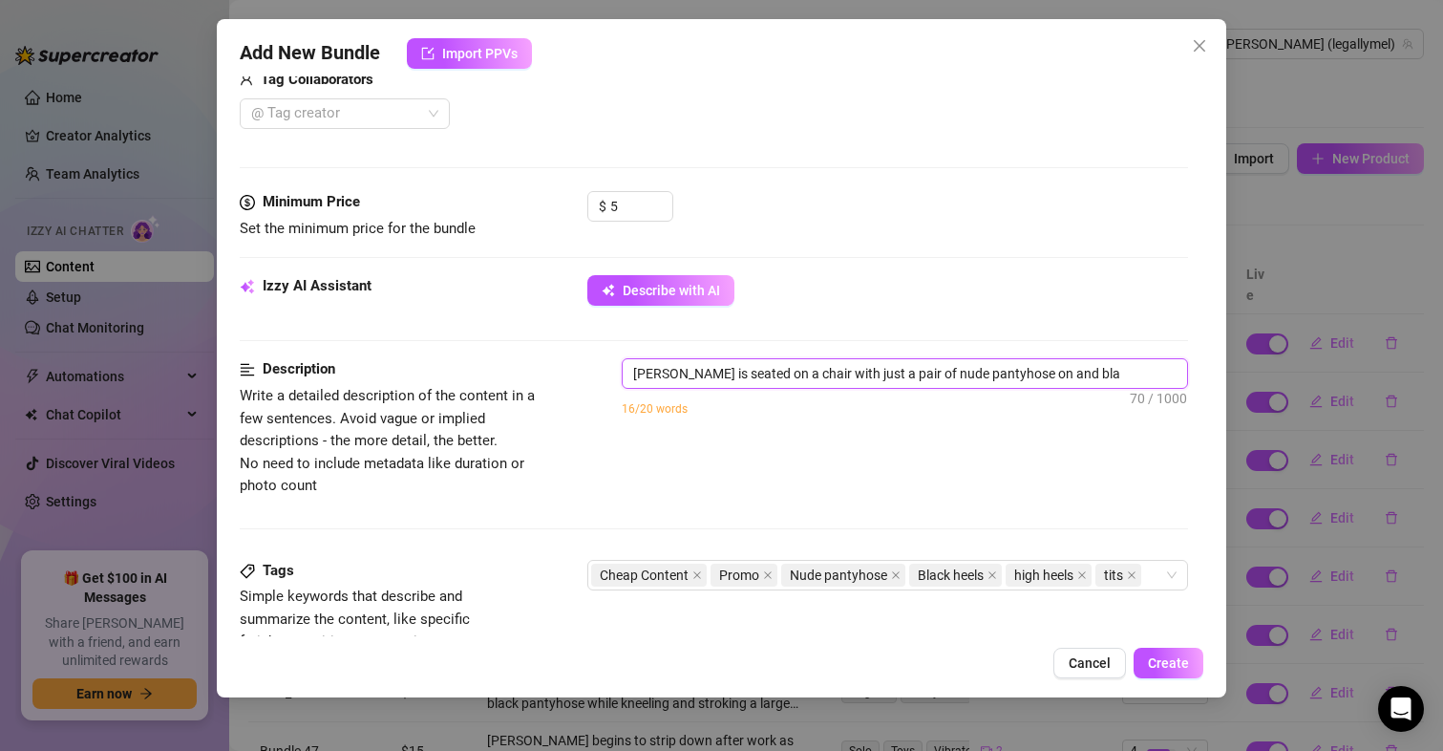
type textarea "[PERSON_NAME] is seated on a chair with just a pair of nude pantyhose on and bl…"
type textarea "[PERSON_NAME] is seated on a chair with just a pair of nude pantyhose on and [P…"
type textarea "[PERSON_NAME] is seated on a chair with just a pair of nude pantyhose on and bl…"
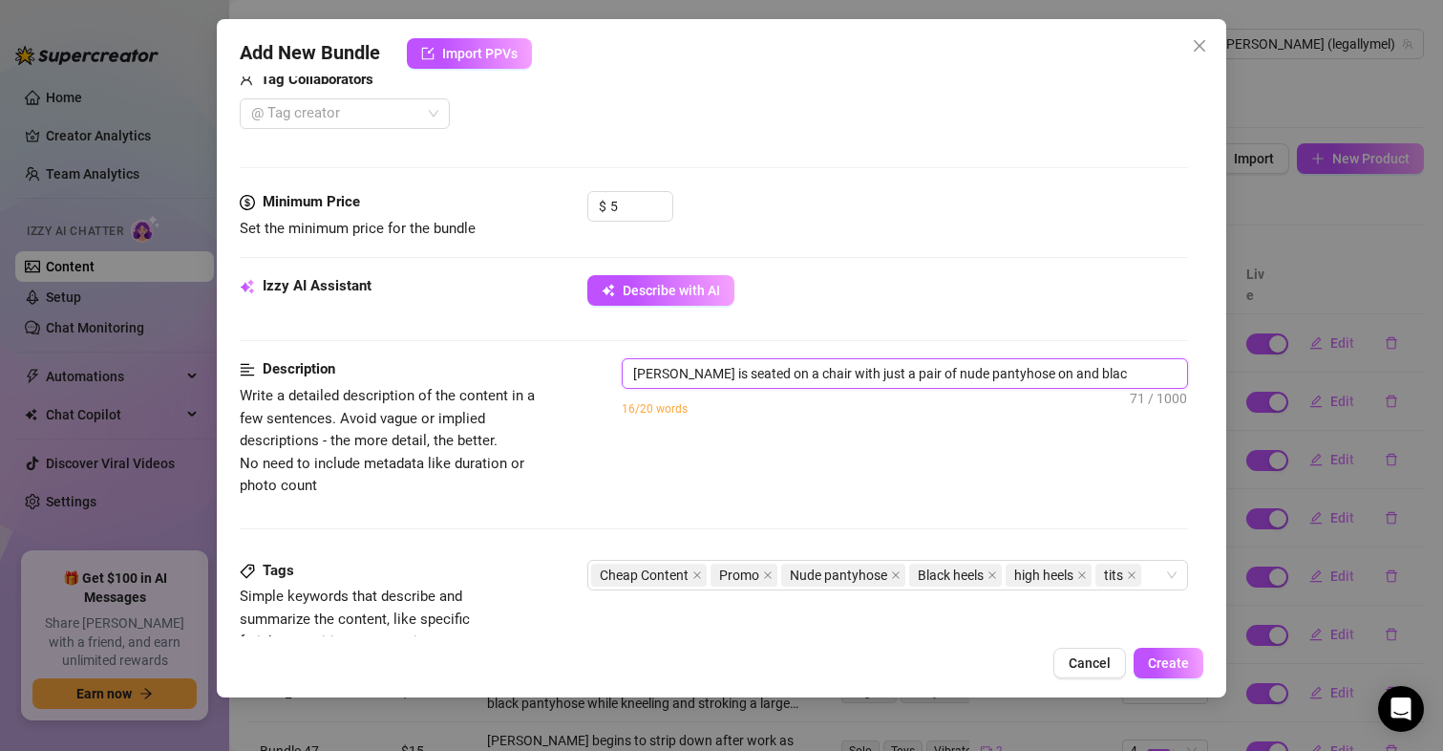
type textarea "[PERSON_NAME] is seated on a chair with just a pair of nude pantyhose on and bl…"
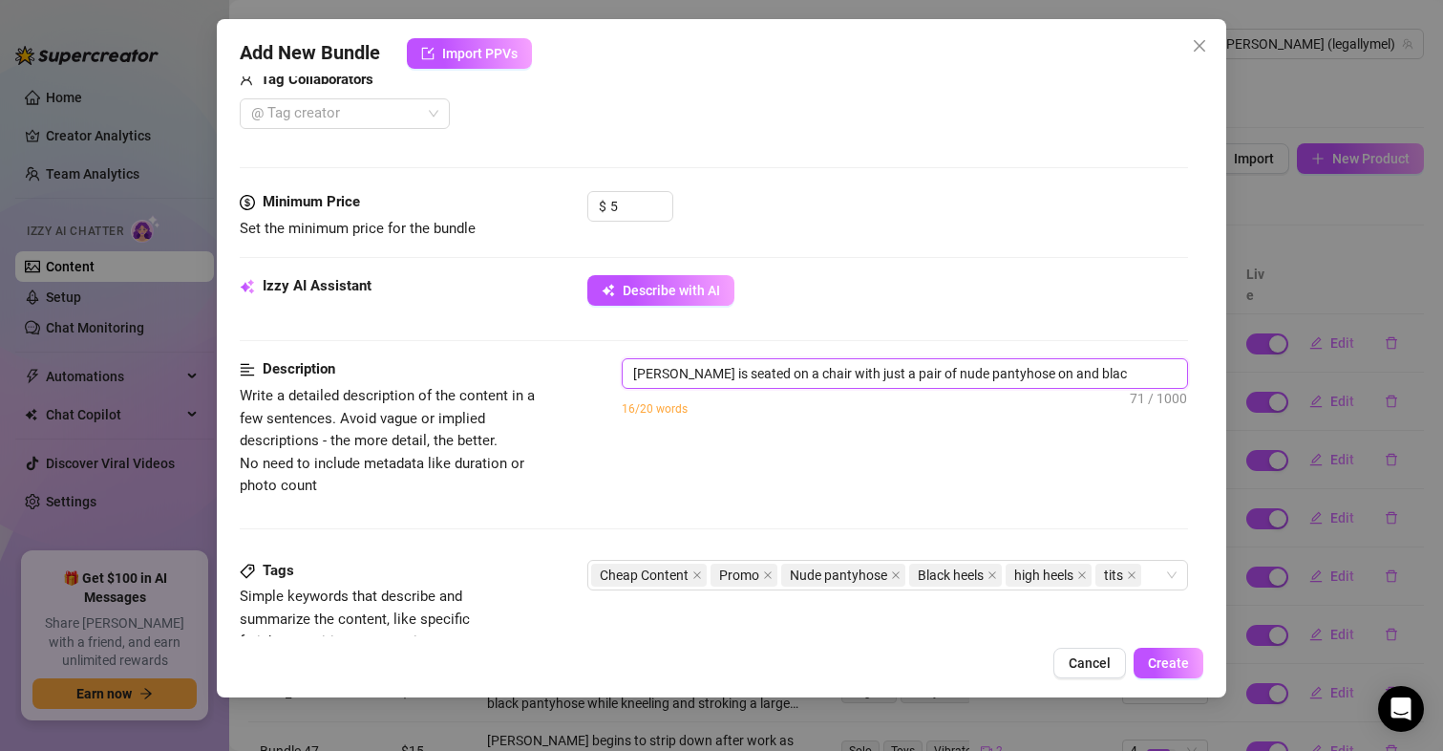
type textarea "[PERSON_NAME] is seated on a chair with just a pair of nude pantyhose on and bl…"
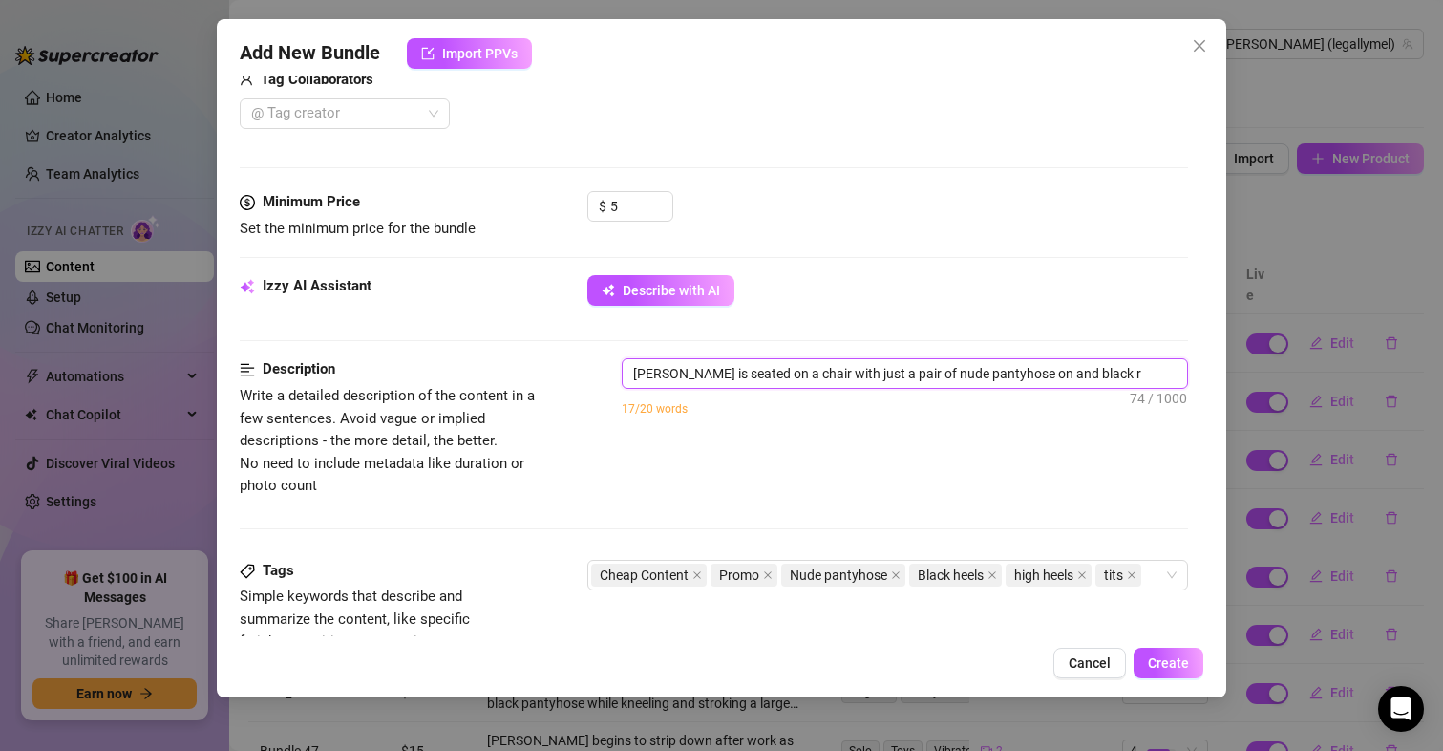
type textarea "[PERSON_NAME] is seated on a chair with just a pair of nude pantyhose on and bl…"
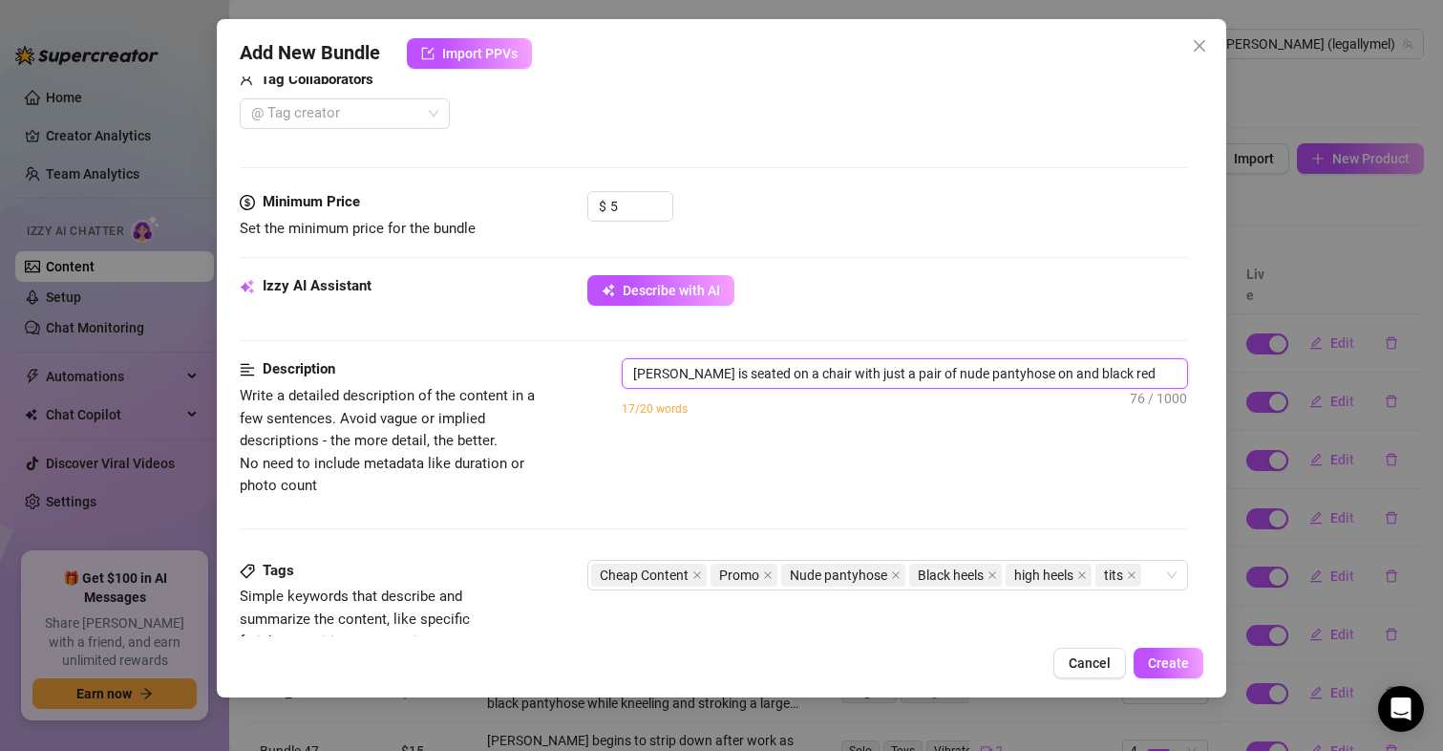
type textarea "[PERSON_NAME] is seated on a chair with just a pair of nude pantyhose on and bl…"
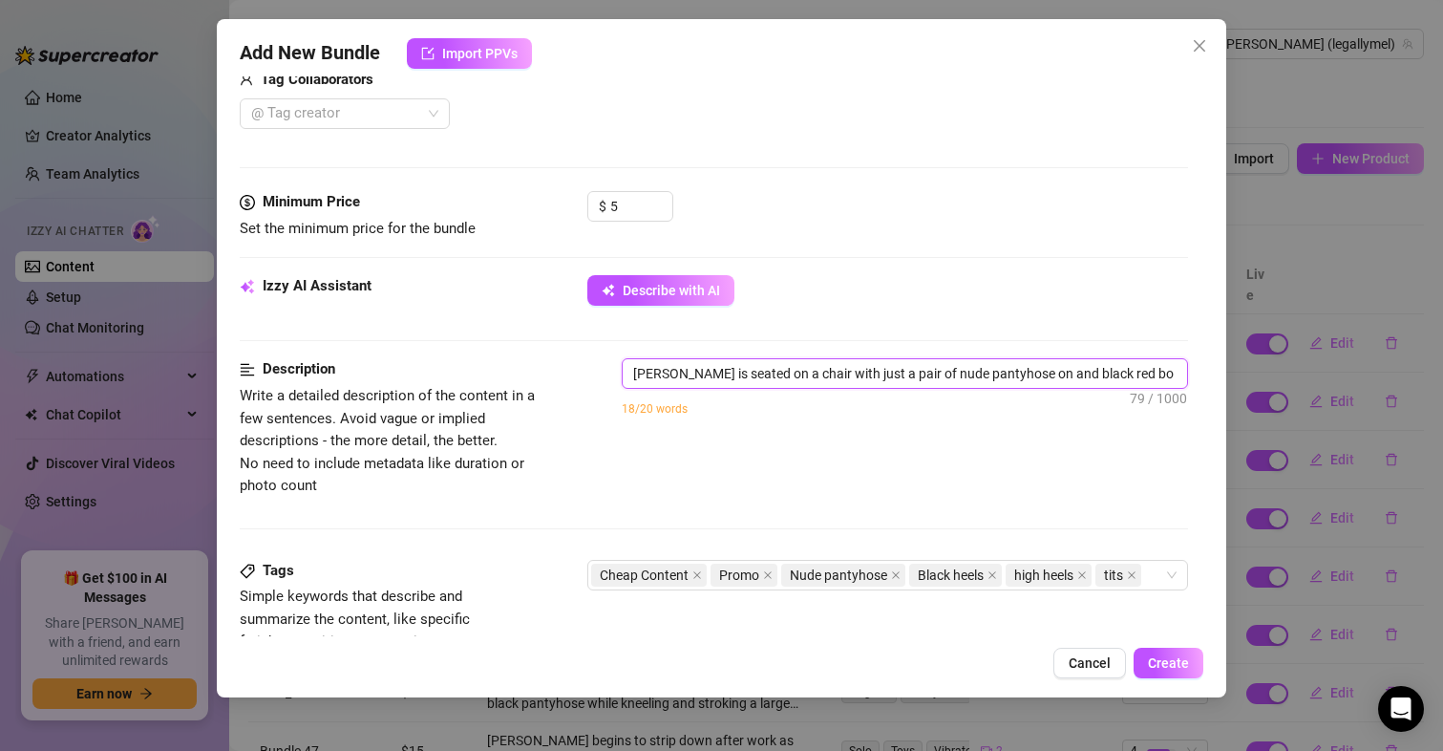
type textarea "[PERSON_NAME] is seated on a chair with just a pair of nude pantyhose on and bl…"
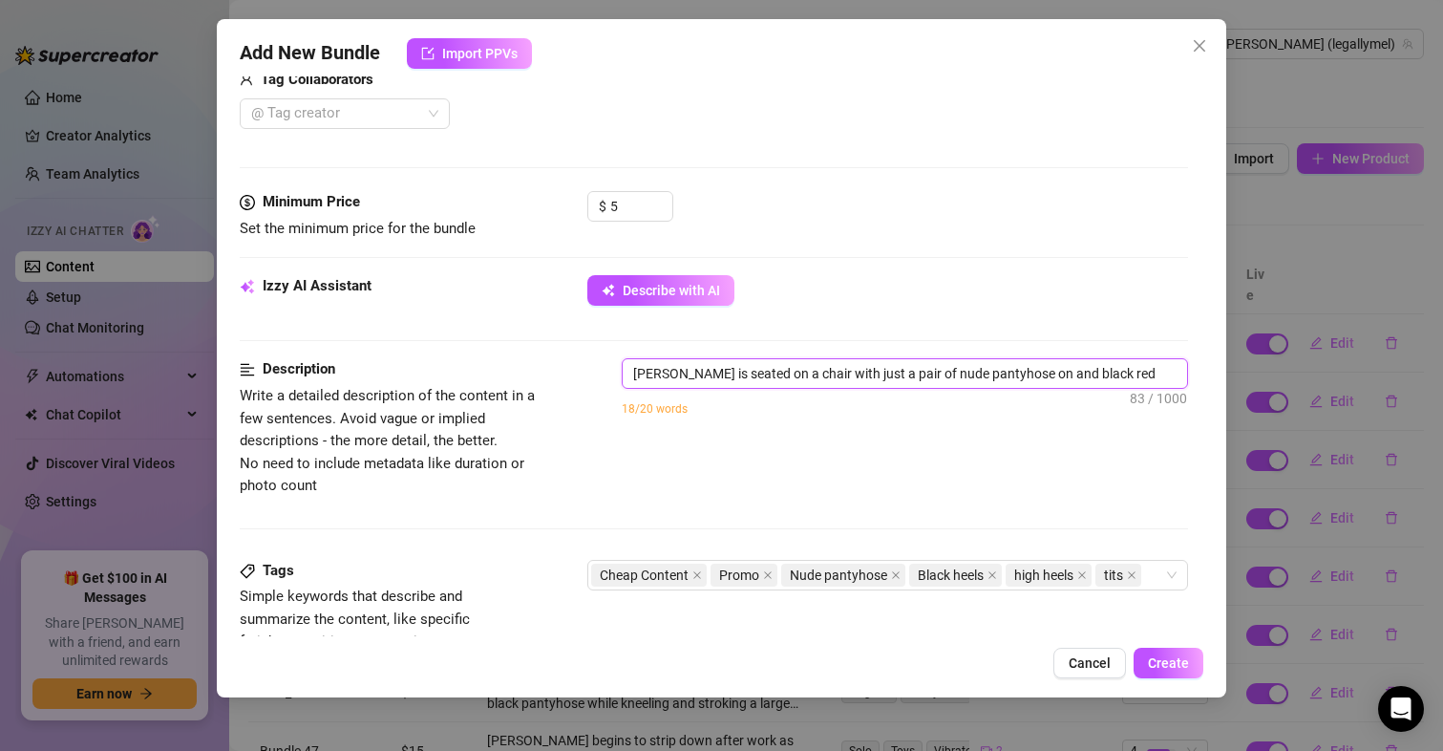
type textarea "[PERSON_NAME] is seated on a chair with just a pair of nude pantyhose on and bl…"
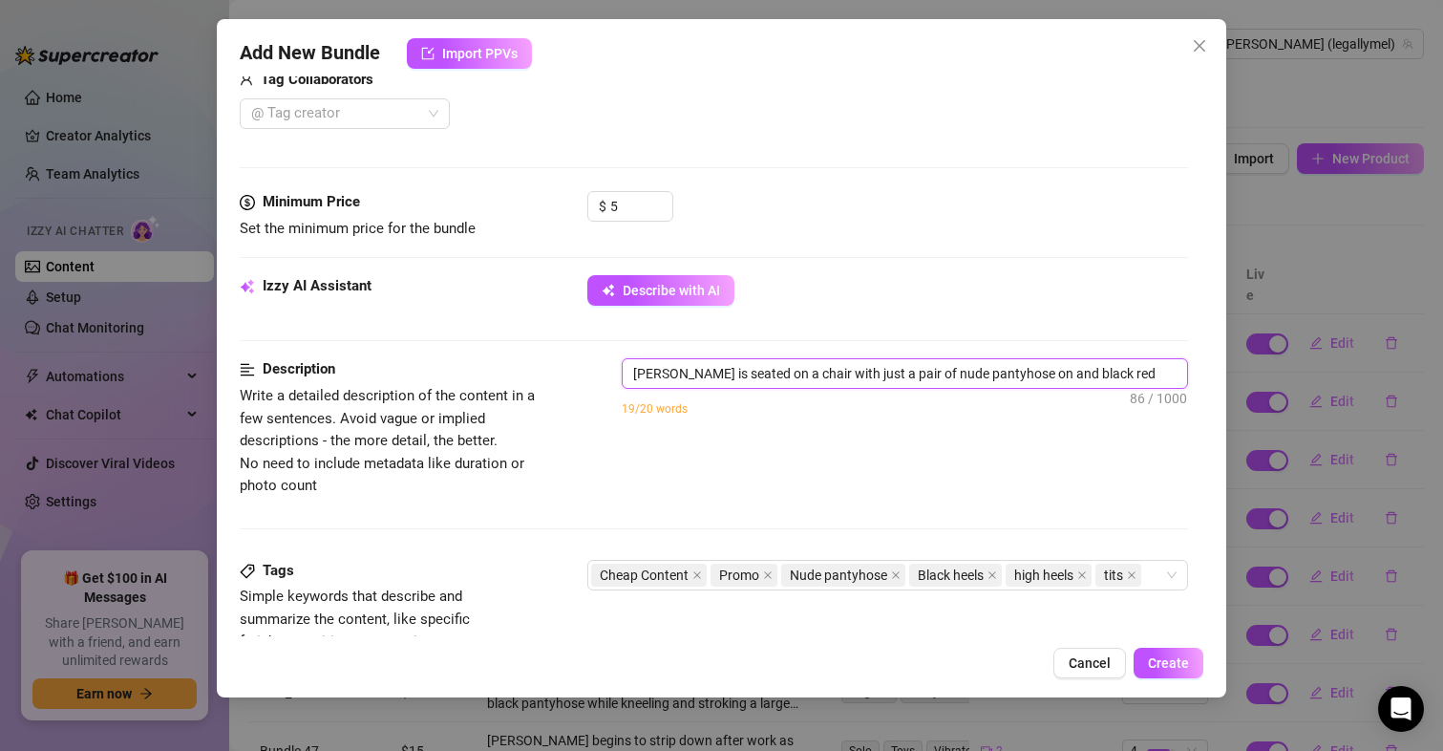
type textarea "[PERSON_NAME] is seated on a chair with just a pair of nude pantyhose on and bl…"
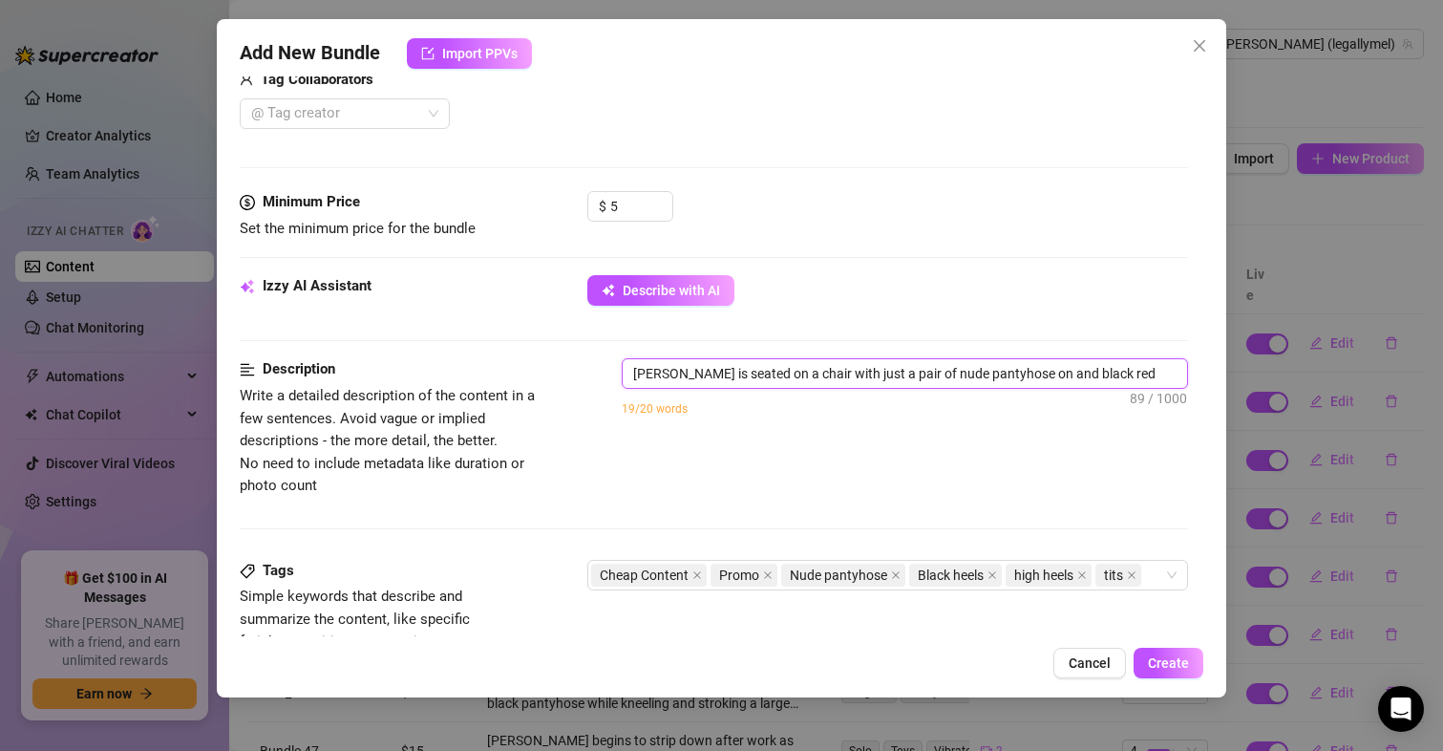
type textarea "[PERSON_NAME] is seated on a chair with just a pair of nude pantyhose on and bl…"
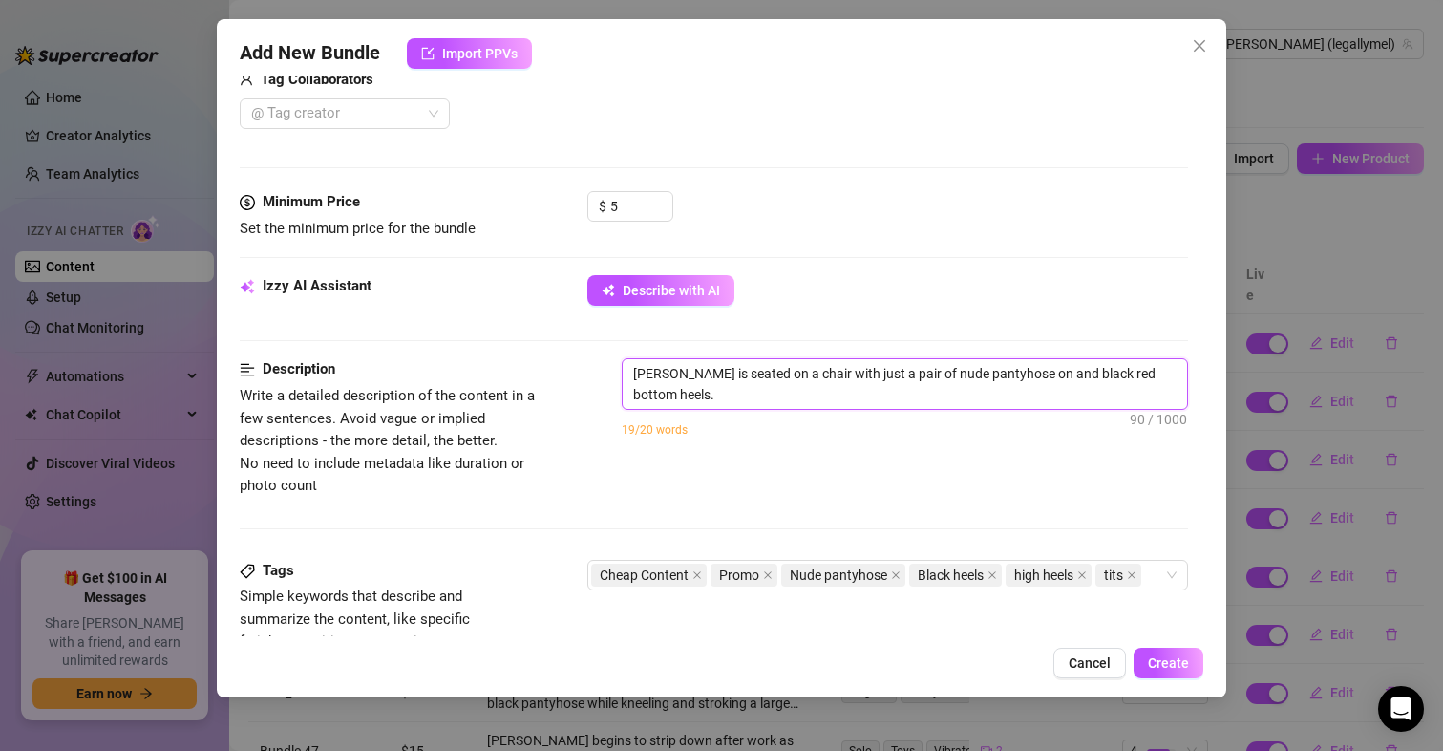
type textarea "[PERSON_NAME] is seated on a chair with just a pair of nude pantyhose on and bl…"
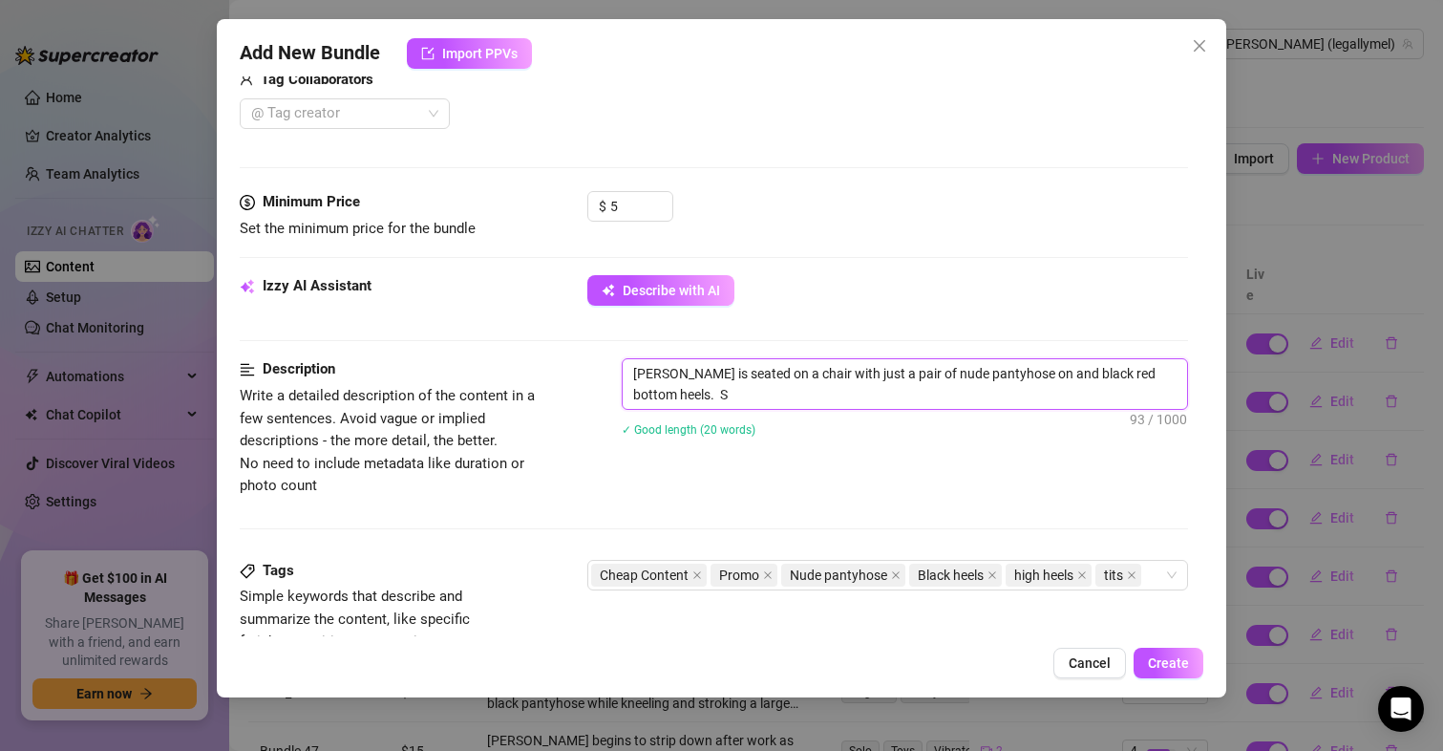
type textarea "[PERSON_NAME] is seated on a chair with just a pair of nude pantyhose on and bl…"
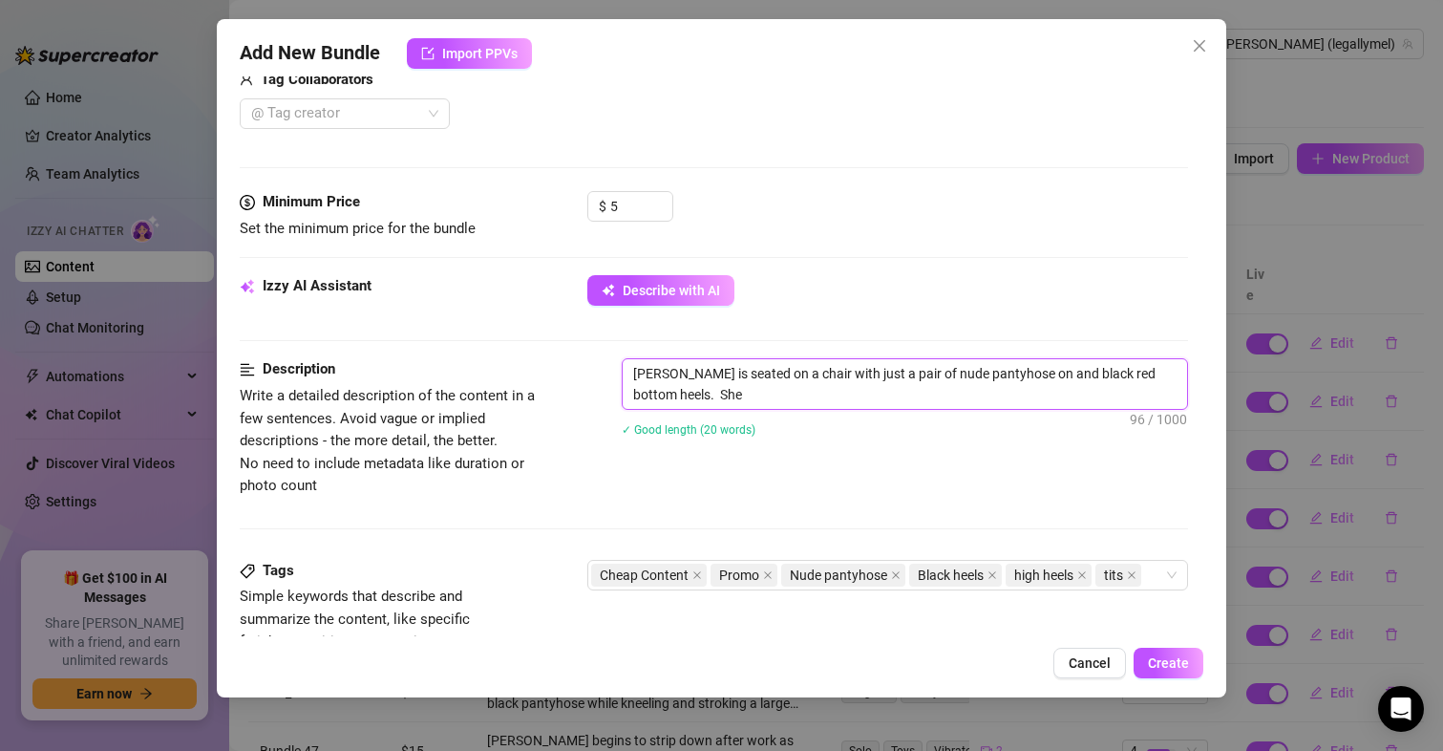
click at [724, 395] on textarea "[PERSON_NAME] is seated on a chair with just a pair of nude pantyhose on and bl…" at bounding box center [906, 384] width 566 height 50
type textarea "[PERSON_NAME] is seated on a chair with just a pair of nude pantyhose on and bl…"
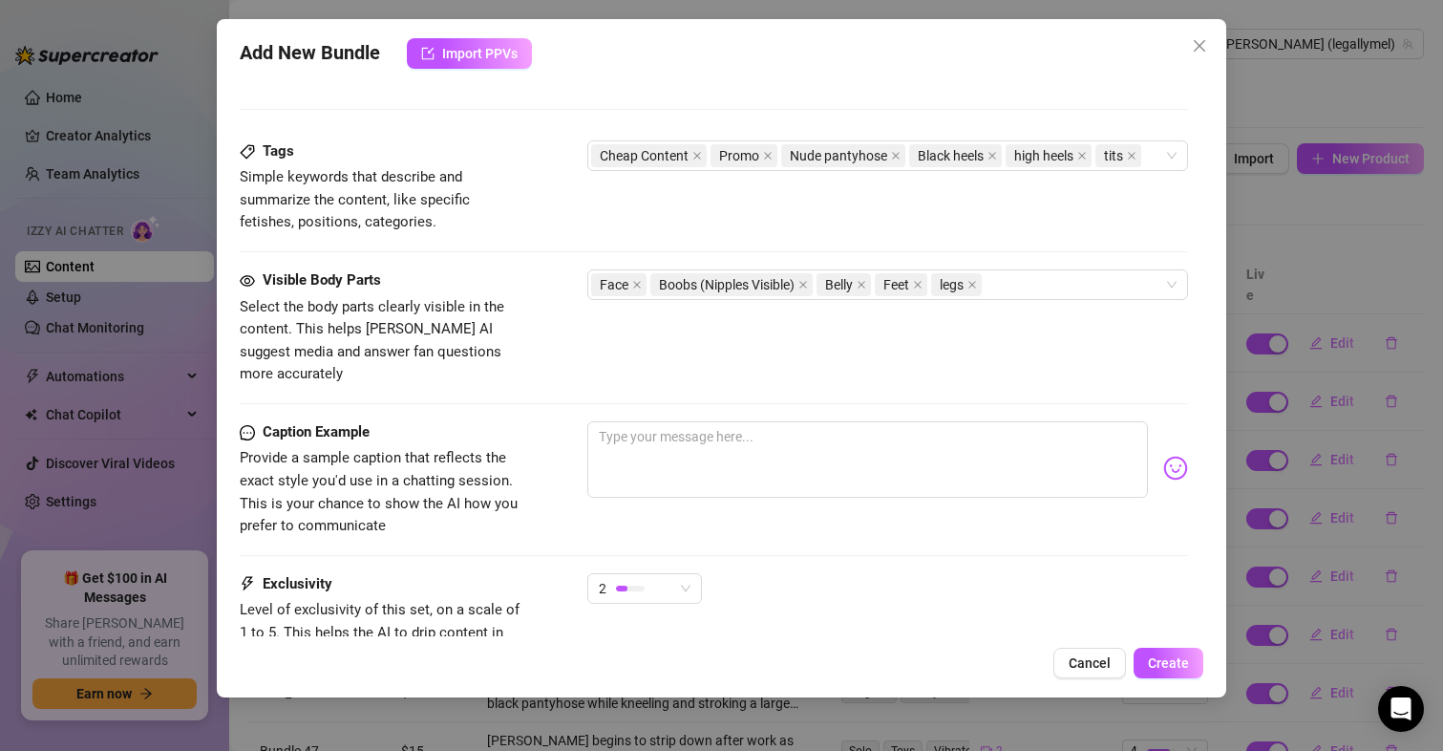
scroll to position [1063, 0]
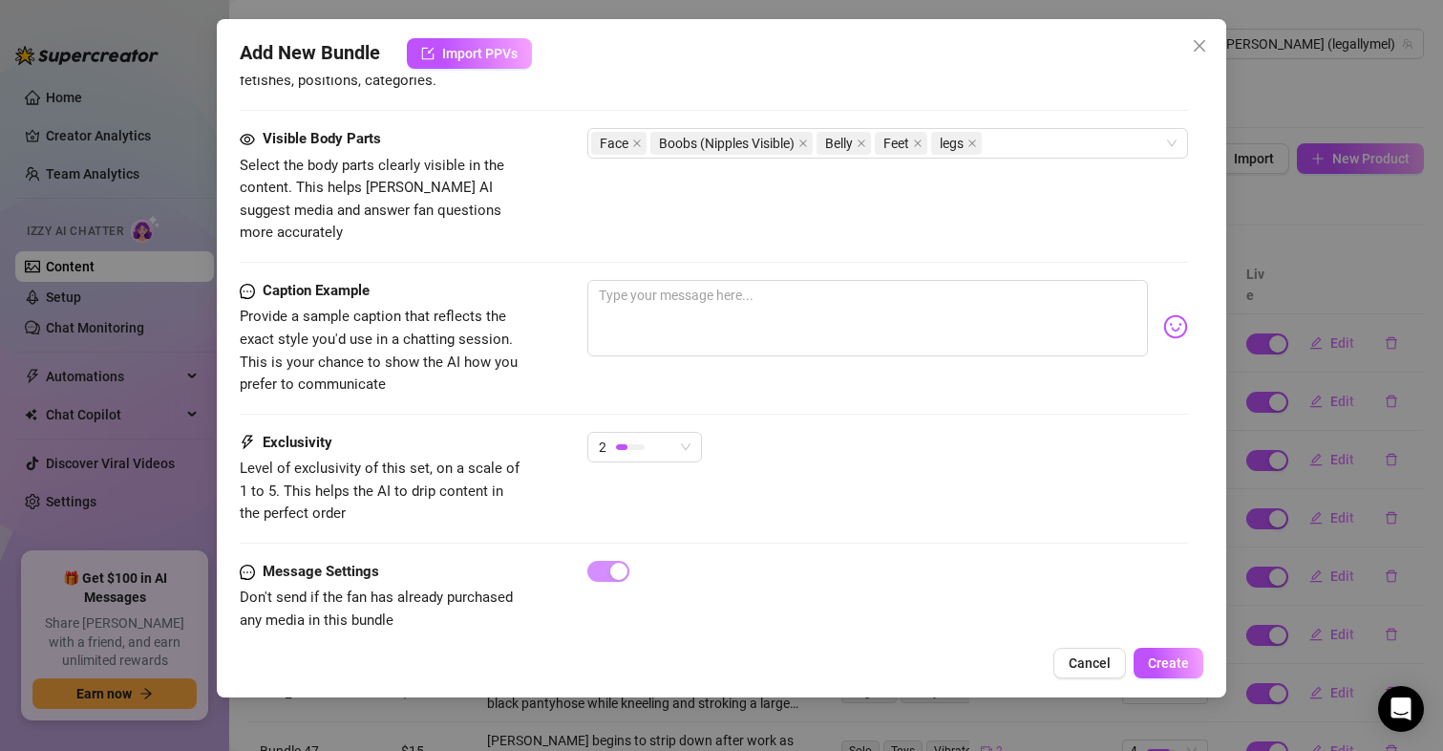
click at [872, 248] on div "Visible Body Parts Select the body parts clearly visible in the content. This h…" at bounding box center [715, 204] width 950 height 152
click at [855, 280] on textarea at bounding box center [868, 318] width 562 height 76
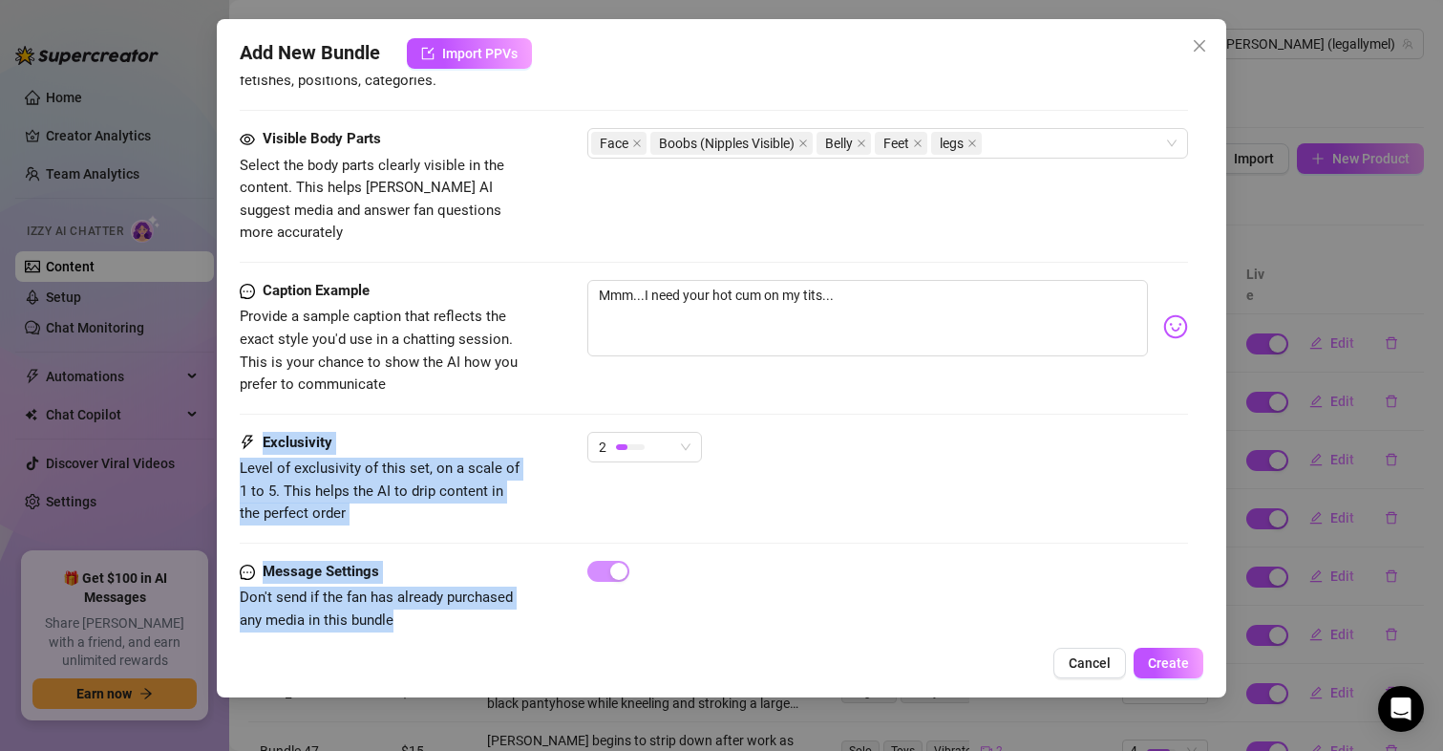
drag, startPoint x: 1205, startPoint y: 549, endPoint x: 1180, endPoint y: 399, distance: 152.0
click at [1180, 399] on div "Add New Bundle Import PPVs Account [PERSON_NAME] (@legallymel) Name Name is for…" at bounding box center [722, 358] width 1011 height 678
click at [1177, 465] on div "Account [PERSON_NAME] (@legallymel) Name Name is for your internal organization…" at bounding box center [722, 356] width 965 height 560
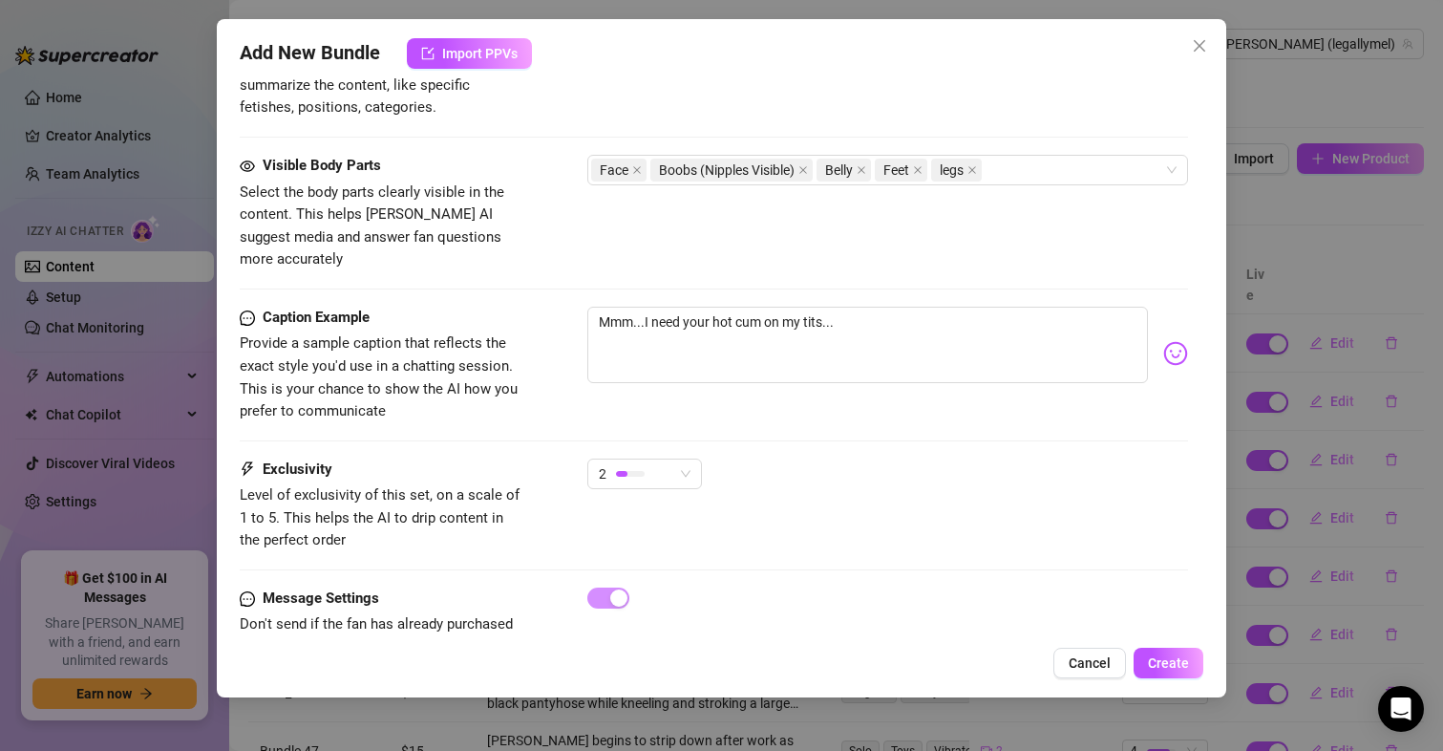
scroll to position [1034, 0]
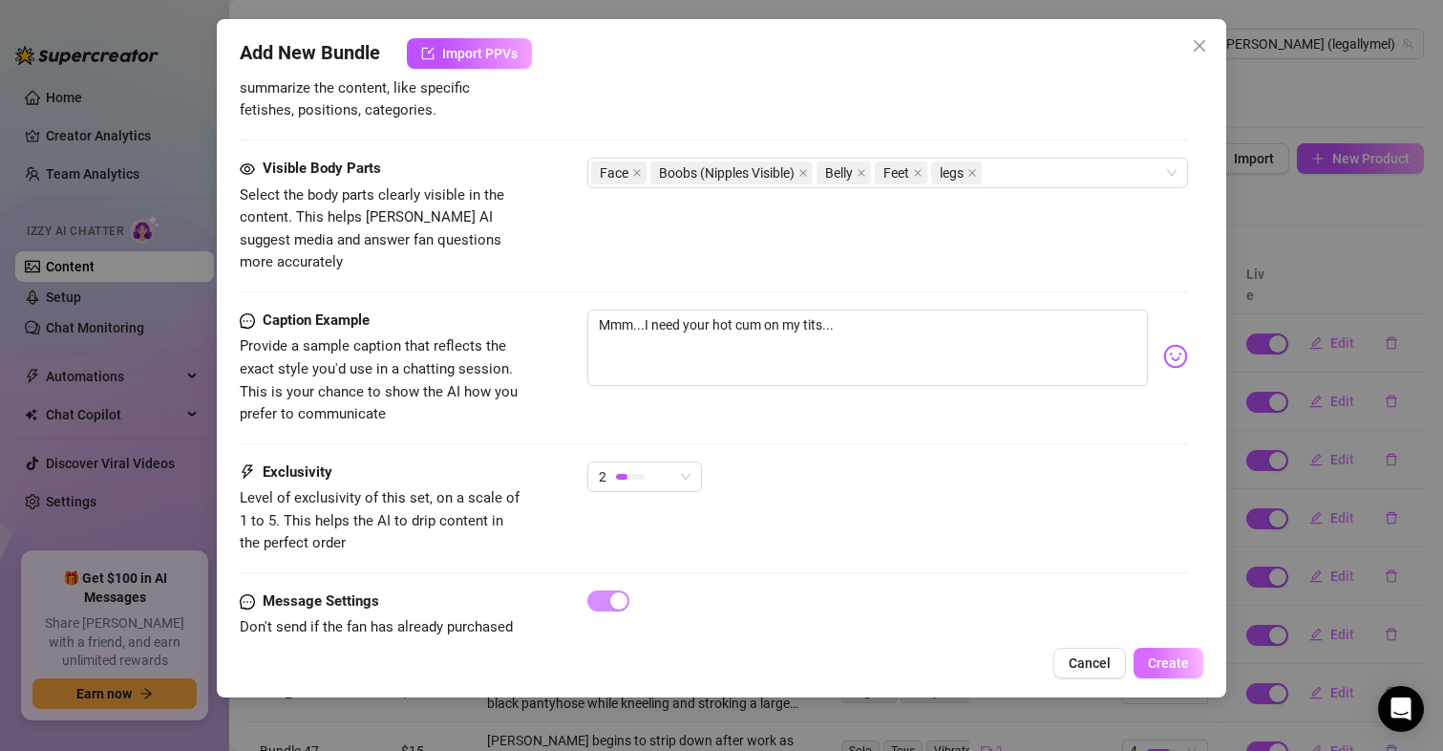
click at [1154, 665] on span "Create" at bounding box center [1168, 662] width 41 height 15
